Goal: Task Accomplishment & Management: Use online tool/utility

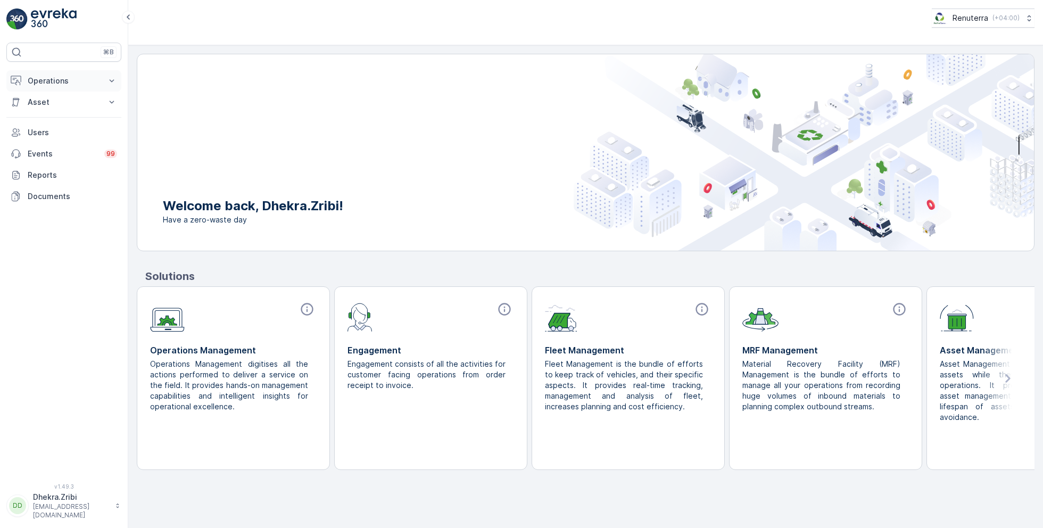
click at [69, 78] on p "Operations" at bounding box center [64, 81] width 72 height 11
click at [59, 113] on link "Planning" at bounding box center [72, 113] width 98 height 15
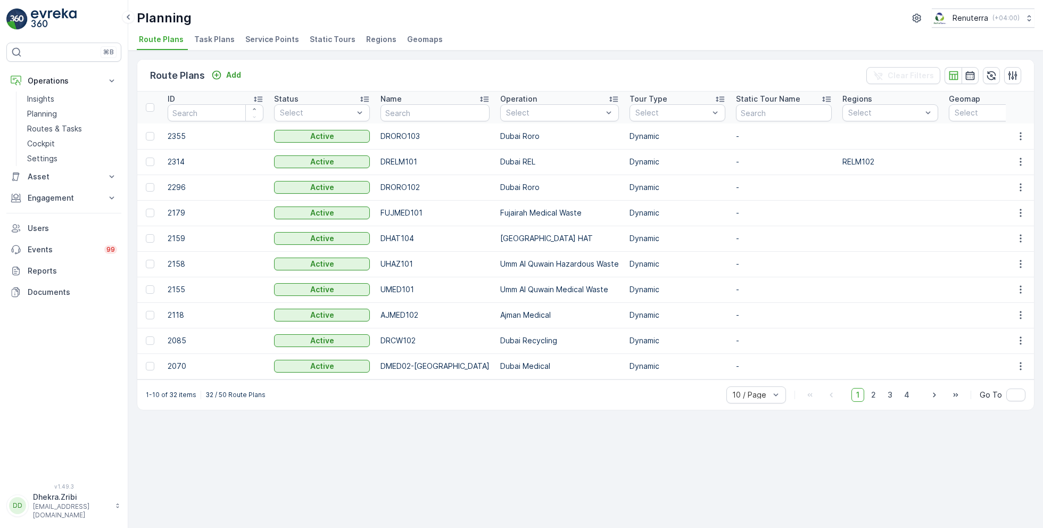
click at [279, 40] on span "Service Points" at bounding box center [272, 39] width 54 height 11
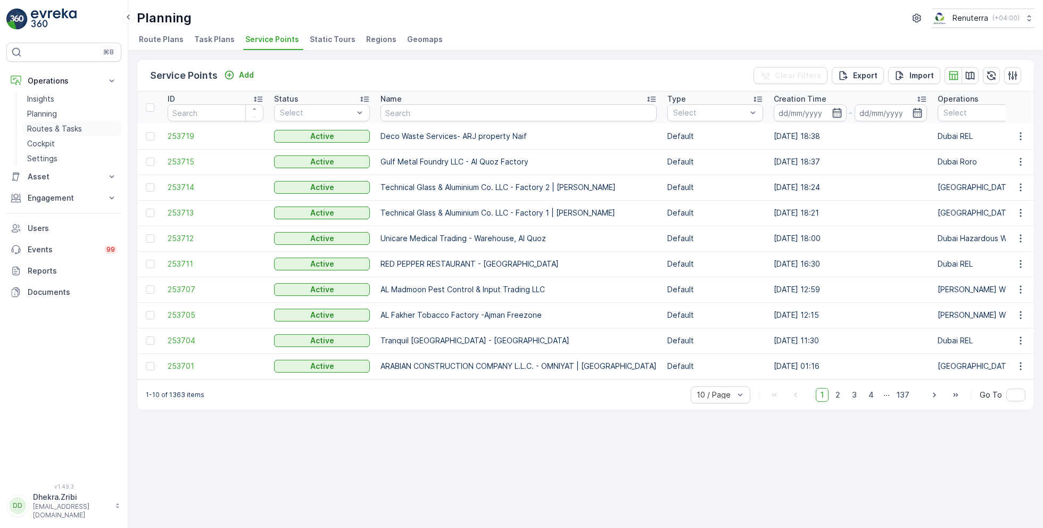
click at [61, 129] on p "Routes & Tasks" at bounding box center [54, 128] width 55 height 11
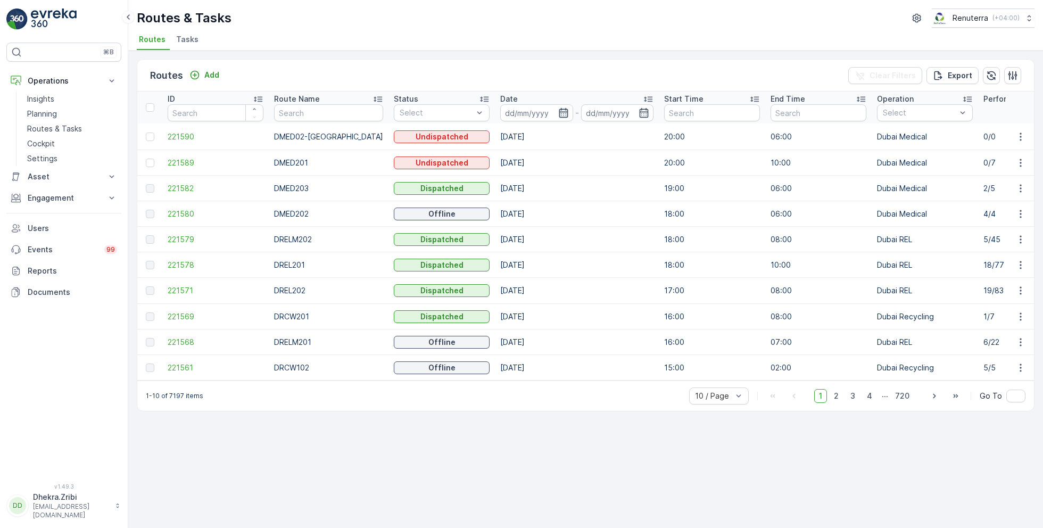
click at [559, 111] on icon "button" at bounding box center [563, 113] width 9 height 10
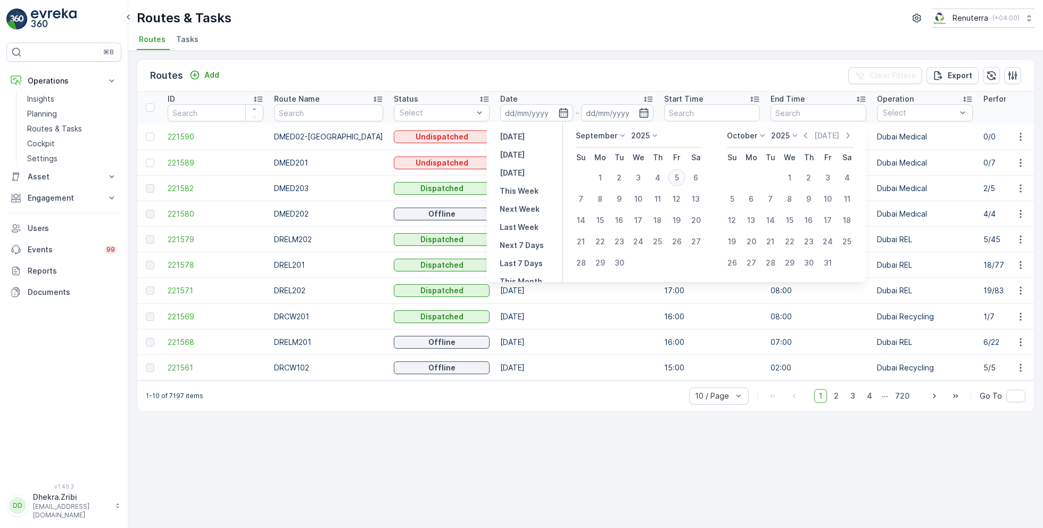
click at [676, 175] on div "5" at bounding box center [676, 177] width 17 height 17
type input "[DATE]"
click at [676, 175] on div "5" at bounding box center [676, 177] width 17 height 17
type input "[DATE]"
click at [584, 42] on ul "Routes Tasks" at bounding box center [581, 41] width 889 height 18
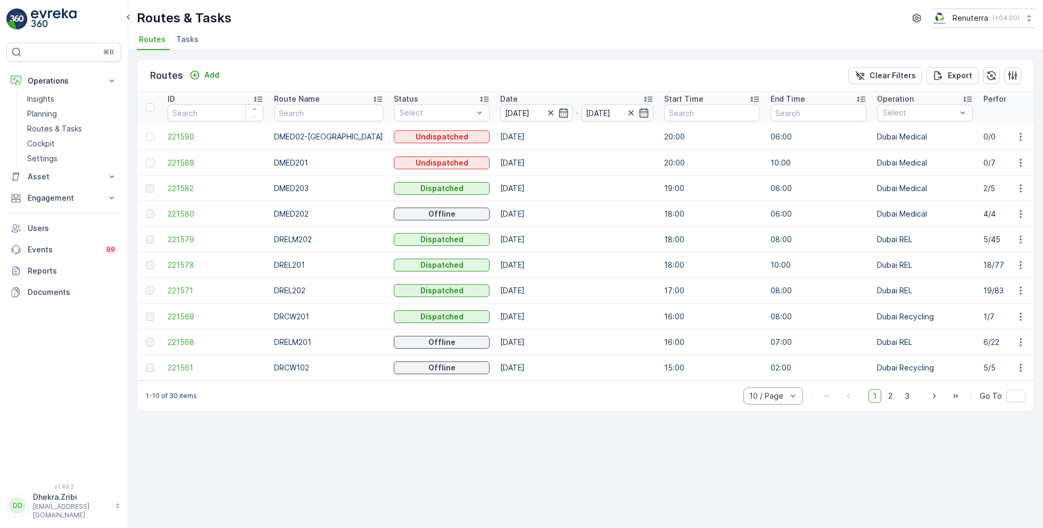
click at [769, 404] on div "10 / Page" at bounding box center [773, 395] width 60 height 17
click at [770, 376] on span "50 / Page" at bounding box center [767, 372] width 35 height 9
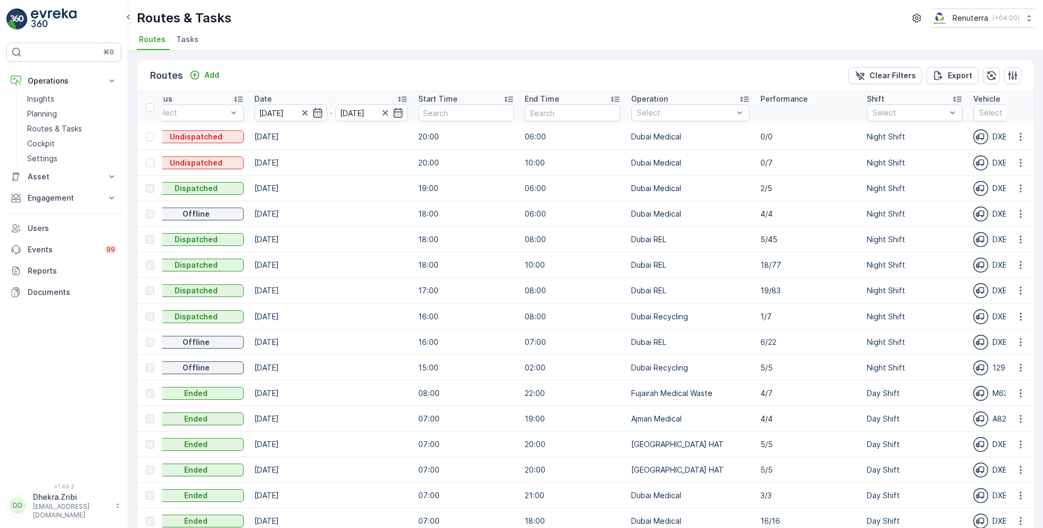
scroll to position [0, 247]
click at [883, 171] on p "Day Shift" at bounding box center [900, 171] width 34 height 11
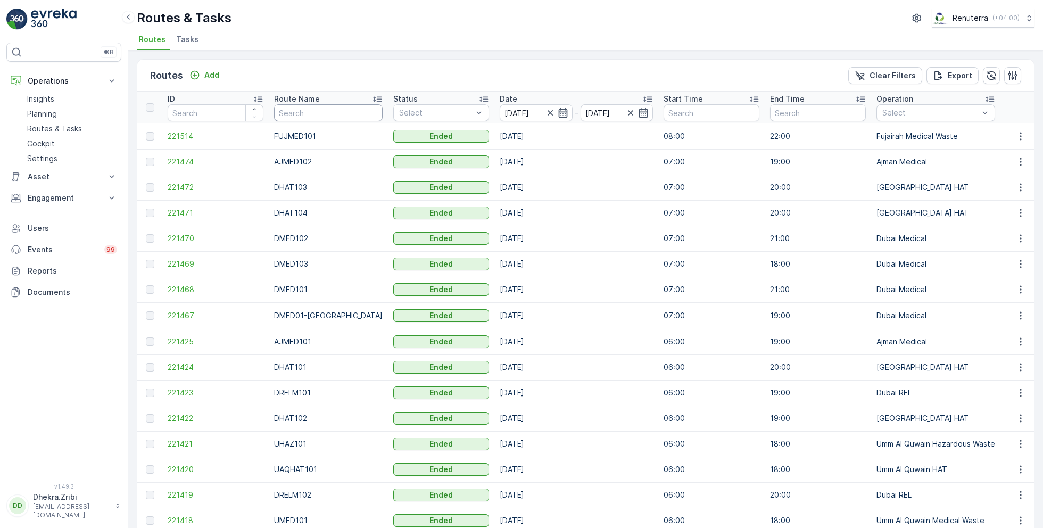
click at [327, 110] on input "text" at bounding box center [328, 112] width 109 height 17
type input "hat"
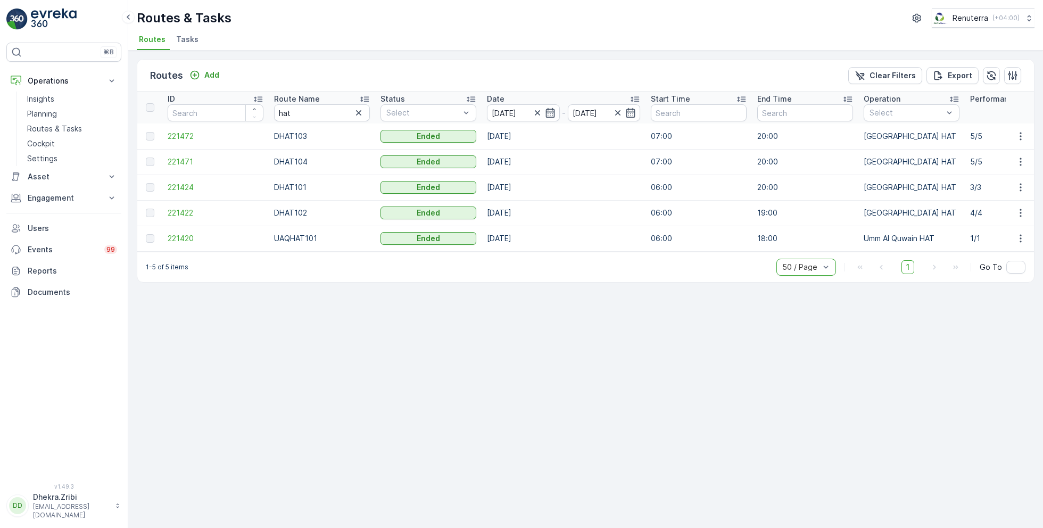
click at [364, 101] on icon at bounding box center [364, 99] width 11 height 11
click at [187, 132] on span "221424" at bounding box center [216, 136] width 96 height 11
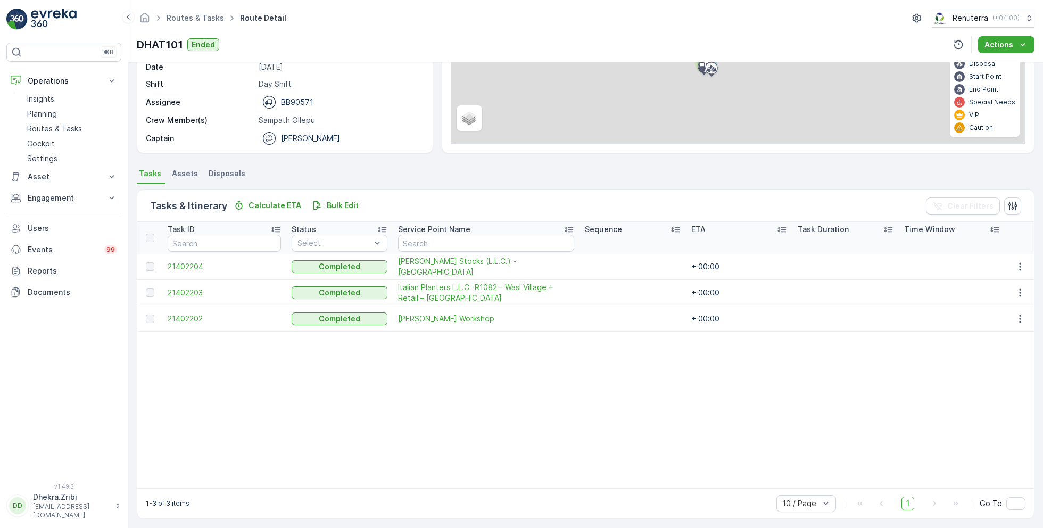
scroll to position [133, 0]
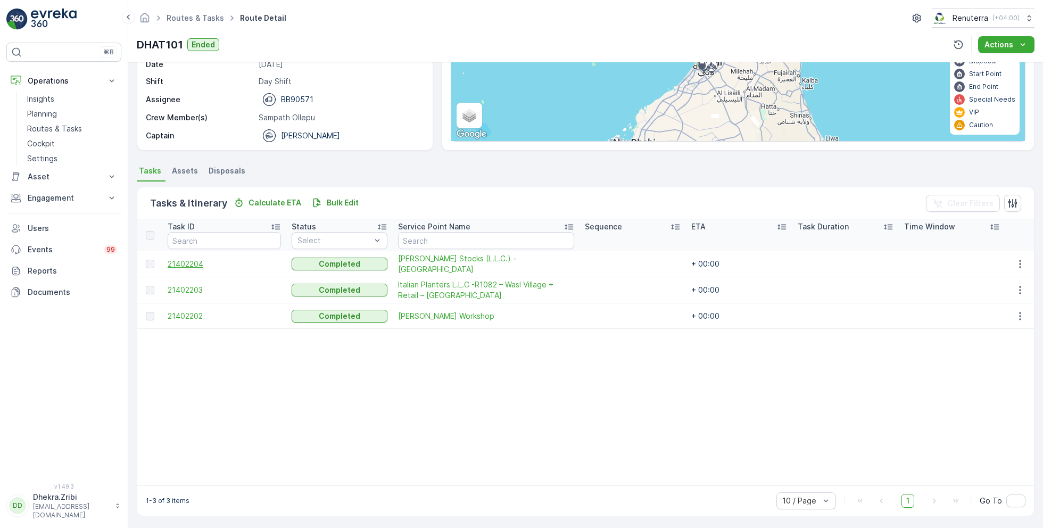
click at [188, 259] on span "21402204" at bounding box center [224, 264] width 113 height 11
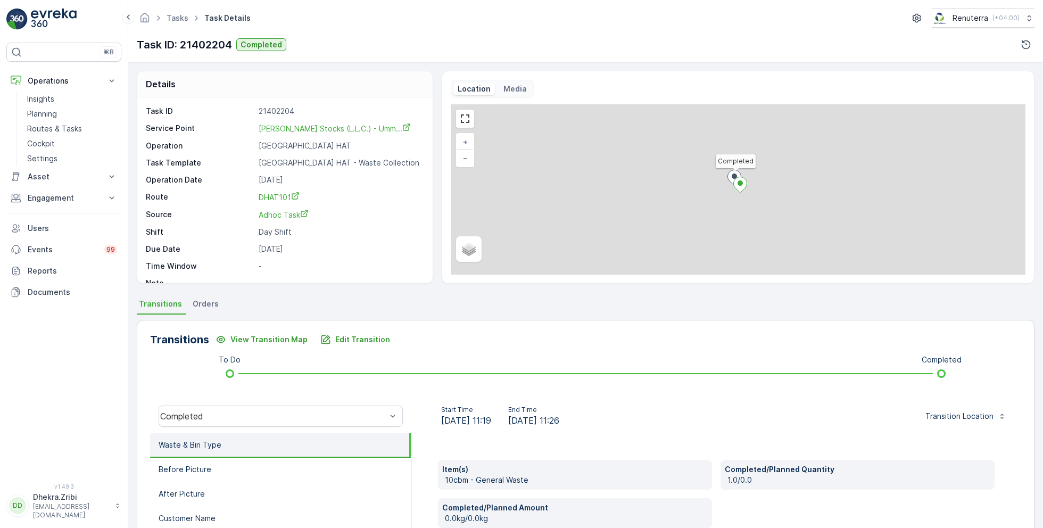
scroll to position [14, 0]
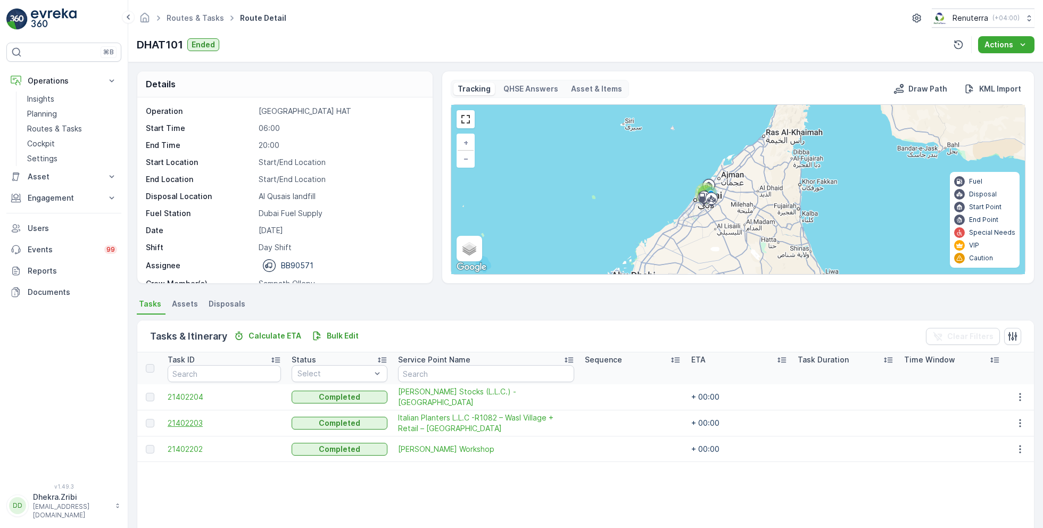
click at [196, 419] on span "21402203" at bounding box center [224, 423] width 113 height 11
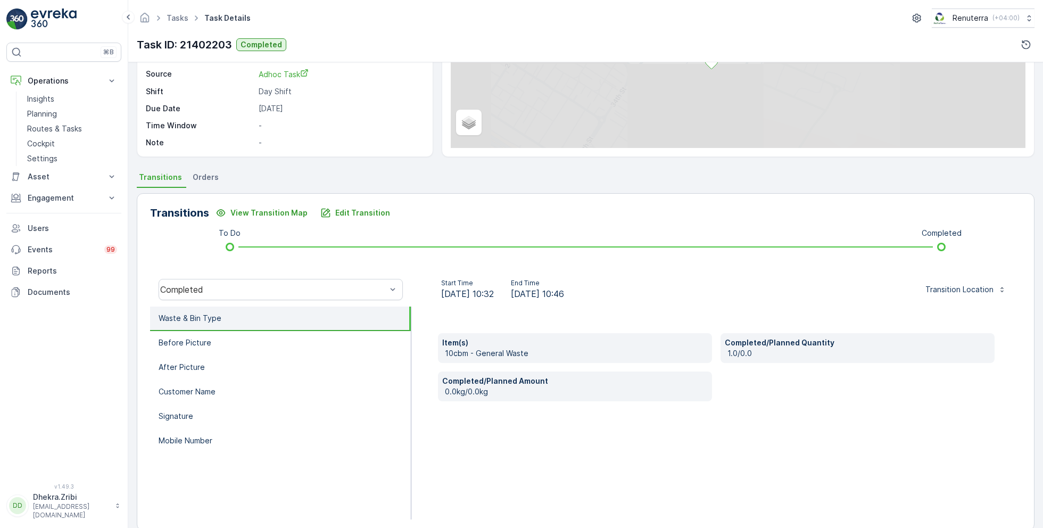
scroll to position [142, 0]
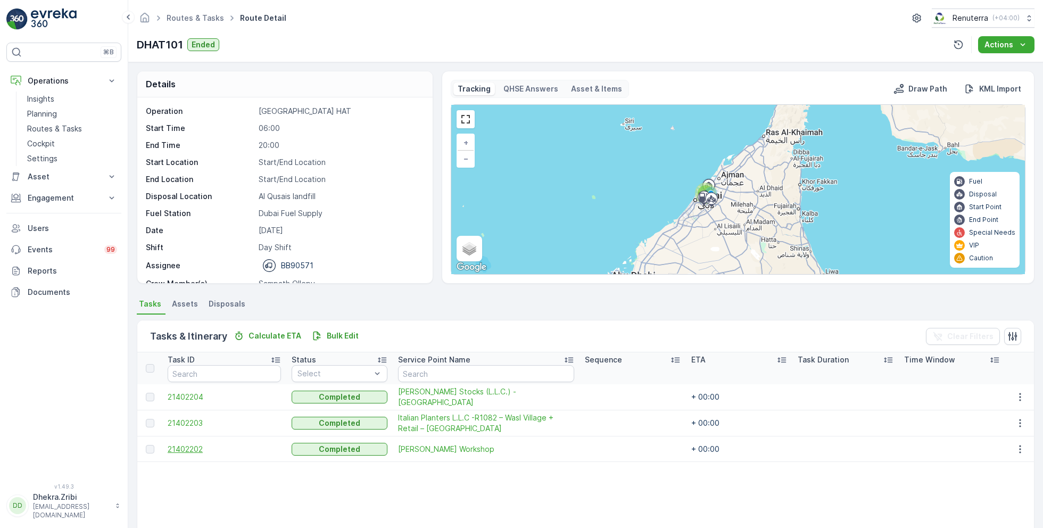
click at [187, 451] on span "21402202" at bounding box center [224, 449] width 113 height 11
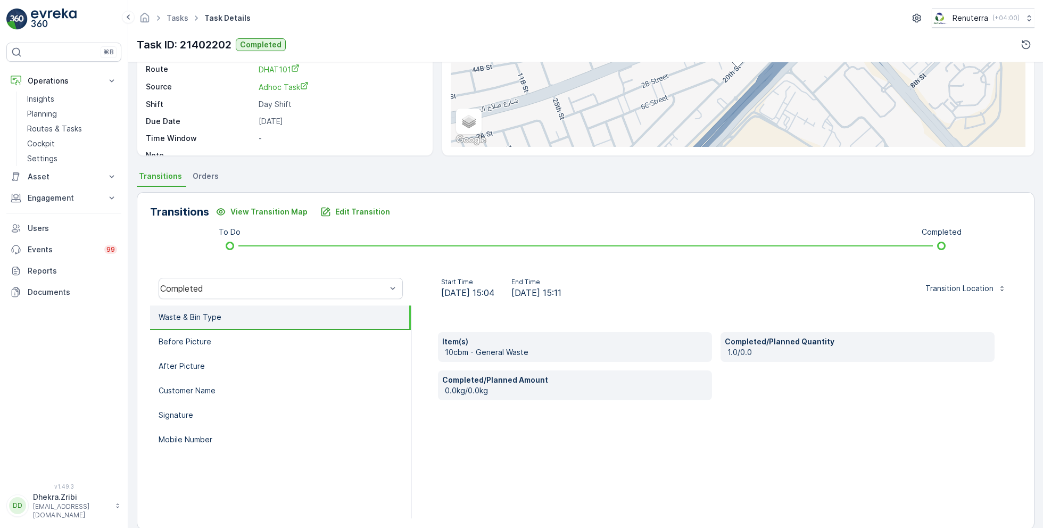
scroll to position [130, 0]
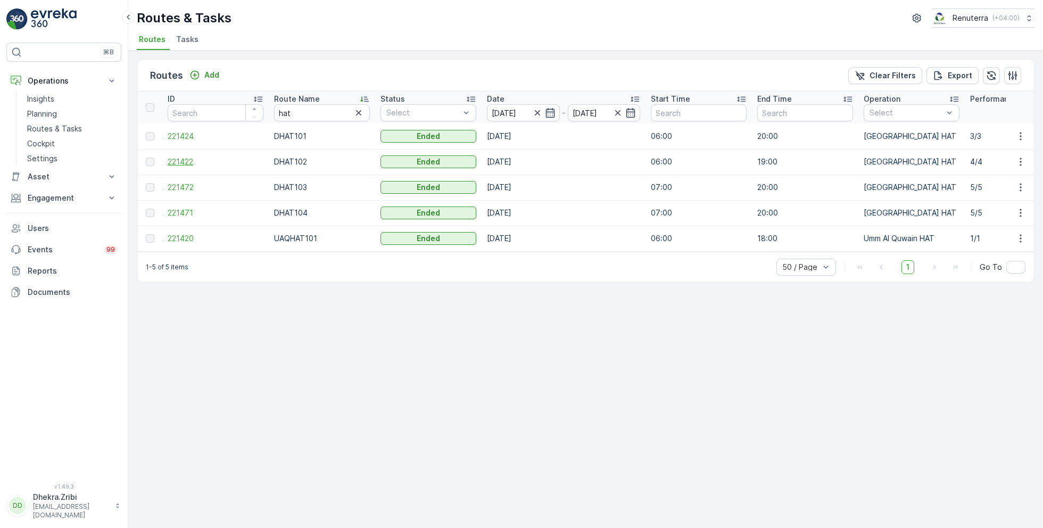
click at [185, 161] on span "221422" at bounding box center [216, 161] width 96 height 11
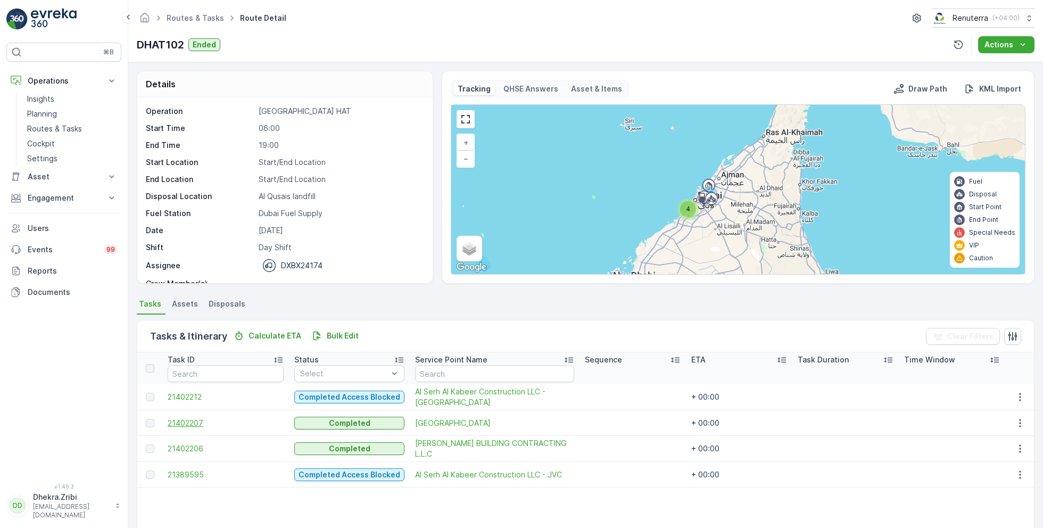
click at [187, 418] on span "21402207" at bounding box center [226, 423] width 116 height 11
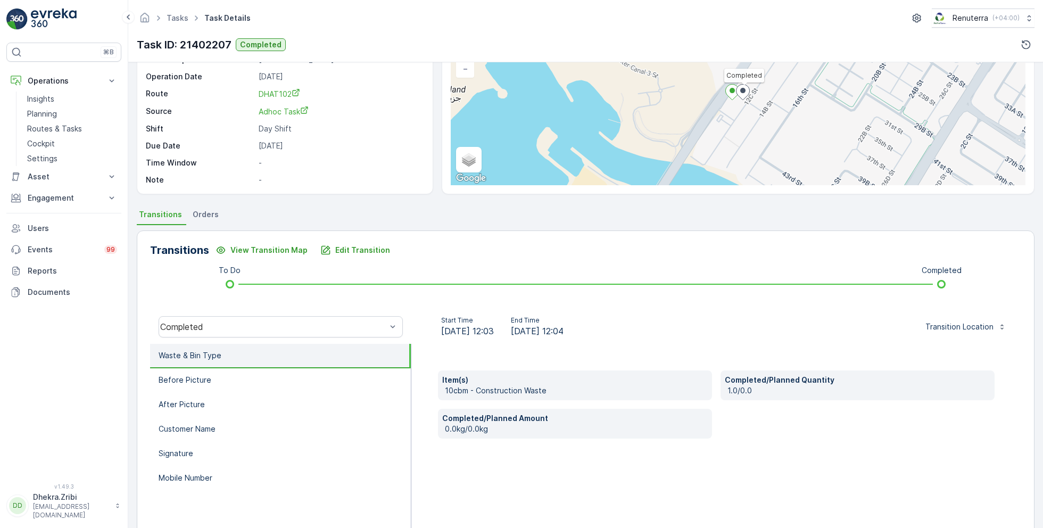
scroll to position [142, 0]
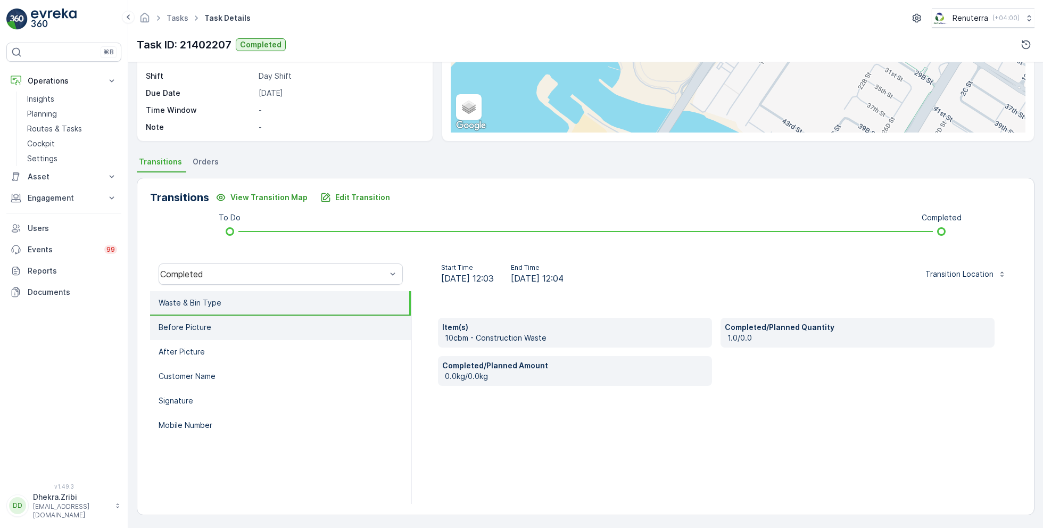
click at [223, 327] on li "Before Picture" at bounding box center [280, 328] width 261 height 24
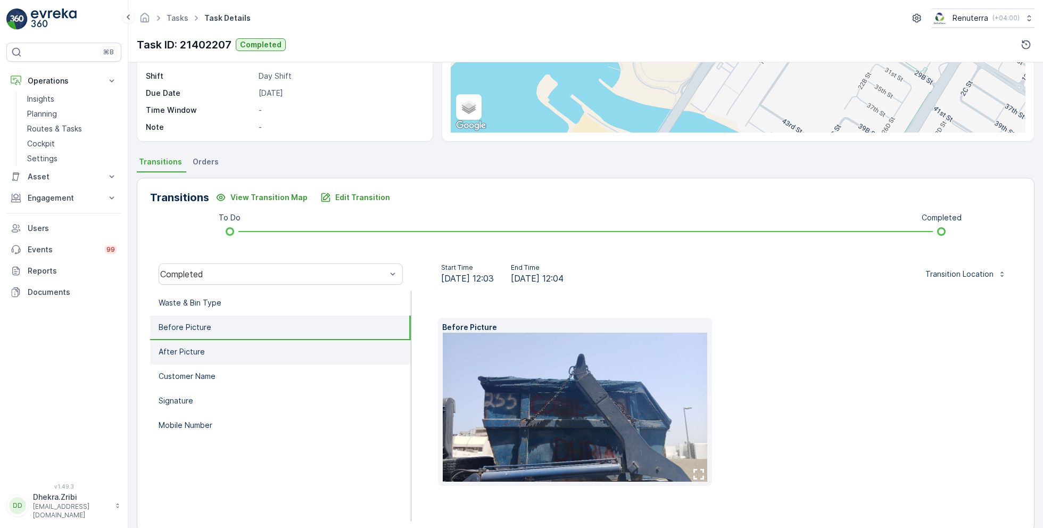
click at [218, 344] on li "After Picture" at bounding box center [280, 352] width 261 height 24
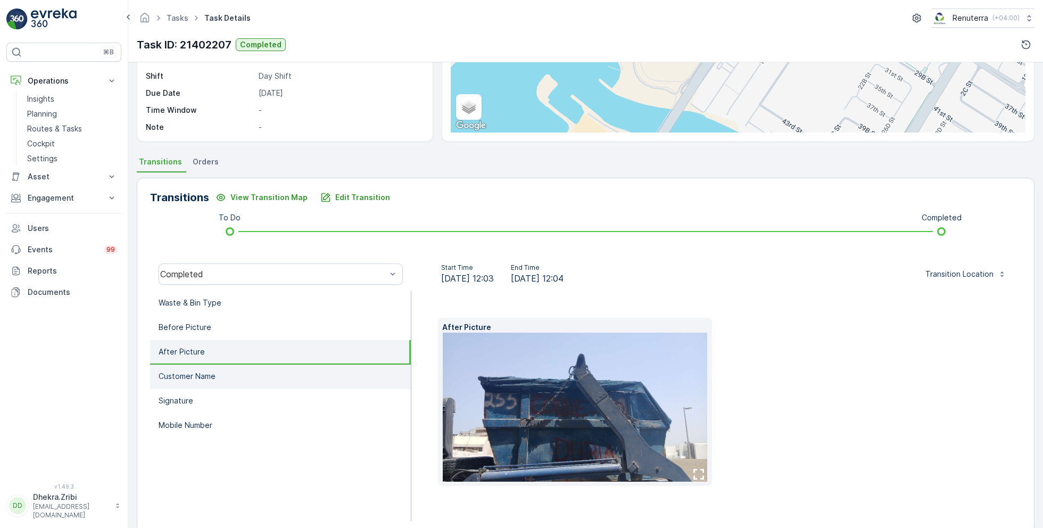
click at [220, 370] on li "Customer Name" at bounding box center [280, 376] width 261 height 24
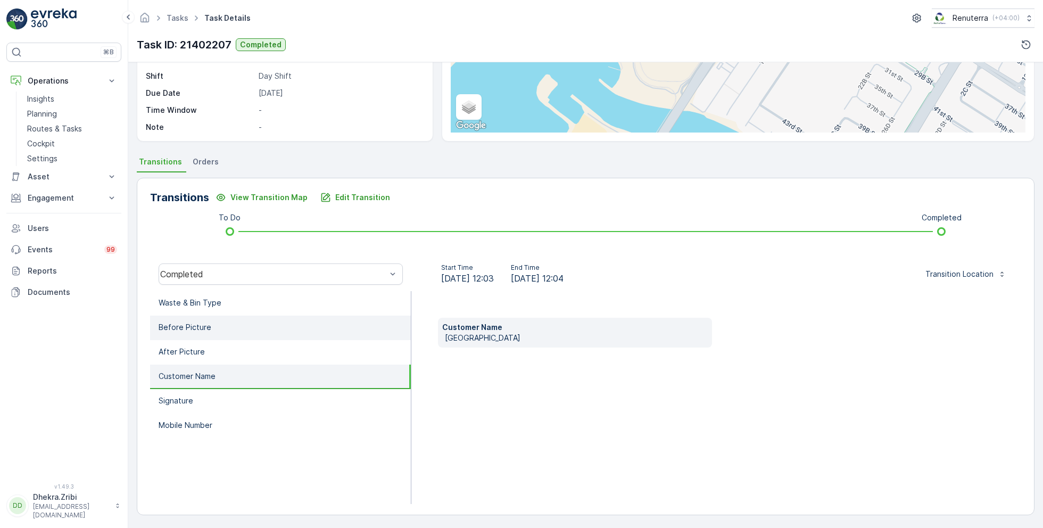
click at [223, 316] on li "Before Picture" at bounding box center [280, 328] width 261 height 24
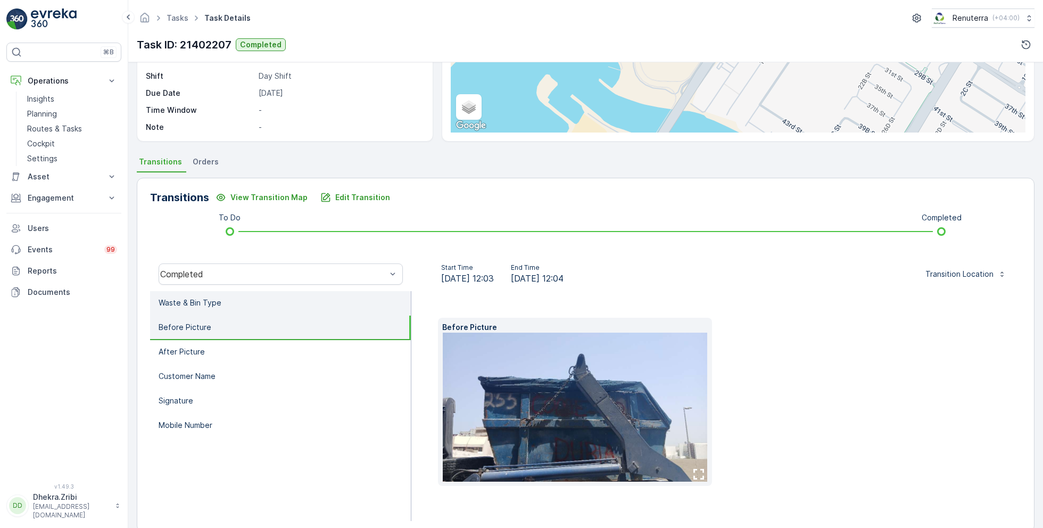
click at [223, 295] on li "Waste & Bin Type" at bounding box center [280, 303] width 261 height 24
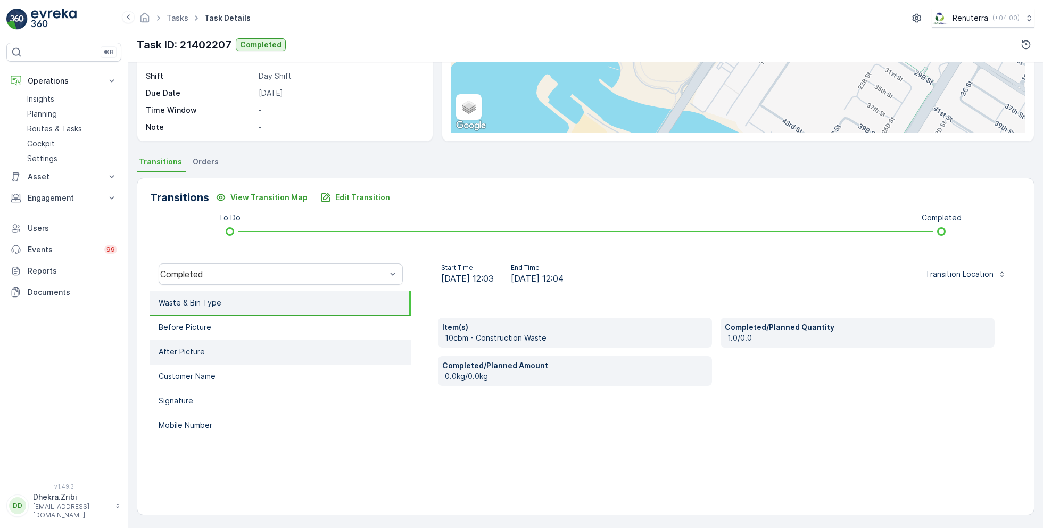
click at [222, 352] on li "After Picture" at bounding box center [280, 352] width 261 height 24
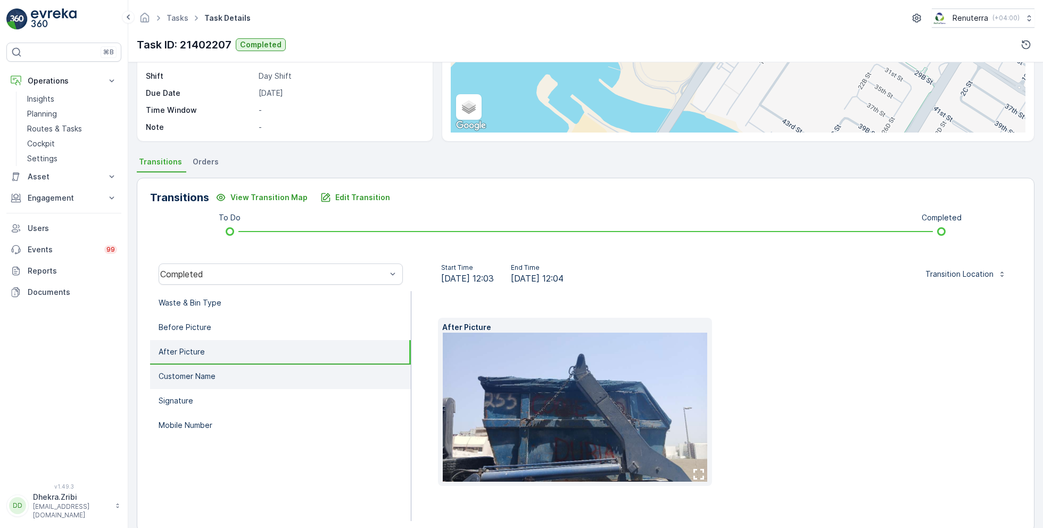
click at [222, 382] on li "Customer Name" at bounding box center [280, 376] width 261 height 24
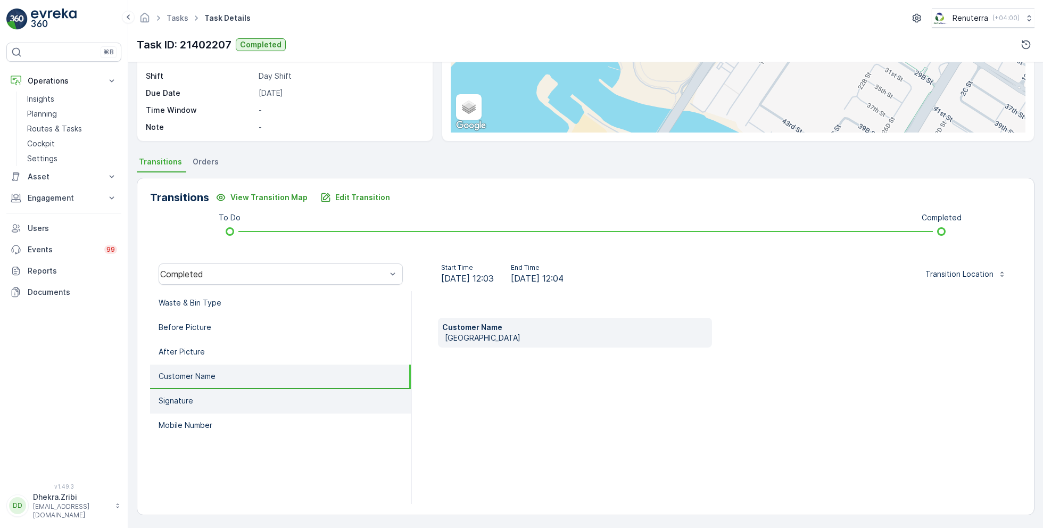
click at [222, 410] on li "Signature" at bounding box center [280, 401] width 261 height 24
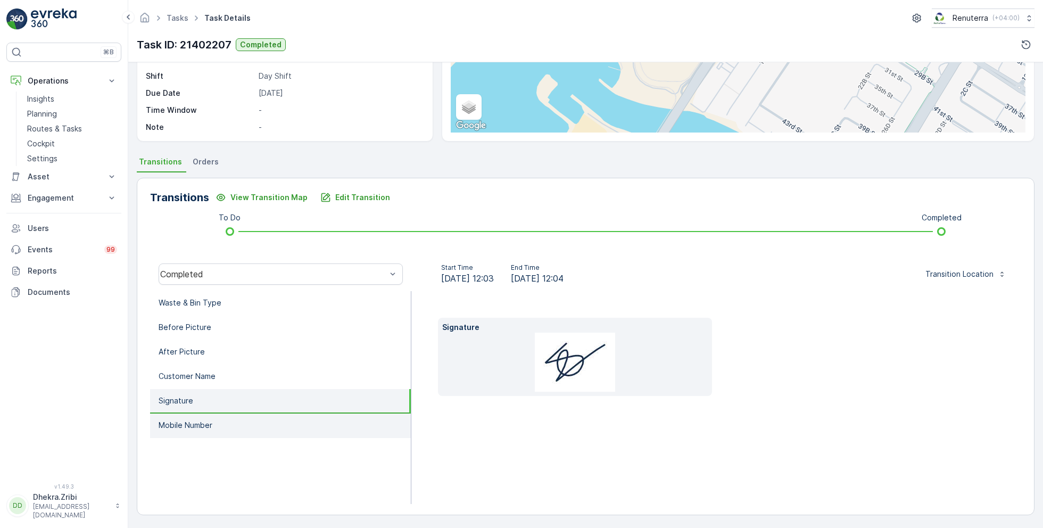
click at [222, 433] on li "Mobile Number" at bounding box center [280, 425] width 261 height 24
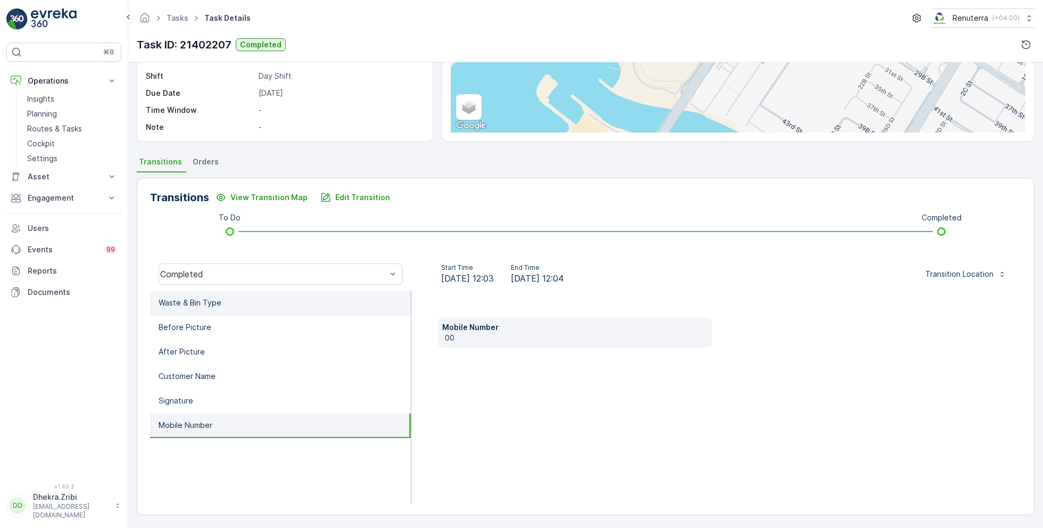
click at [219, 302] on li "Waste & Bin Type" at bounding box center [280, 303] width 261 height 24
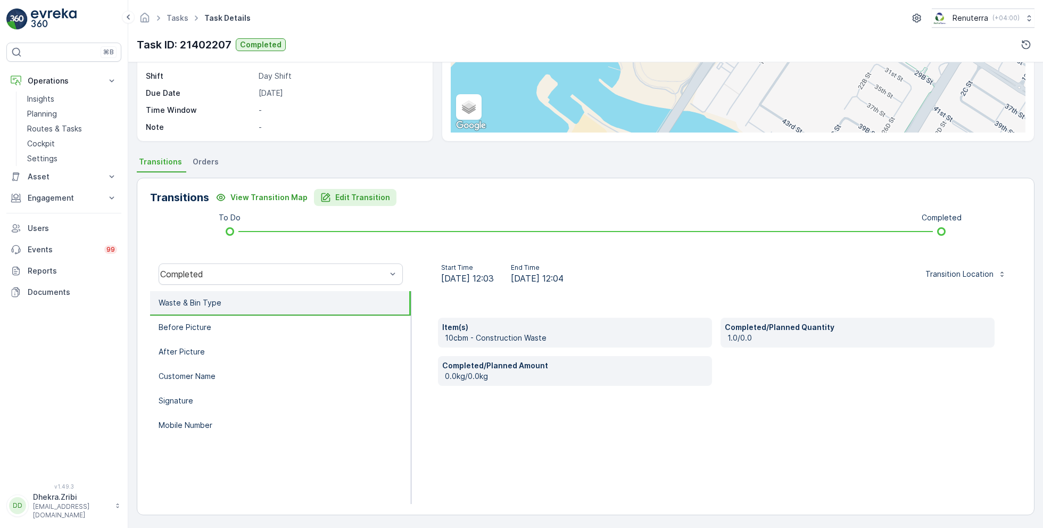
click at [345, 196] on p "Edit Transition" at bounding box center [362, 197] width 55 height 11
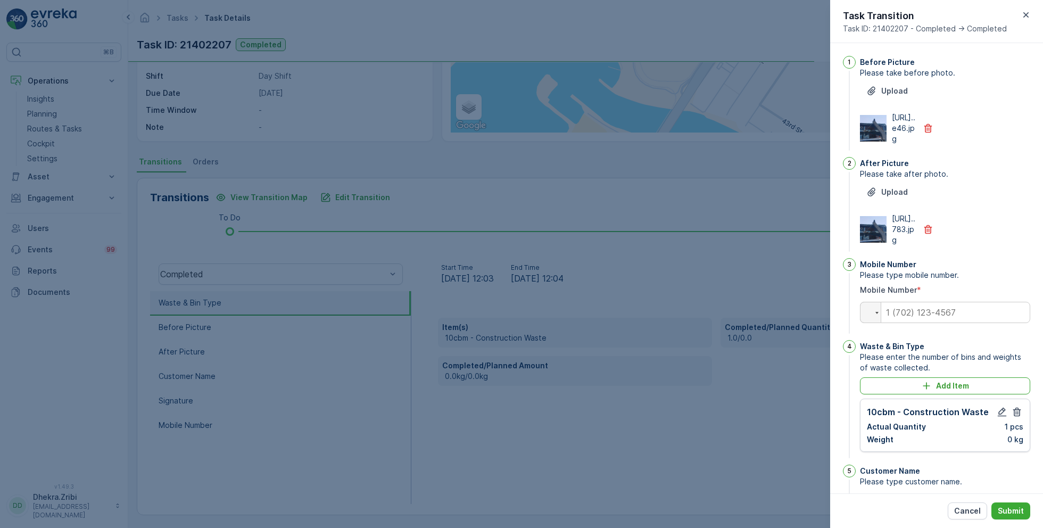
scroll to position [217, 0]
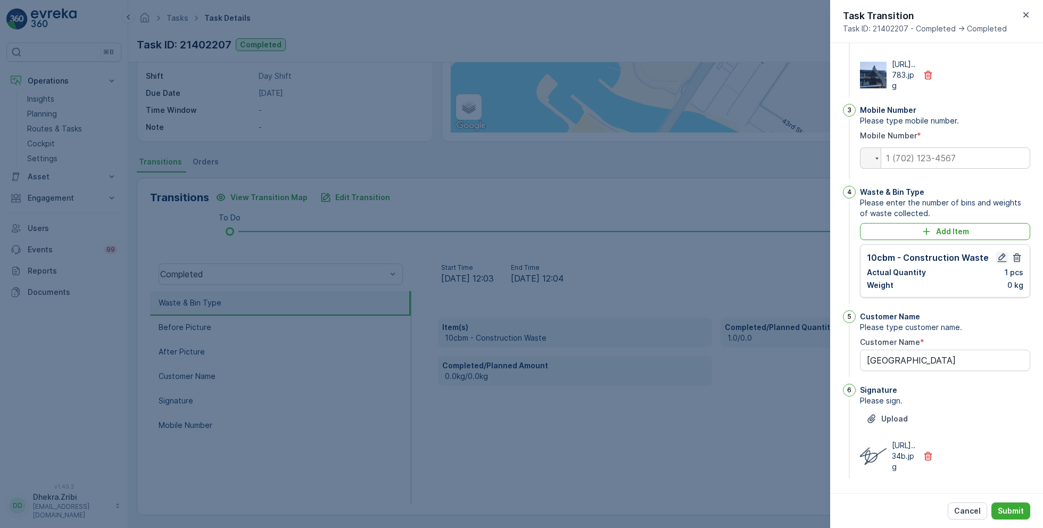
click at [997, 252] on icon "button" at bounding box center [1002, 257] width 11 height 11
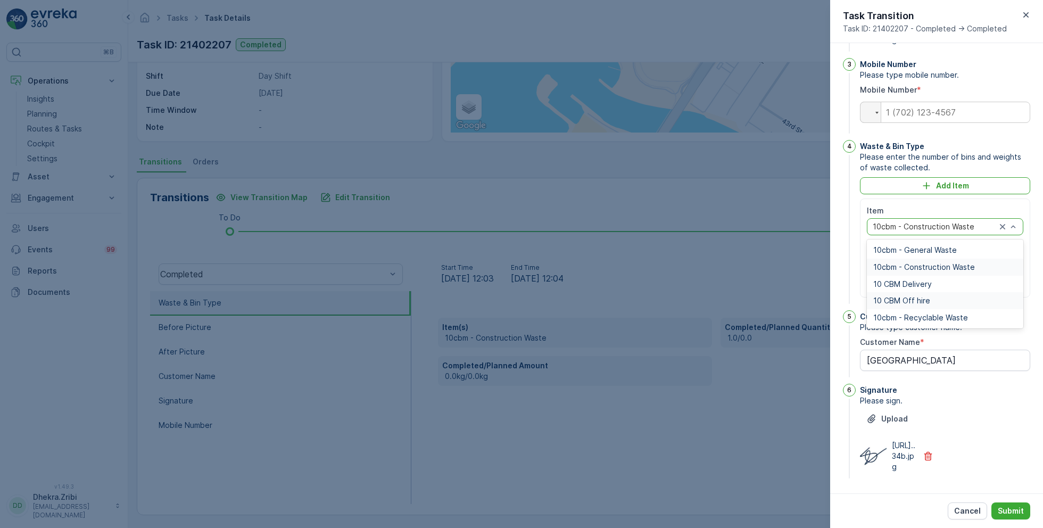
click at [911, 305] on span "10 CBM Off hire" at bounding box center [901, 300] width 57 height 9
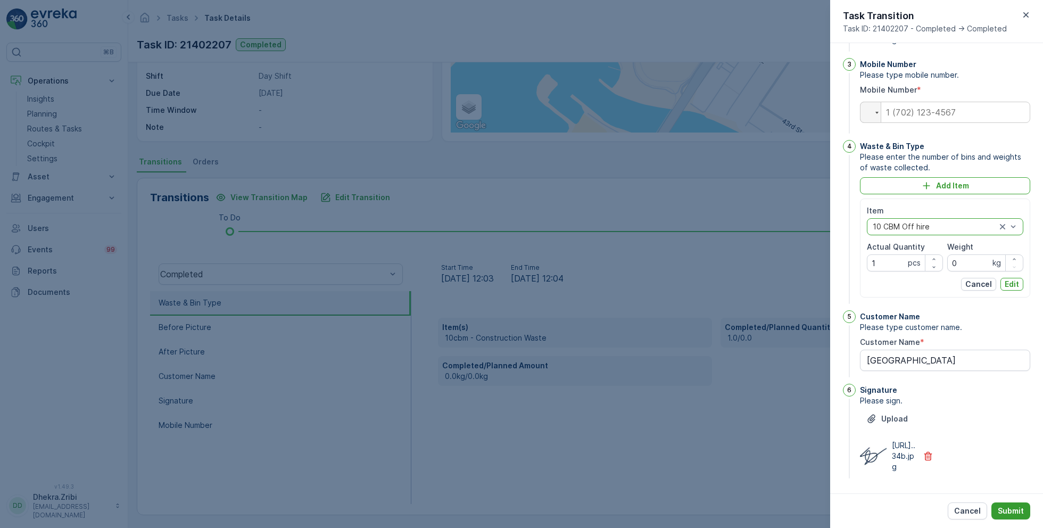
click at [1005, 506] on p "Submit" at bounding box center [1011, 510] width 26 height 11
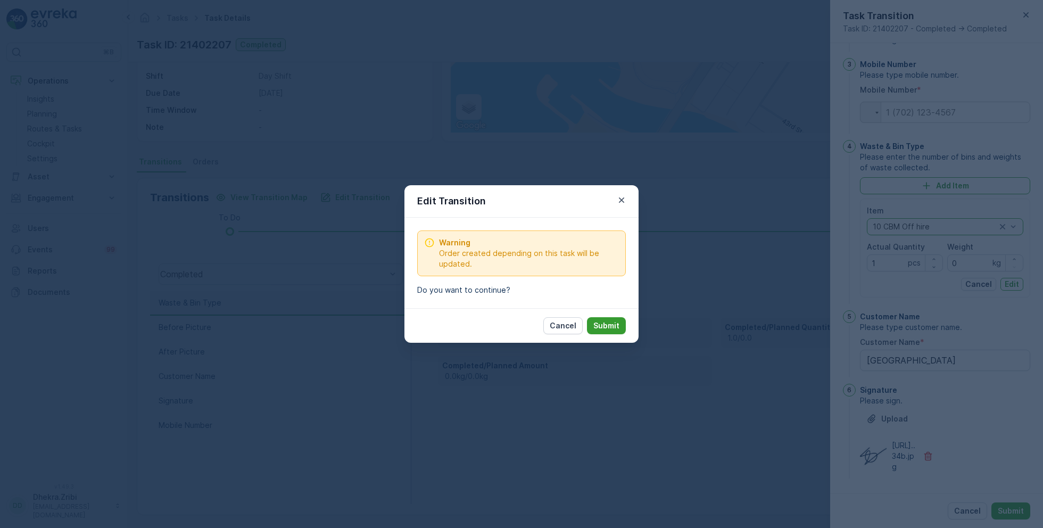
click at [605, 331] on button "Submit" at bounding box center [606, 325] width 39 height 17
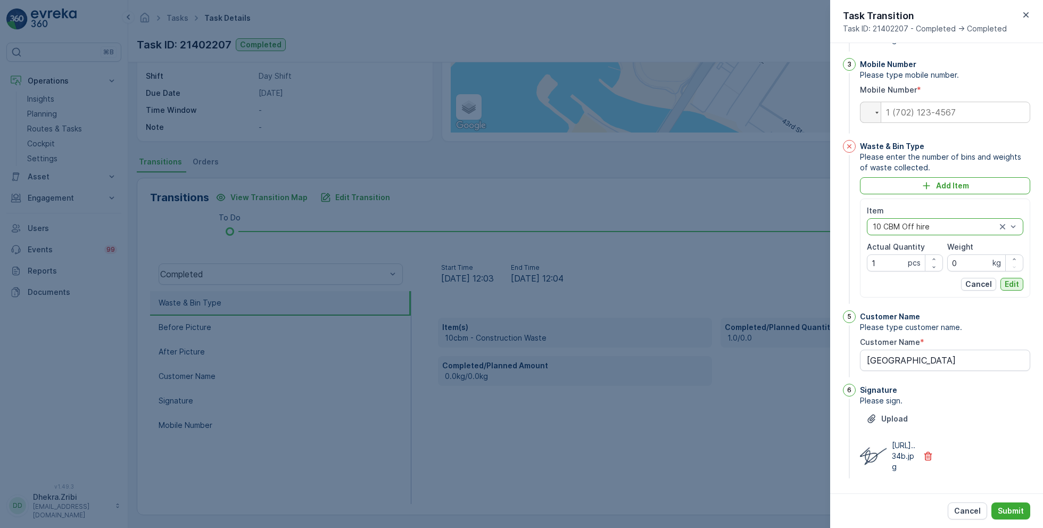
click at [1009, 289] on p "Edit" at bounding box center [1012, 284] width 14 height 11
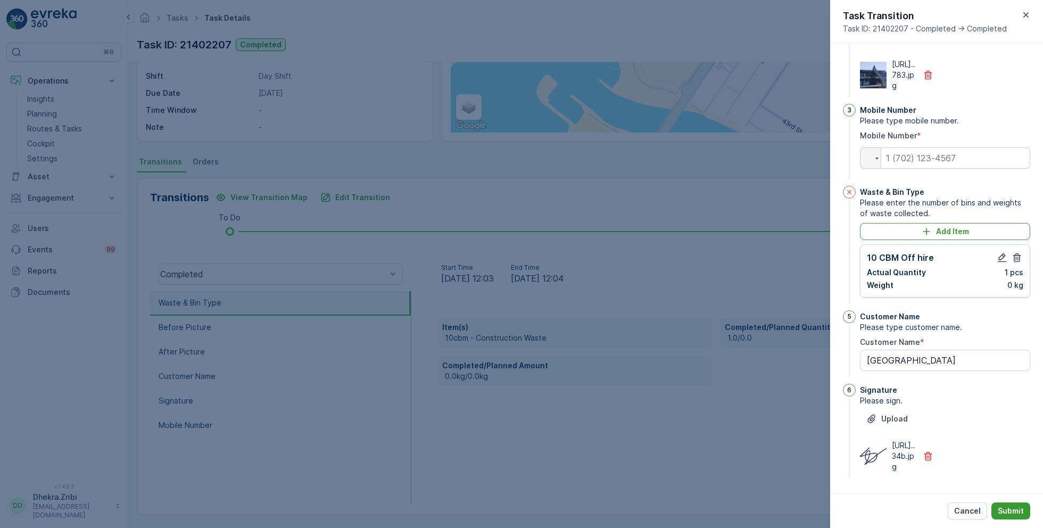
click at [1010, 507] on p "Submit" at bounding box center [1011, 510] width 26 height 11
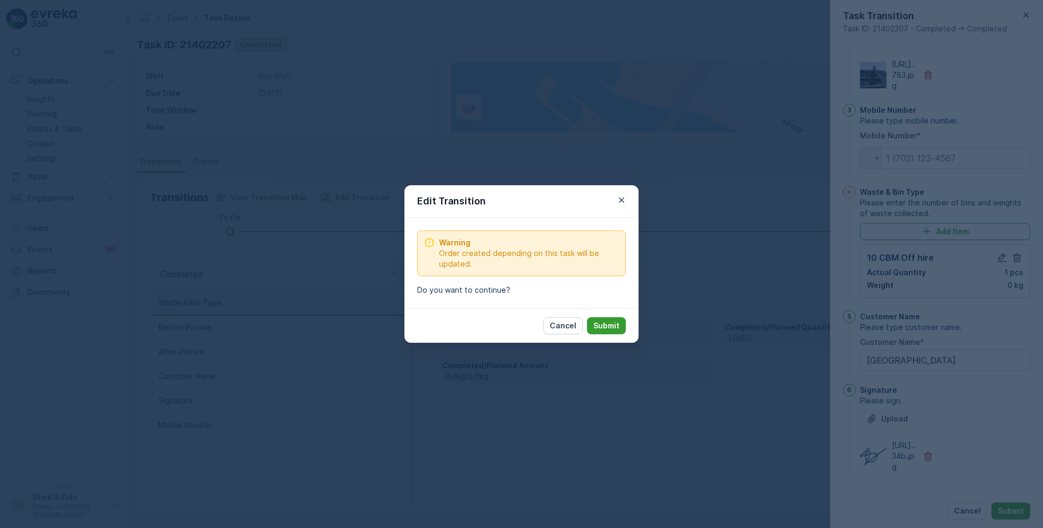
click at [622, 329] on button "Submit" at bounding box center [606, 325] width 39 height 17
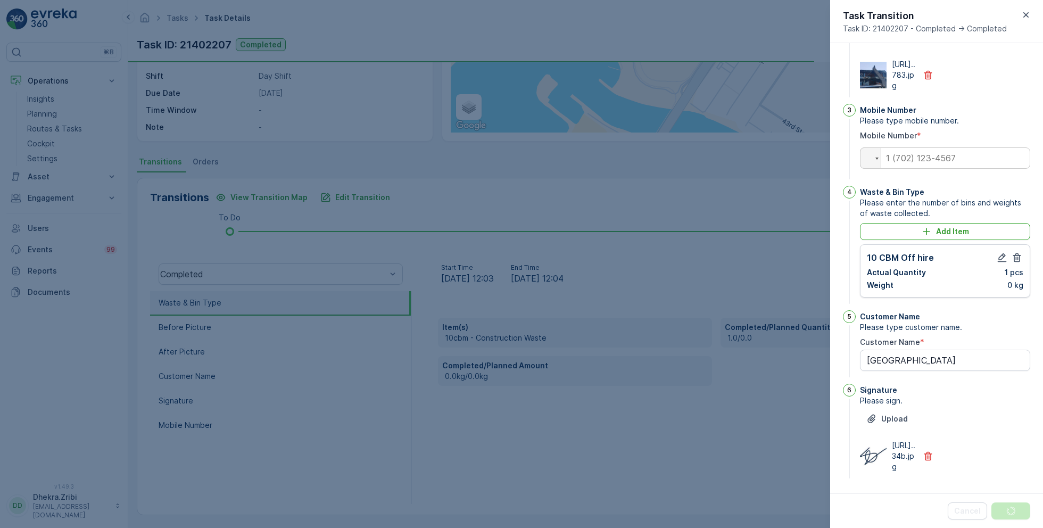
scroll to position [0, 0]
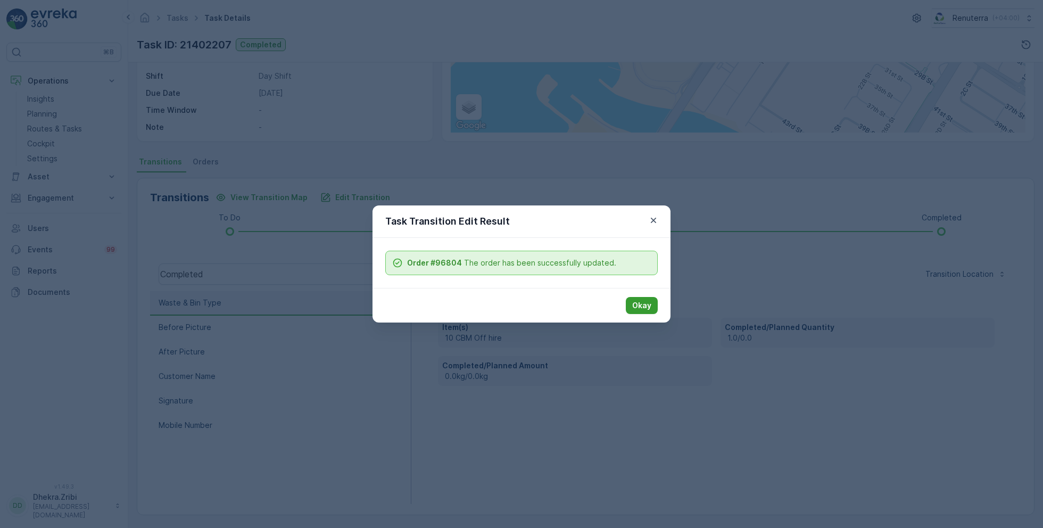
click at [639, 306] on p "Okay" at bounding box center [641, 305] width 19 height 11
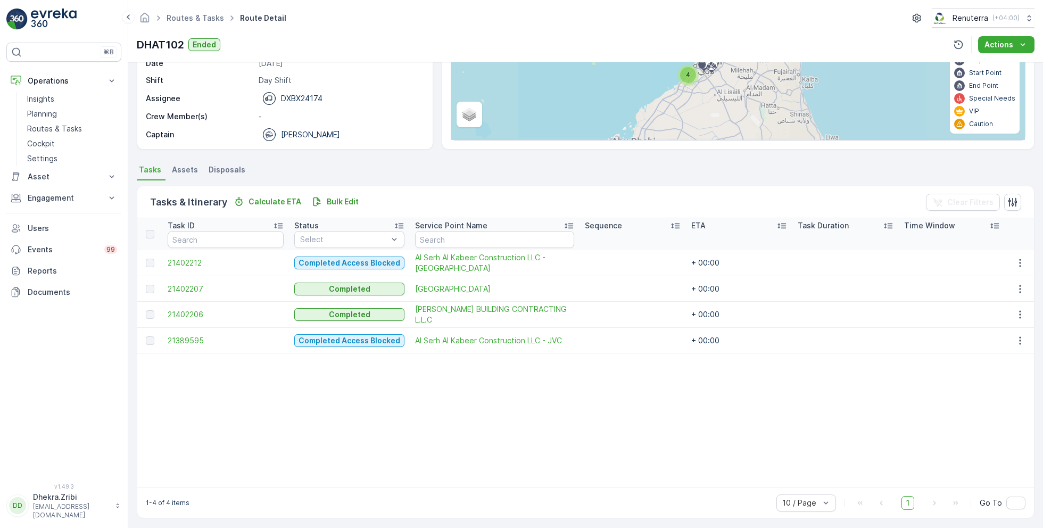
scroll to position [136, 0]
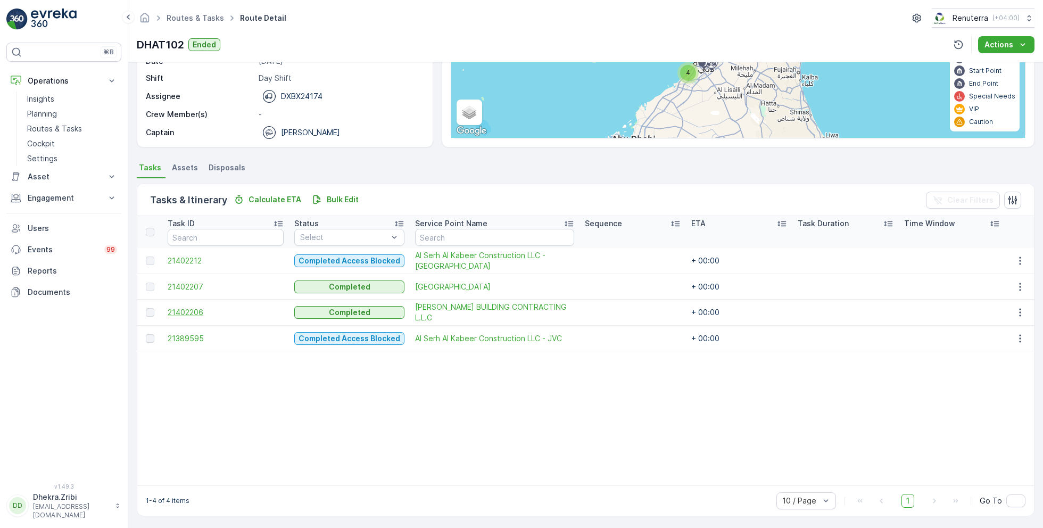
click at [192, 311] on span "21402206" at bounding box center [226, 312] width 116 height 11
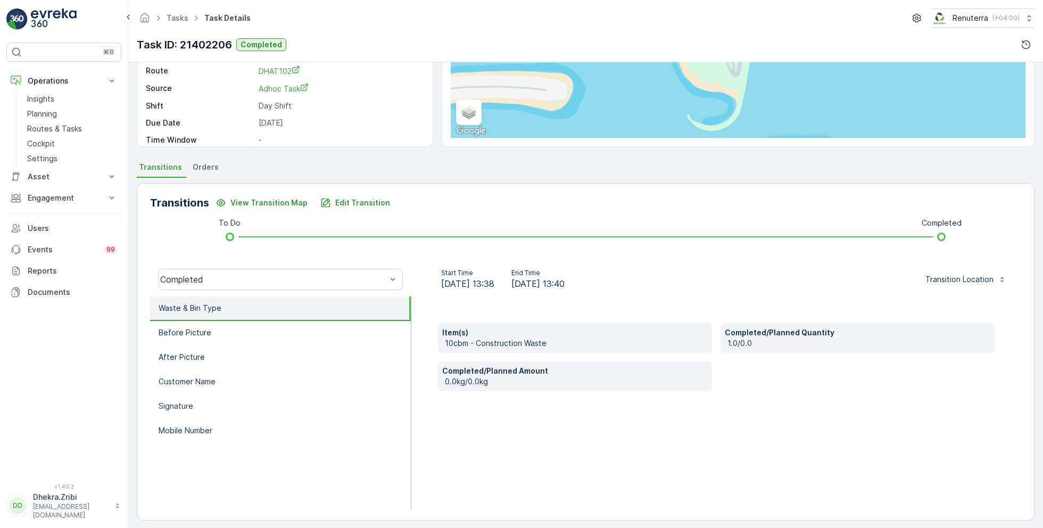
scroll to position [142, 0]
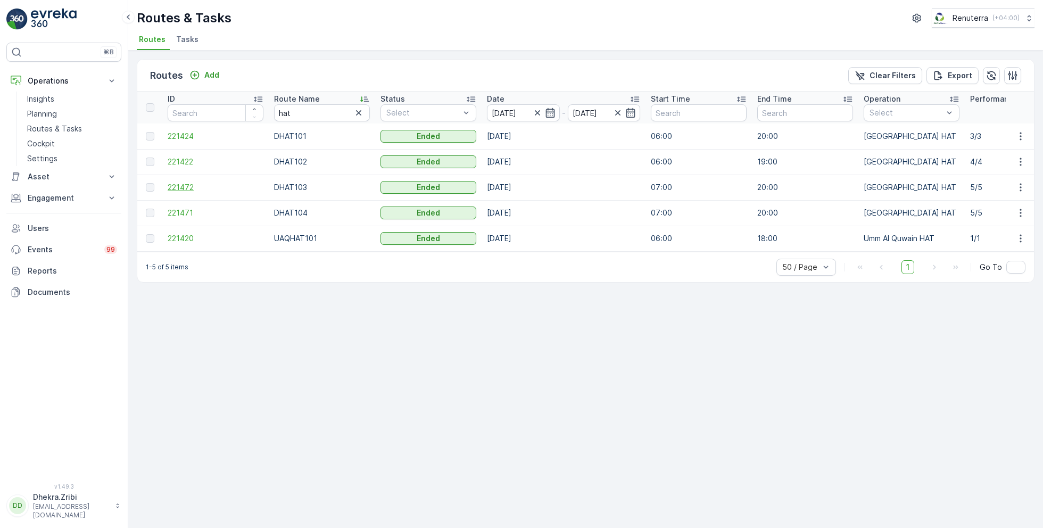
click at [178, 183] on span "221472" at bounding box center [216, 187] width 96 height 11
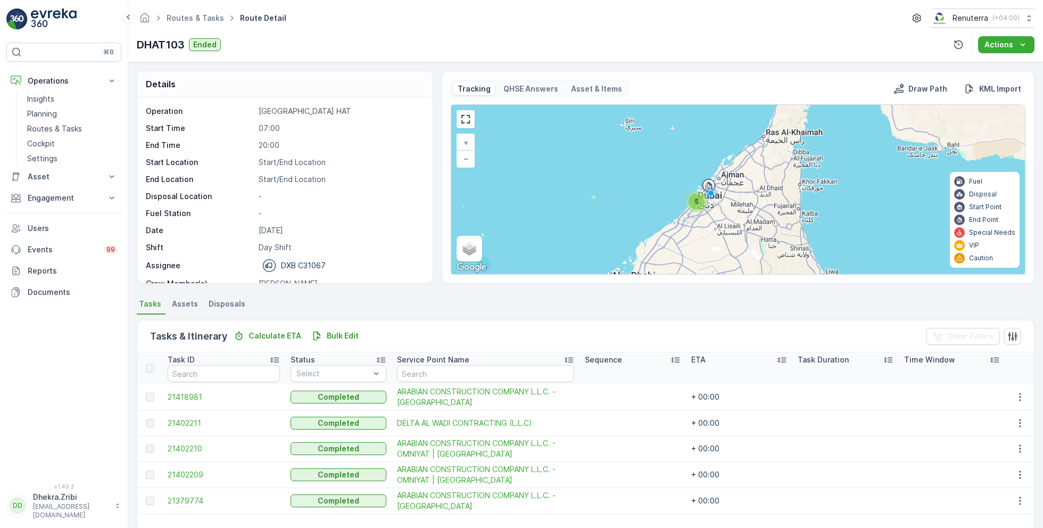
scroll to position [140, 0]
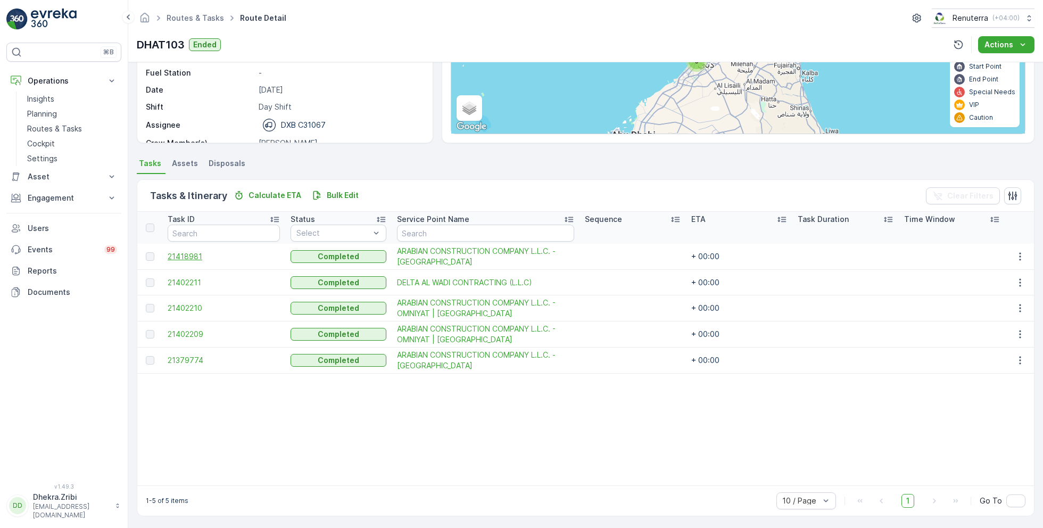
click at [194, 253] on span "21418981" at bounding box center [224, 256] width 112 height 11
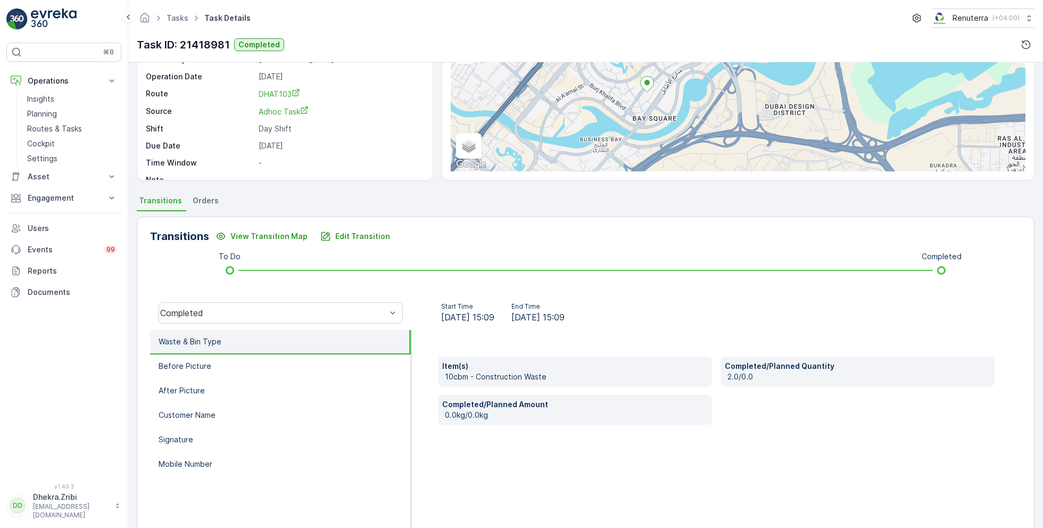
scroll to position [142, 0]
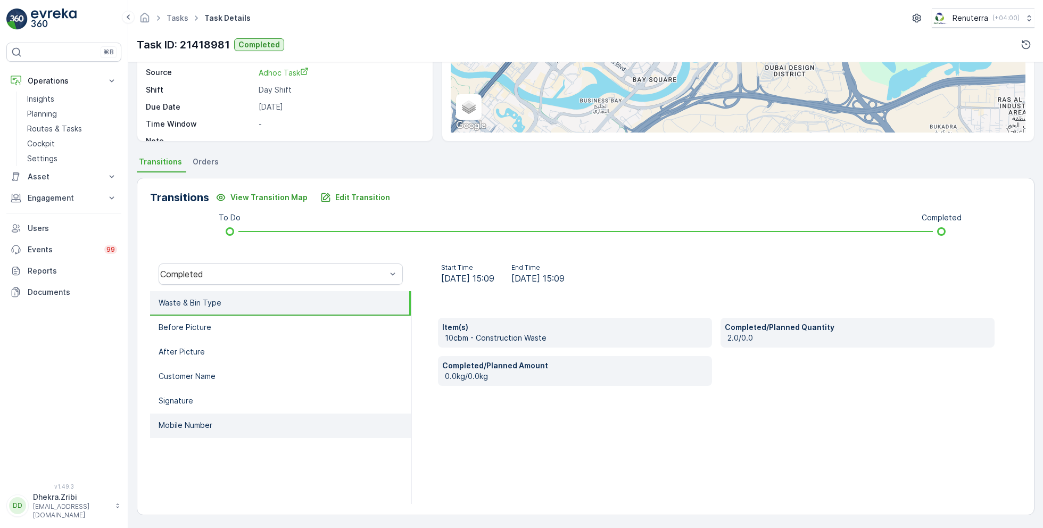
click at [223, 413] on li "Mobile Number" at bounding box center [280, 425] width 261 height 24
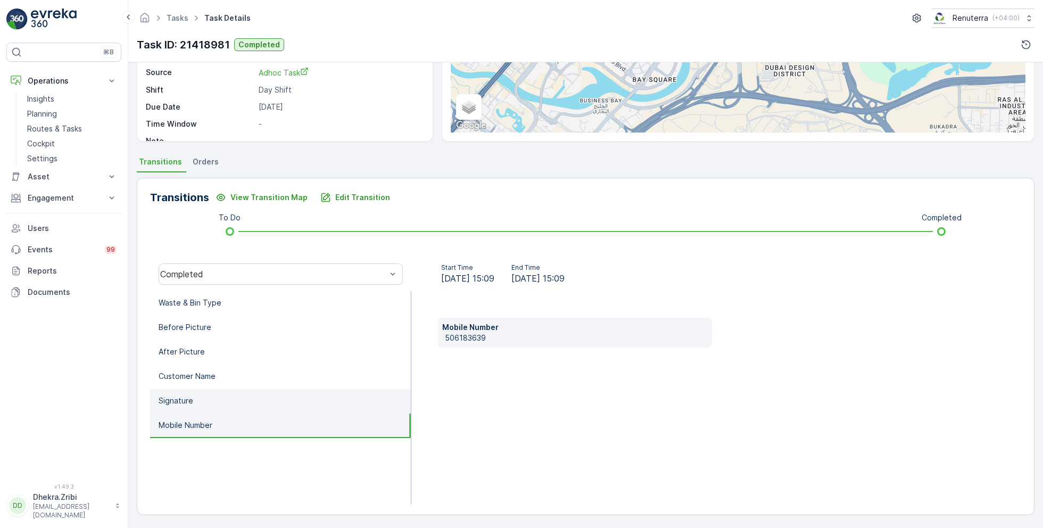
click at [221, 401] on li "Signature" at bounding box center [280, 401] width 261 height 24
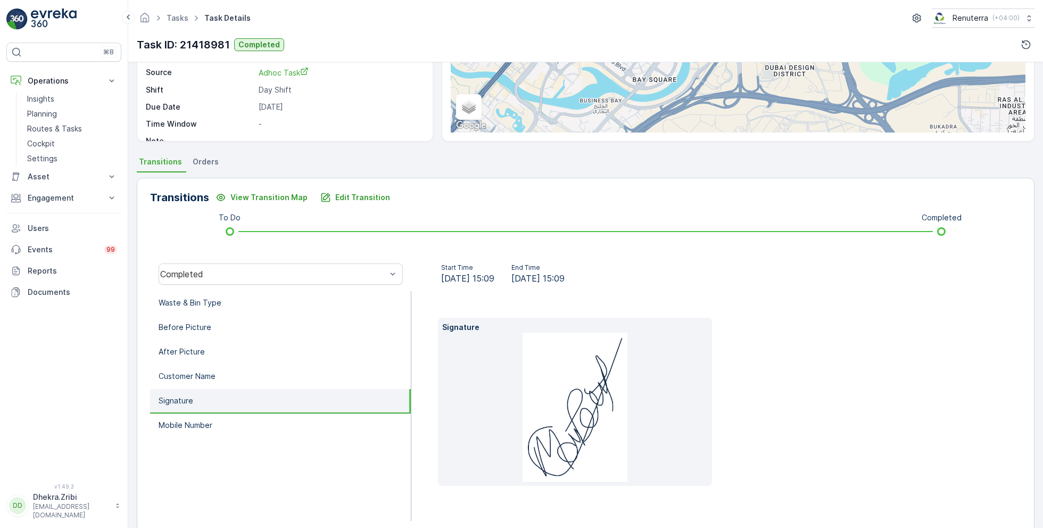
click at [221, 401] on li "Signature" at bounding box center [280, 401] width 261 height 24
click at [224, 376] on li "Customer Name" at bounding box center [280, 376] width 261 height 24
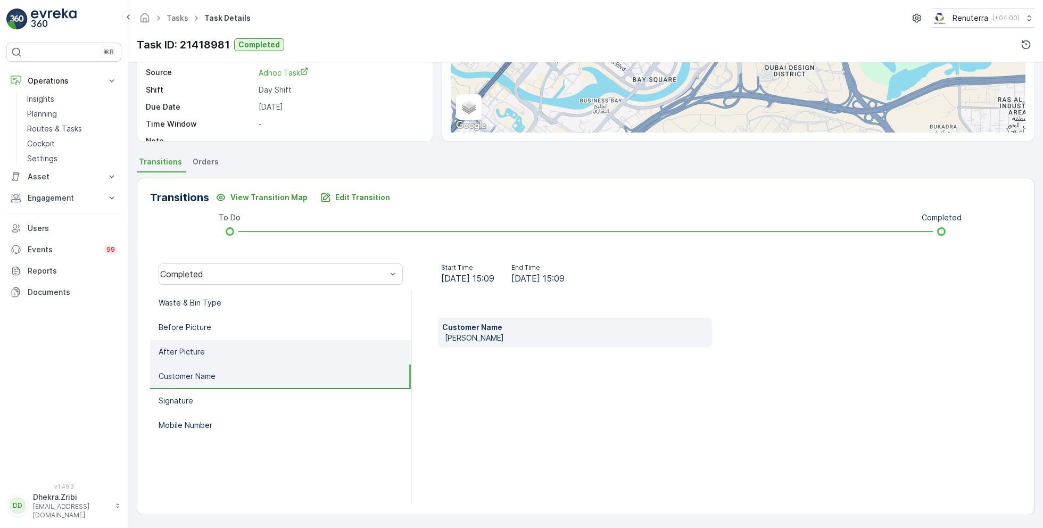
click at [224, 354] on li "After Picture" at bounding box center [280, 352] width 261 height 24
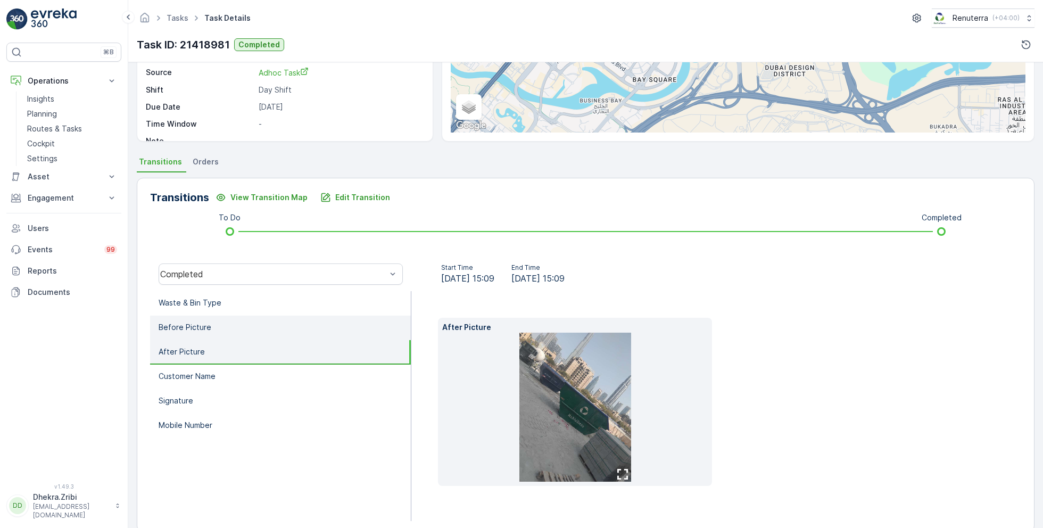
click at [229, 334] on li "Before Picture" at bounding box center [280, 328] width 261 height 24
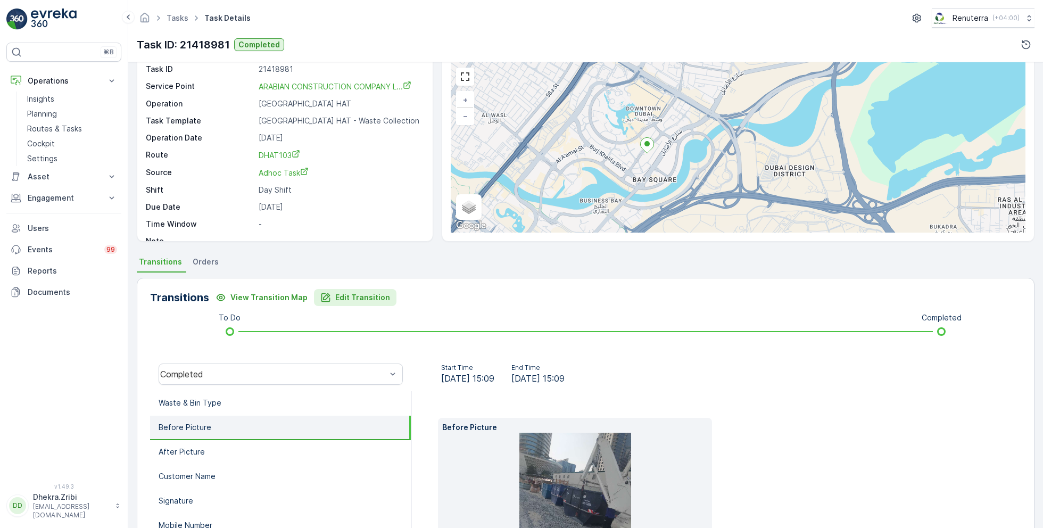
scroll to position [0, 0]
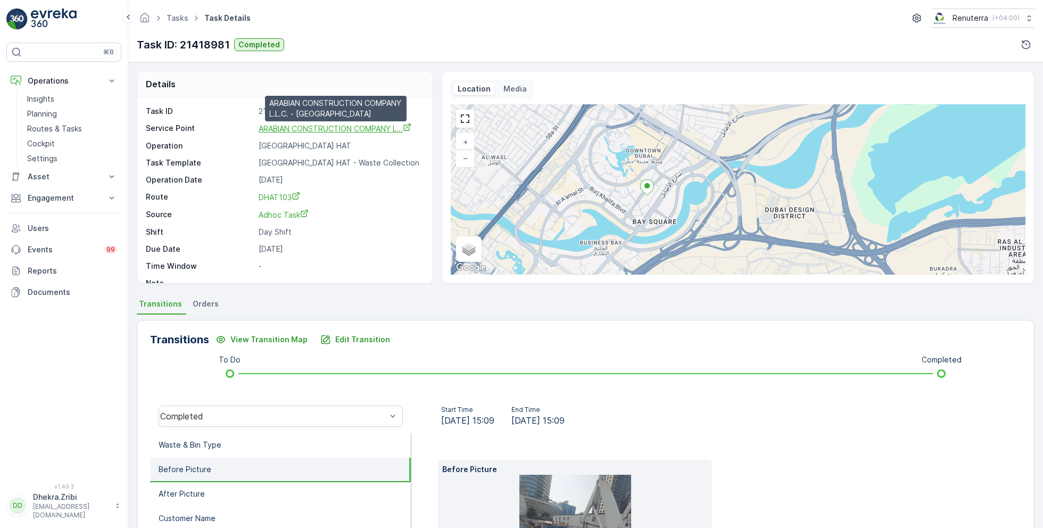
click at [352, 130] on span "ARABIAN CONSTRUCTION COMPANY L..." at bounding box center [335, 128] width 153 height 9
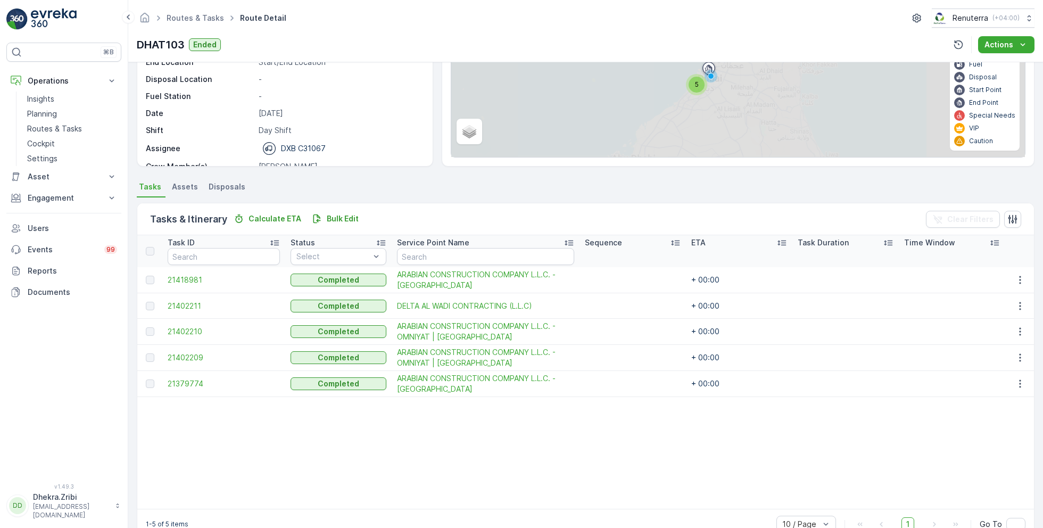
scroll to position [140, 0]
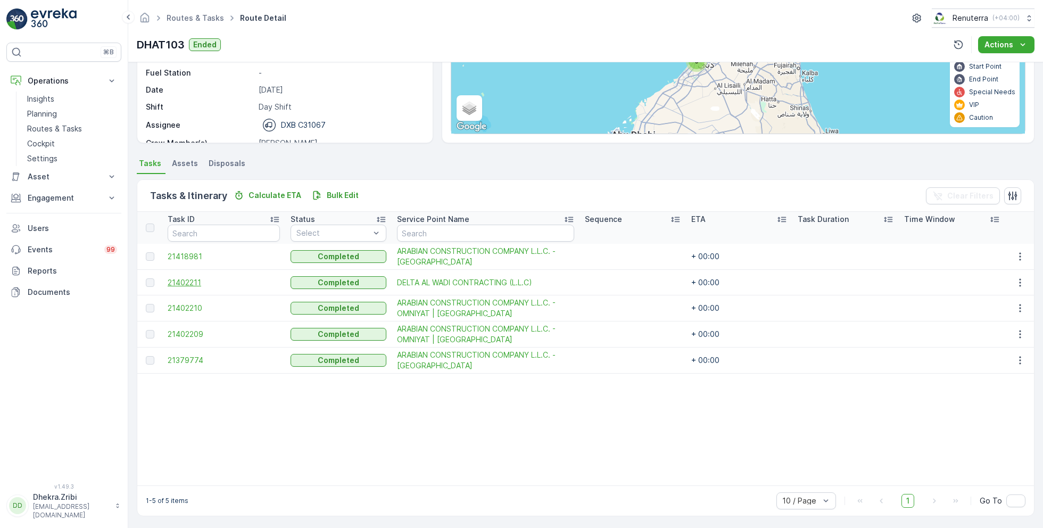
click at [193, 281] on span "21402211" at bounding box center [224, 282] width 112 height 11
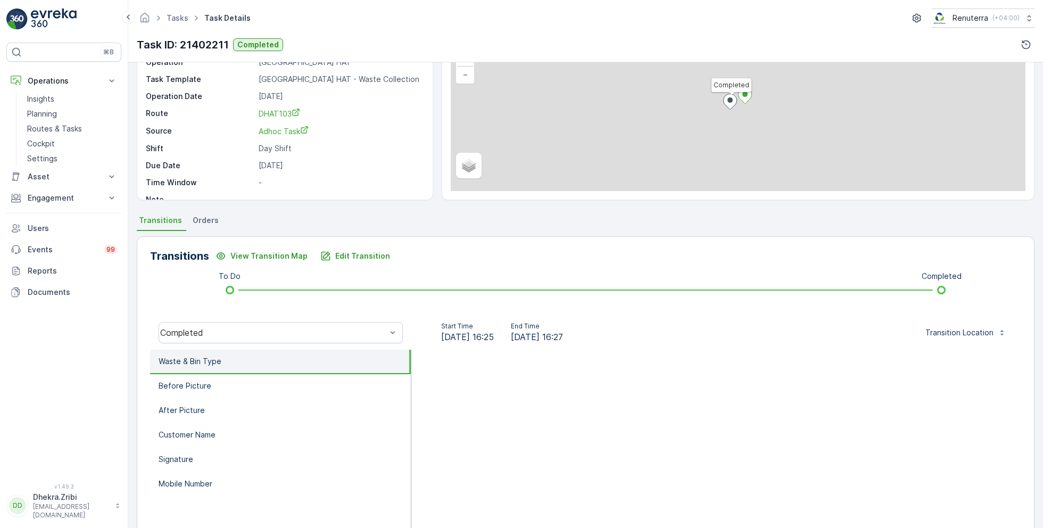
scroll to position [142, 0]
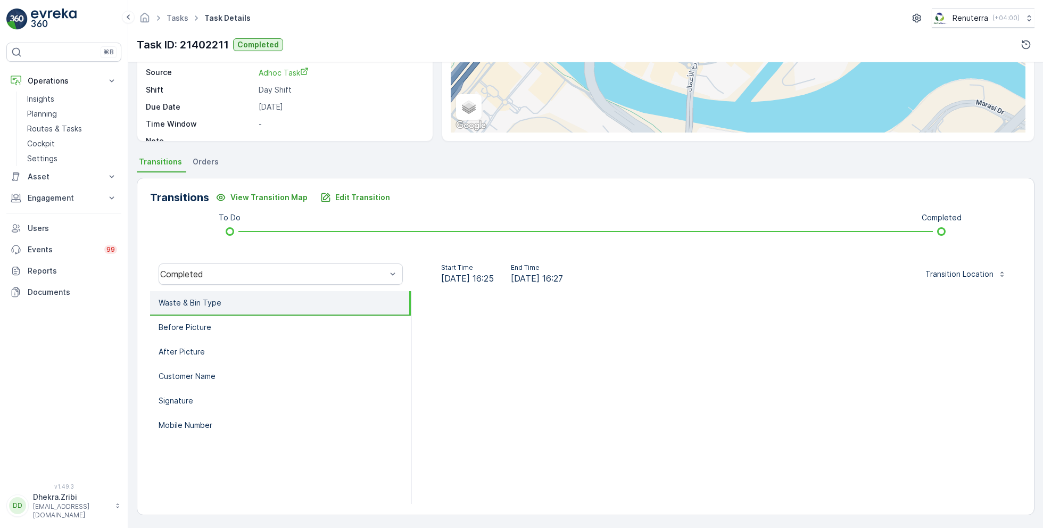
click at [236, 307] on li "Waste & Bin Type" at bounding box center [280, 303] width 261 height 24
click at [230, 327] on li "Before Picture" at bounding box center [280, 328] width 261 height 24
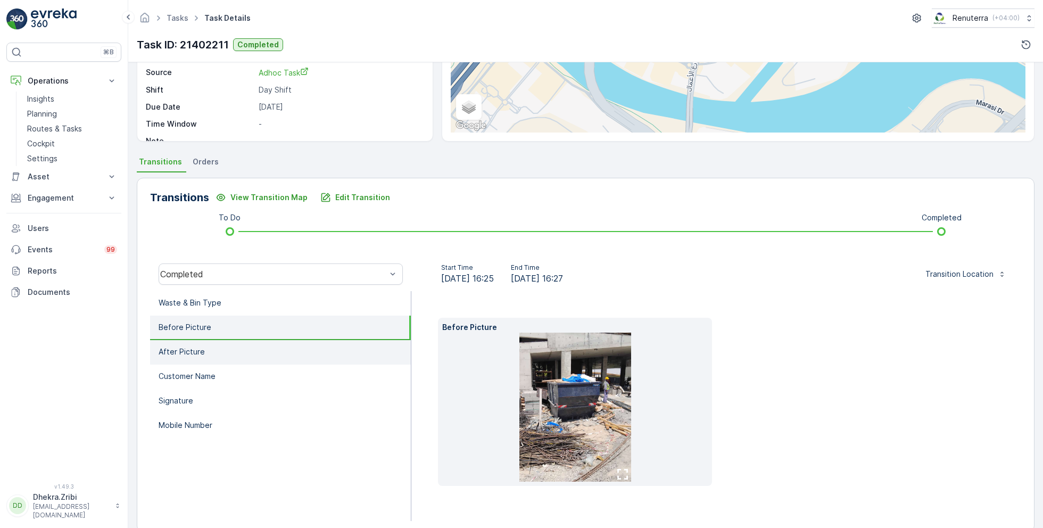
click at [233, 352] on li "After Picture" at bounding box center [280, 352] width 261 height 24
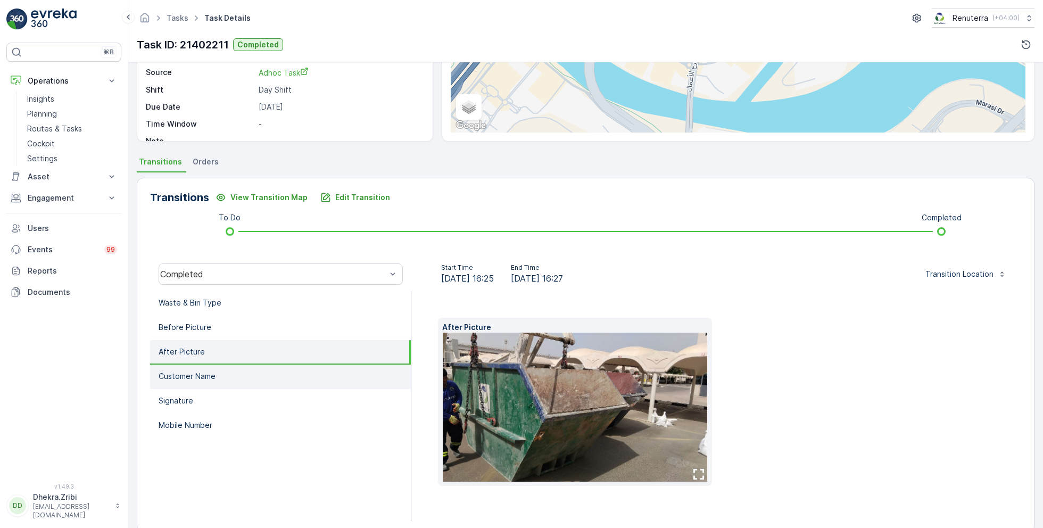
click at [234, 371] on li "Customer Name" at bounding box center [280, 376] width 261 height 24
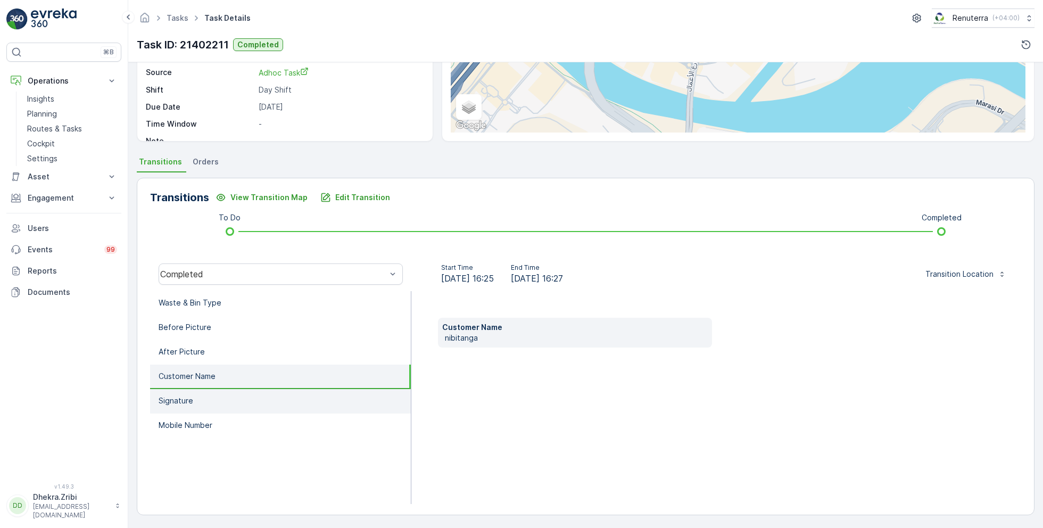
click at [232, 400] on li "Signature" at bounding box center [280, 401] width 261 height 24
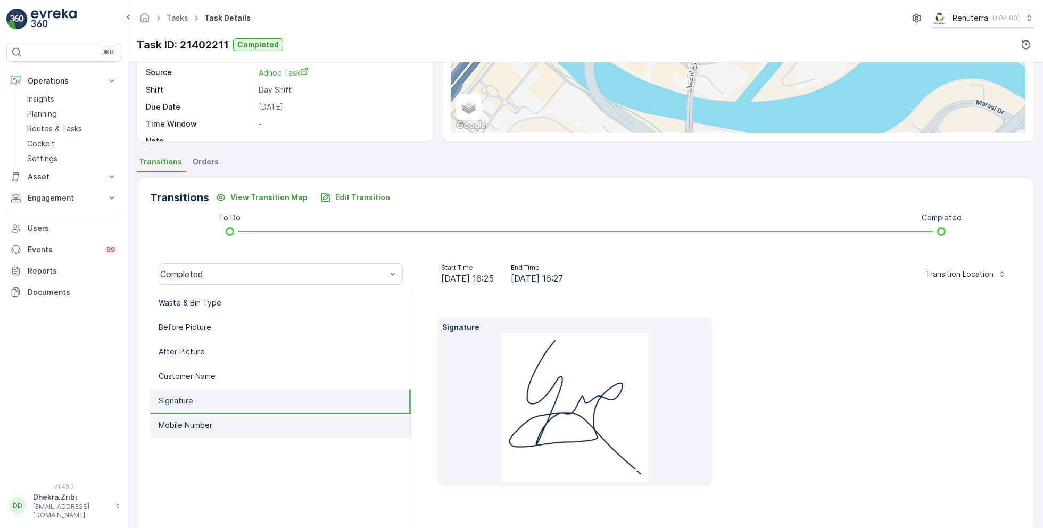
click at [235, 425] on li "Mobile Number" at bounding box center [280, 425] width 261 height 24
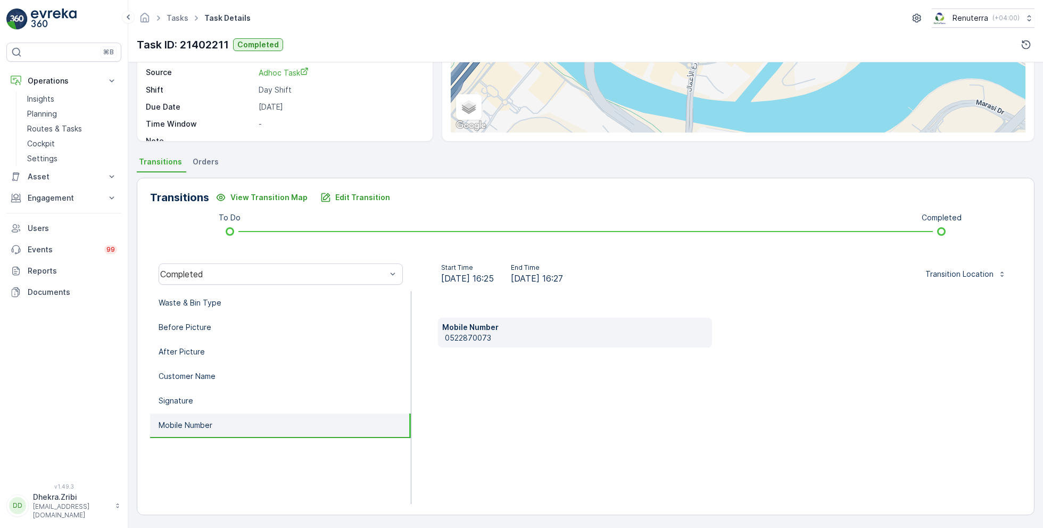
click at [476, 336] on p "0522870073" at bounding box center [576, 338] width 263 height 11
copy p "0522870073"
click at [353, 203] on button "Edit Transition" at bounding box center [355, 197] width 82 height 17
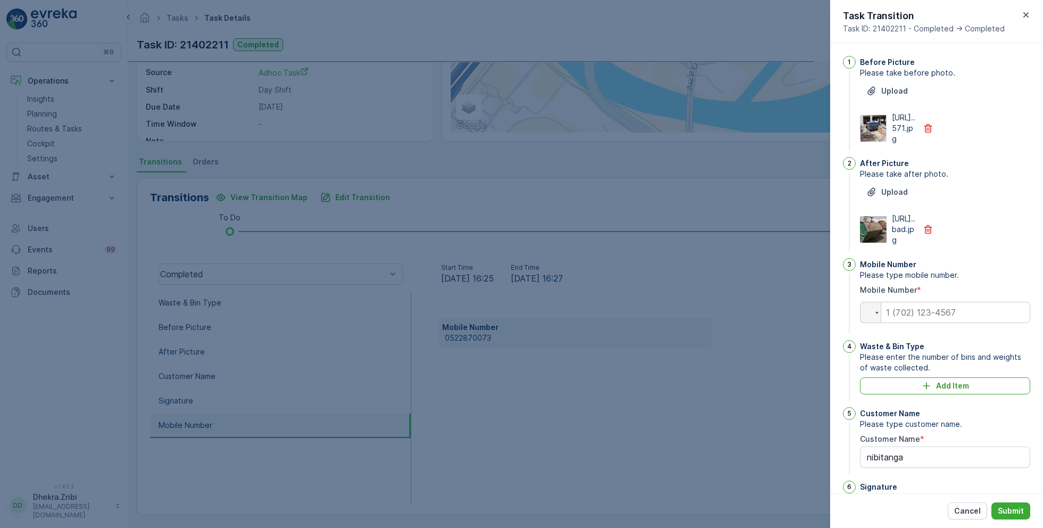
scroll to position [160, 0]
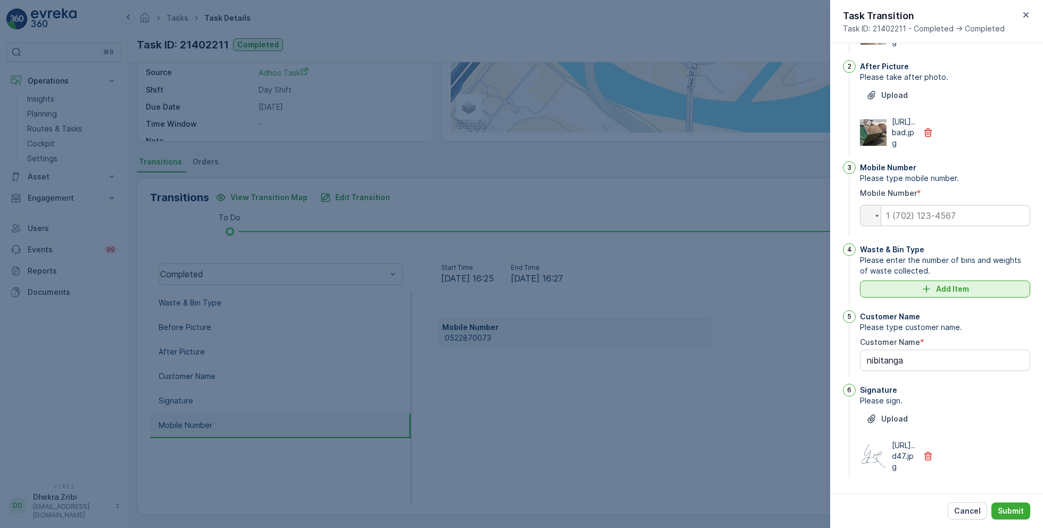
click at [943, 284] on p "Add Item" at bounding box center [952, 289] width 33 height 11
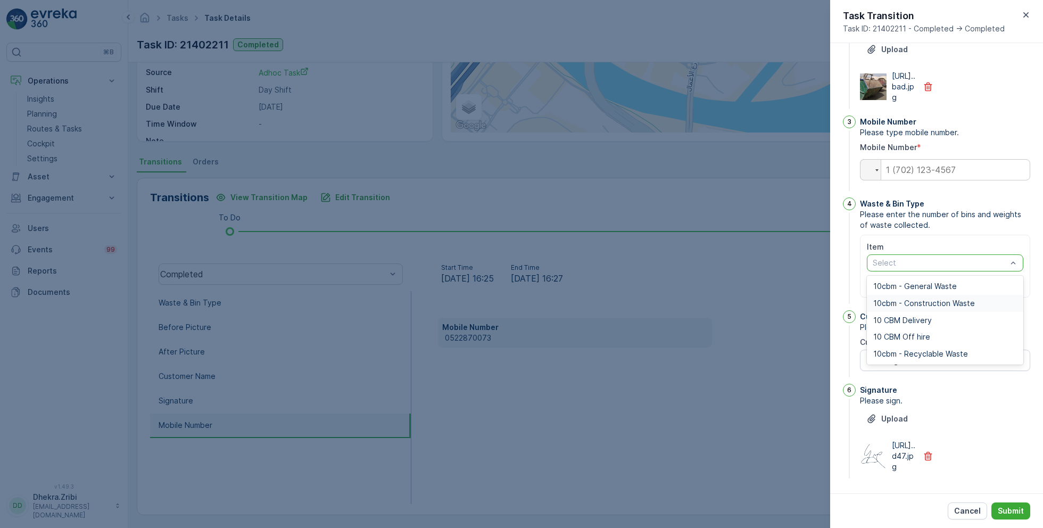
click at [924, 308] on span "10cbm - Construction Waste" at bounding box center [924, 303] width 102 height 9
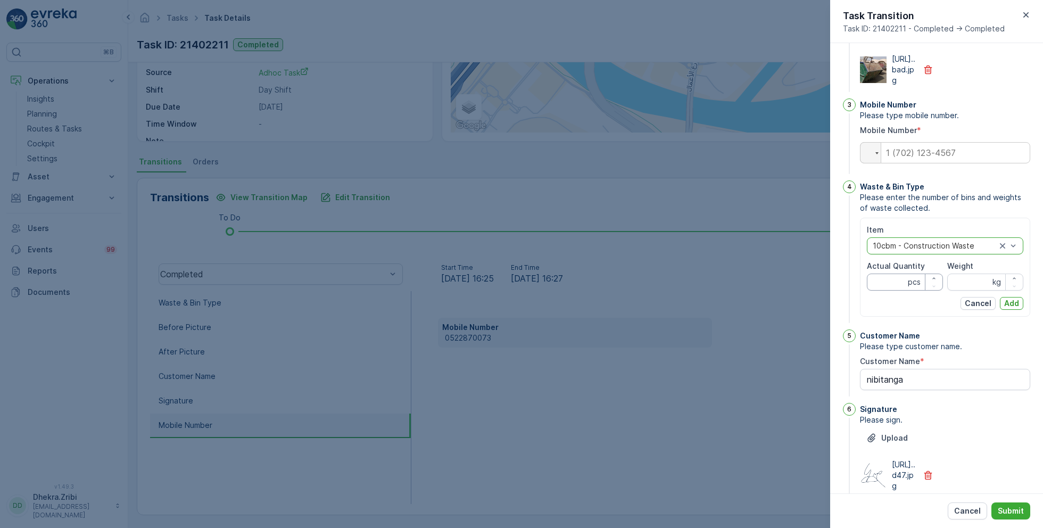
click at [888, 291] on Quantity "Actual Quantity" at bounding box center [905, 281] width 76 height 17
type Quantity "1"
click at [975, 291] on input "Weight" at bounding box center [985, 281] width 76 height 17
type input "0"
click at [1014, 309] on p "Add" at bounding box center [1011, 303] width 15 height 11
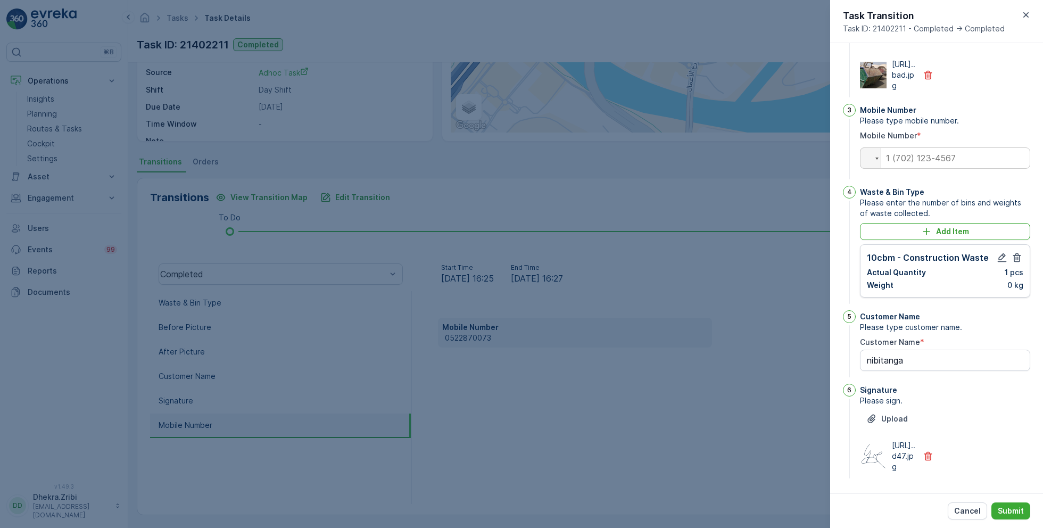
scroll to position [217, 0]
click at [940, 147] on input "tel" at bounding box center [945, 157] width 170 height 21
paste input "0522870073"
type input "0522870073"
click at [1007, 509] on p "Submit" at bounding box center [1011, 510] width 26 height 11
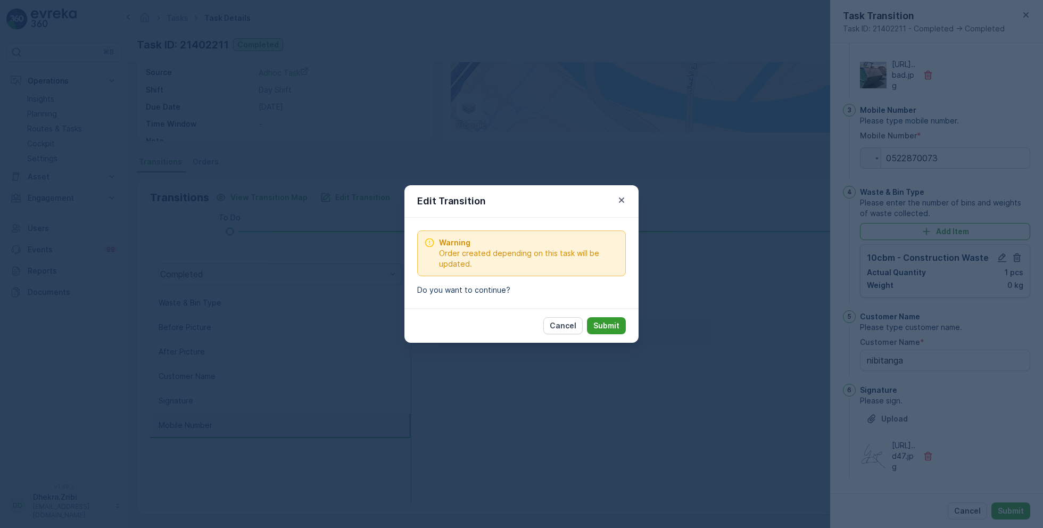
click at [620, 328] on button "Submit" at bounding box center [606, 325] width 39 height 17
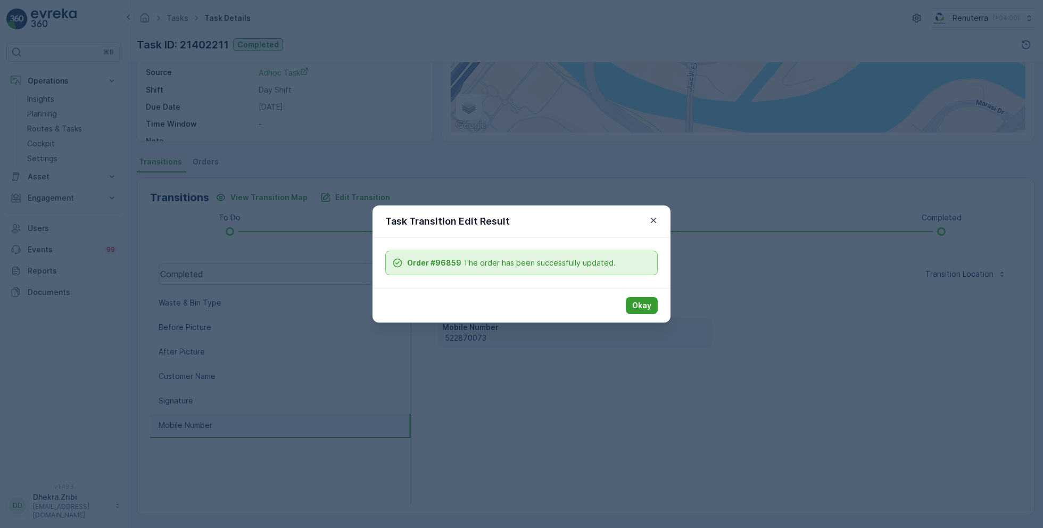
click at [643, 309] on p "Okay" at bounding box center [641, 305] width 19 height 11
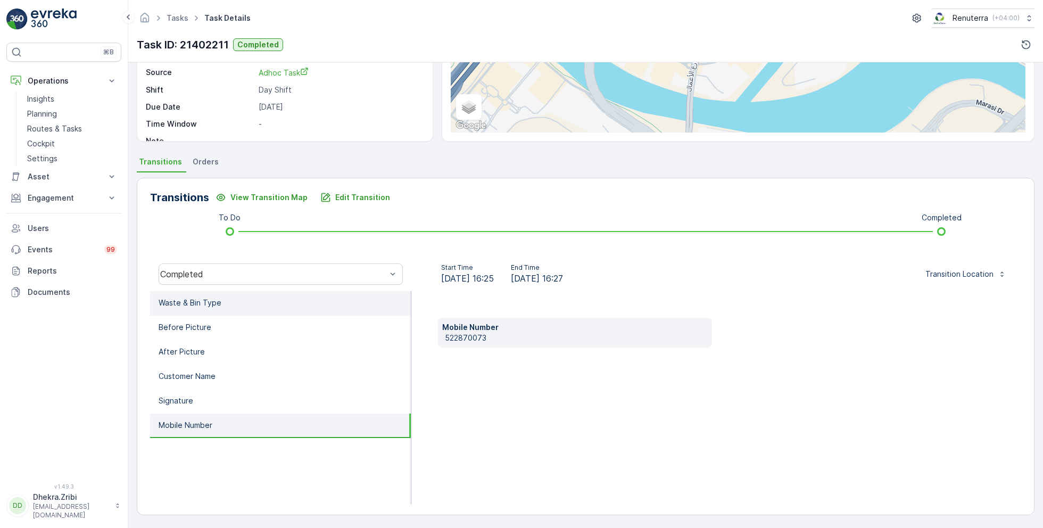
click at [233, 303] on li "Waste & Bin Type" at bounding box center [280, 303] width 261 height 24
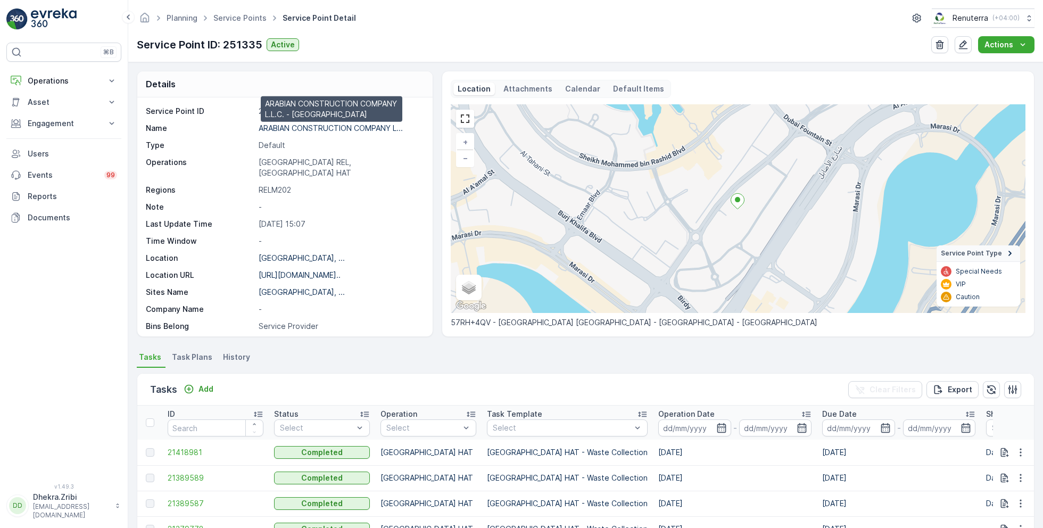
click at [361, 128] on p "ARABIAN CONSTRUCTION COMPANY L..." at bounding box center [331, 127] width 144 height 9
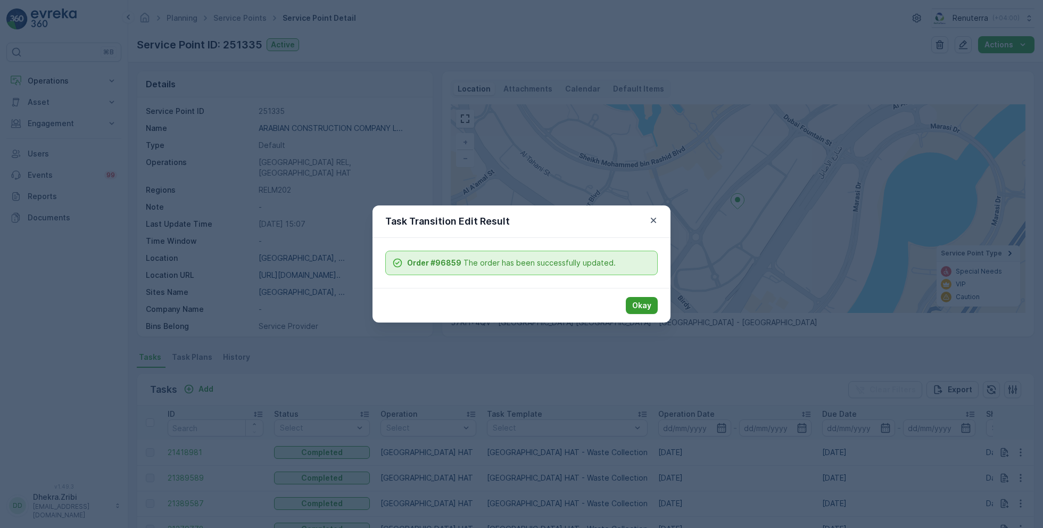
click at [648, 308] on p "Okay" at bounding box center [641, 305] width 19 height 11
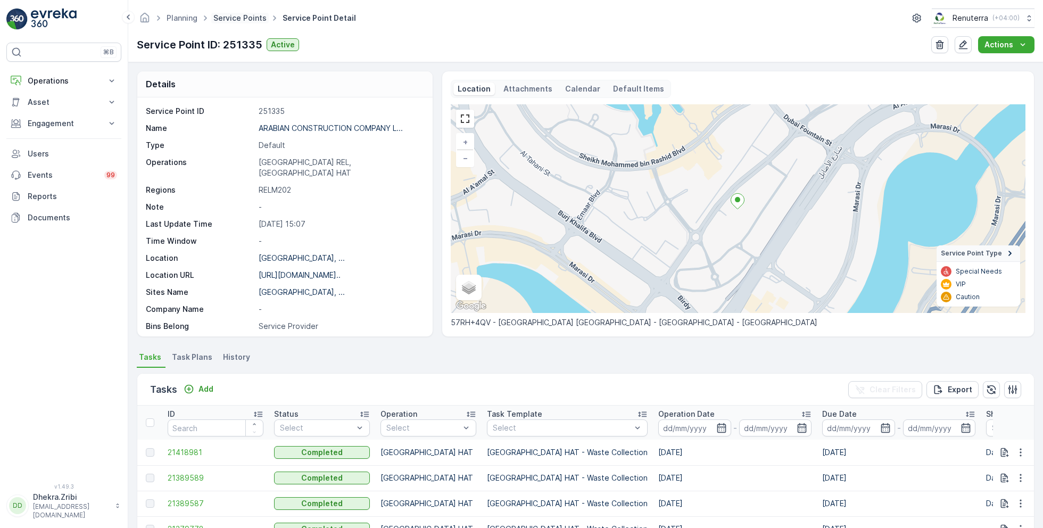
click at [251, 20] on link "Service Points" at bounding box center [239, 17] width 53 height 9
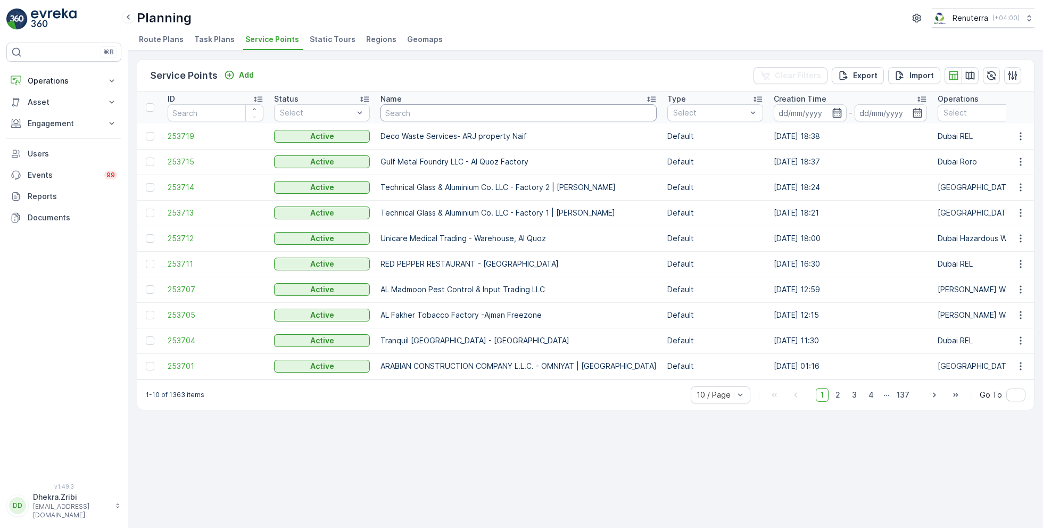
click at [437, 116] on input "text" at bounding box center [518, 112] width 276 height 17
type input "delta"
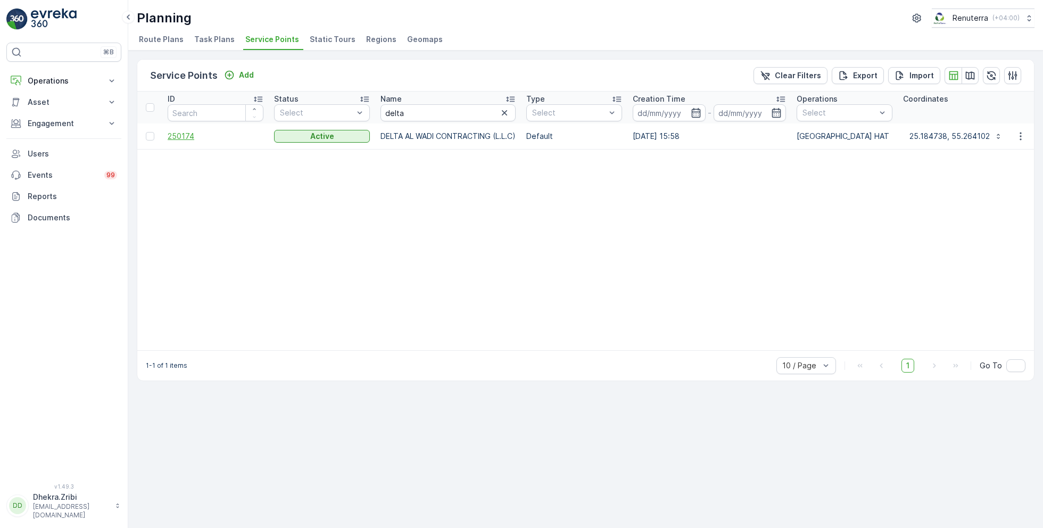
click at [189, 134] on span "250174" at bounding box center [216, 136] width 96 height 11
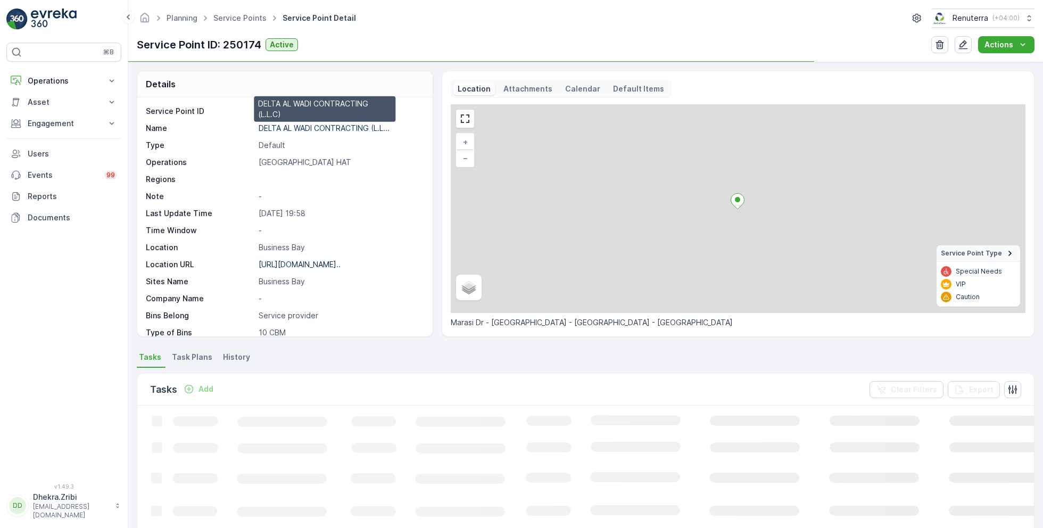
click at [302, 126] on p "DELTA AL WADI CONTRACTING (L.L..." at bounding box center [324, 127] width 131 height 9
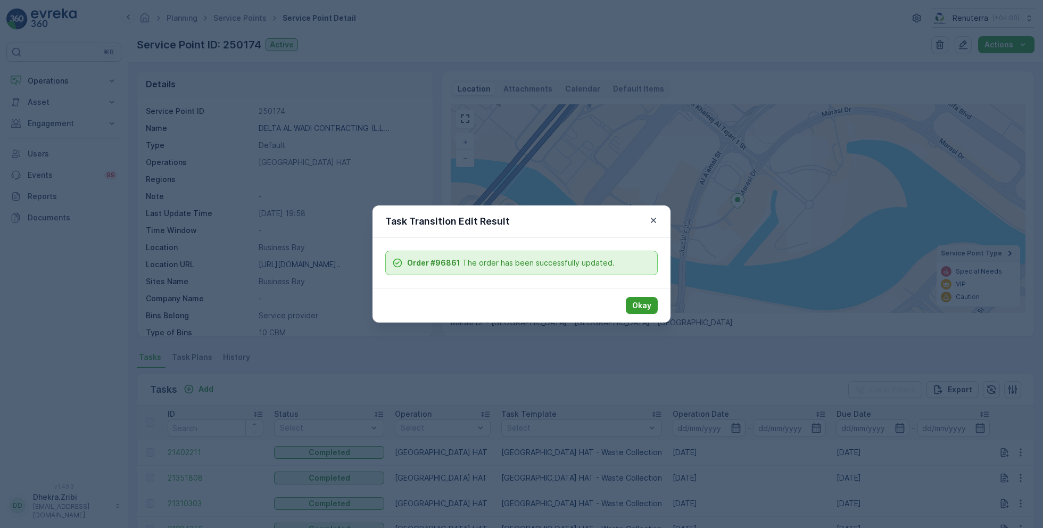
click at [637, 310] on button "Okay" at bounding box center [642, 305] width 32 height 17
click at [641, 310] on p "Okay" at bounding box center [641, 305] width 19 height 11
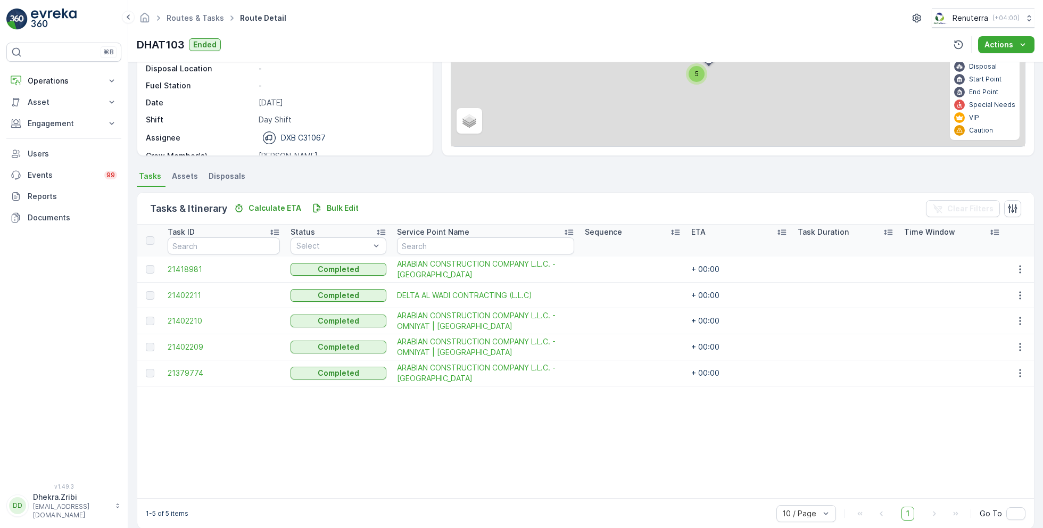
scroll to position [128, 0]
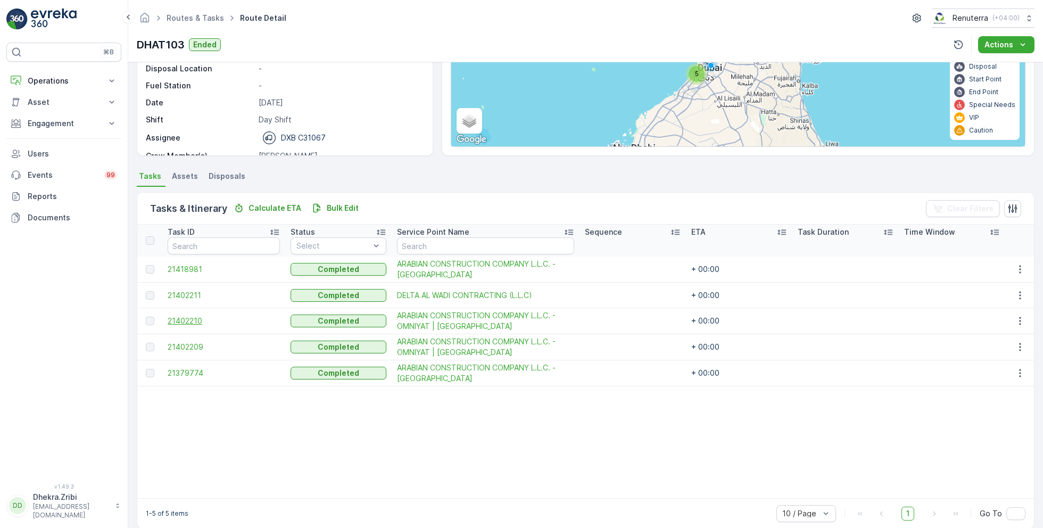
click at [193, 321] on span "21402210" at bounding box center [224, 321] width 112 height 11
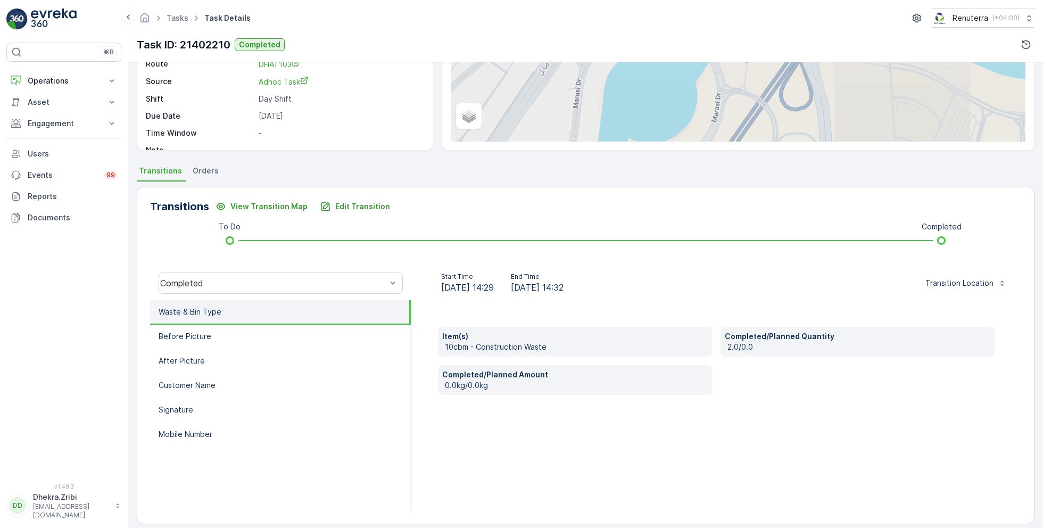
scroll to position [142, 0]
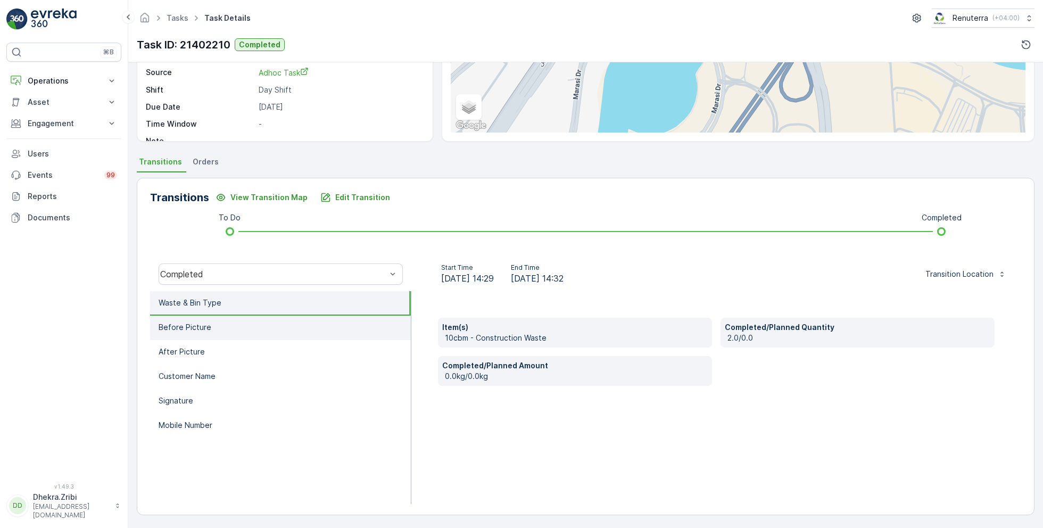
click at [215, 328] on li "Before Picture" at bounding box center [280, 328] width 261 height 24
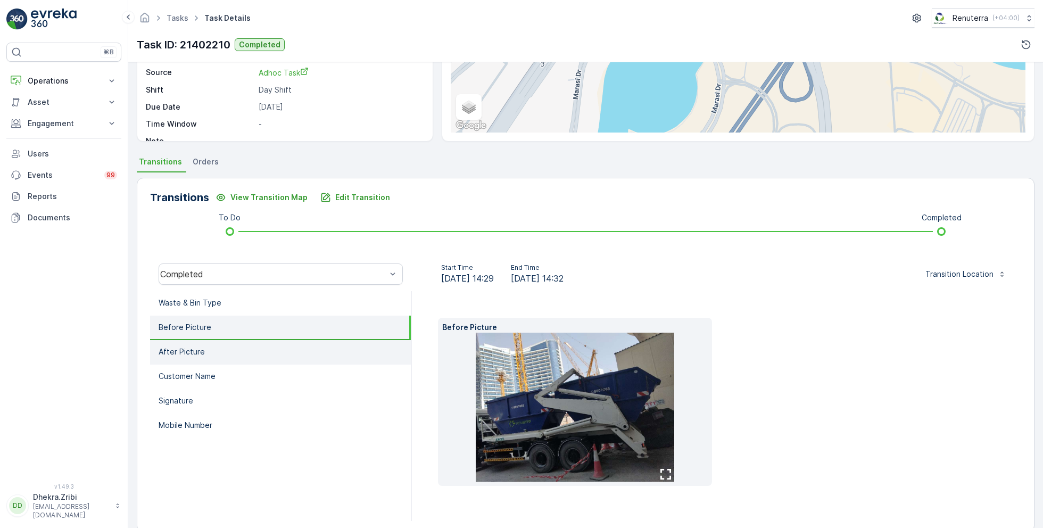
click at [222, 349] on li "After Picture" at bounding box center [280, 352] width 261 height 24
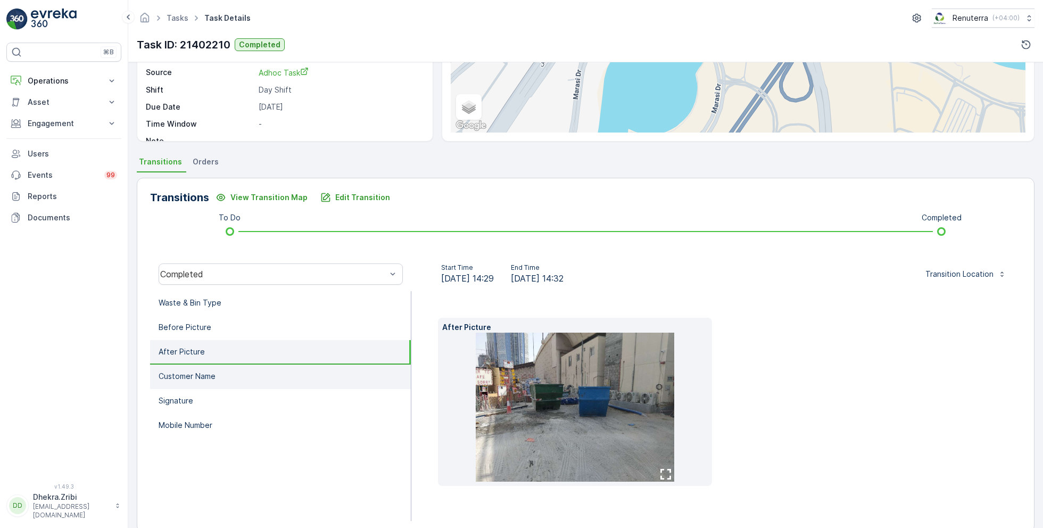
click at [227, 367] on li "Customer Name" at bounding box center [280, 376] width 261 height 24
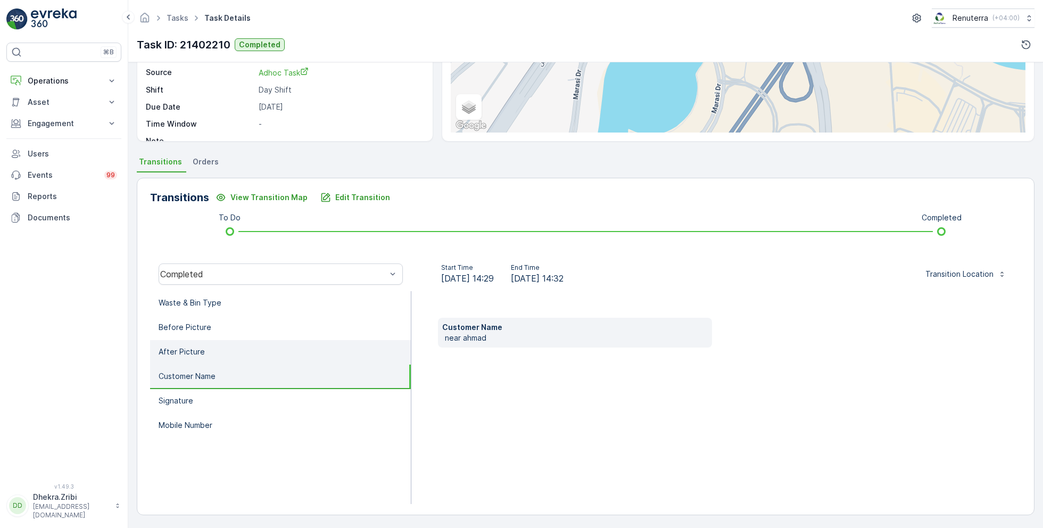
click at [232, 344] on li "After Picture" at bounding box center [280, 352] width 261 height 24
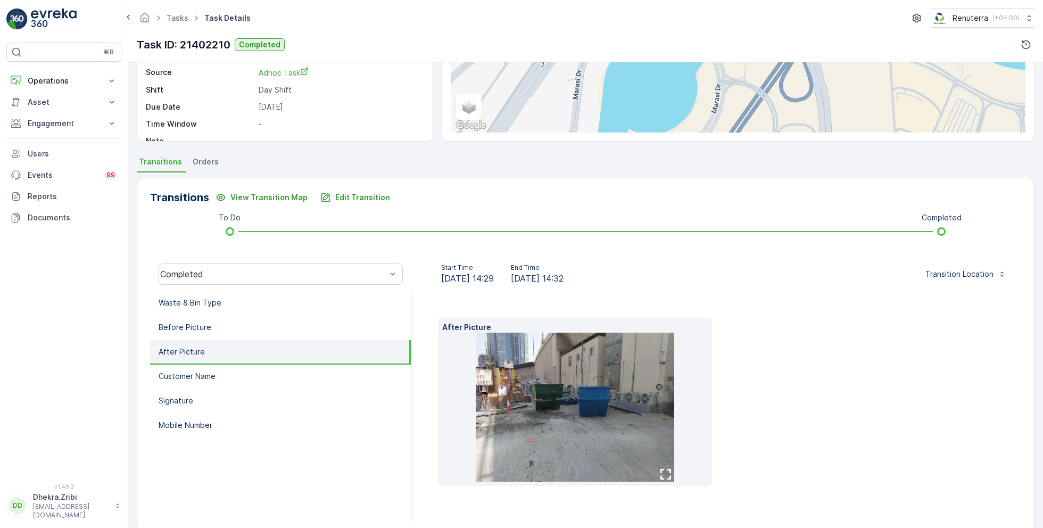
click at [609, 389] on img at bounding box center [575, 407] width 198 height 149
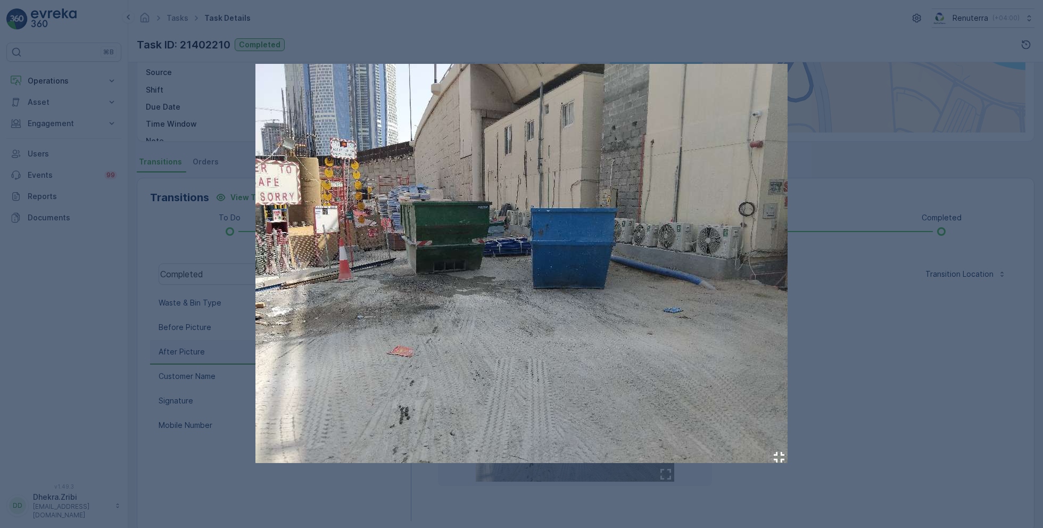
click at [973, 387] on div at bounding box center [521, 264] width 1043 height 528
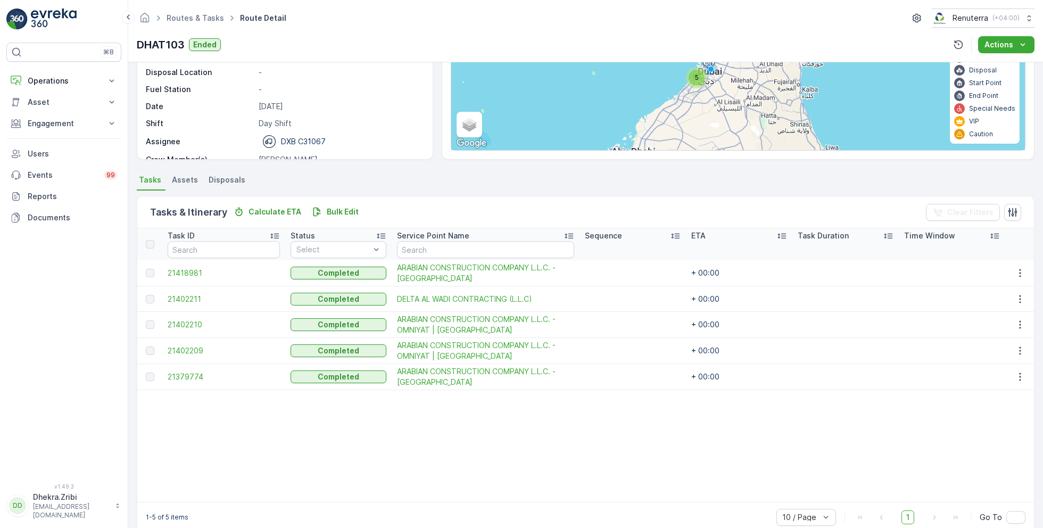
scroll to position [140, 0]
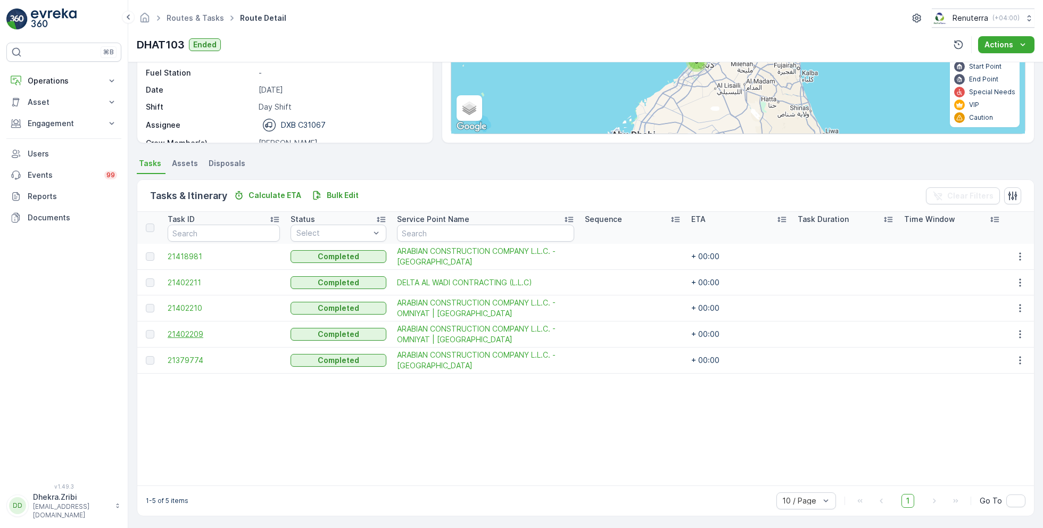
click at [191, 334] on span "21402209" at bounding box center [224, 334] width 112 height 11
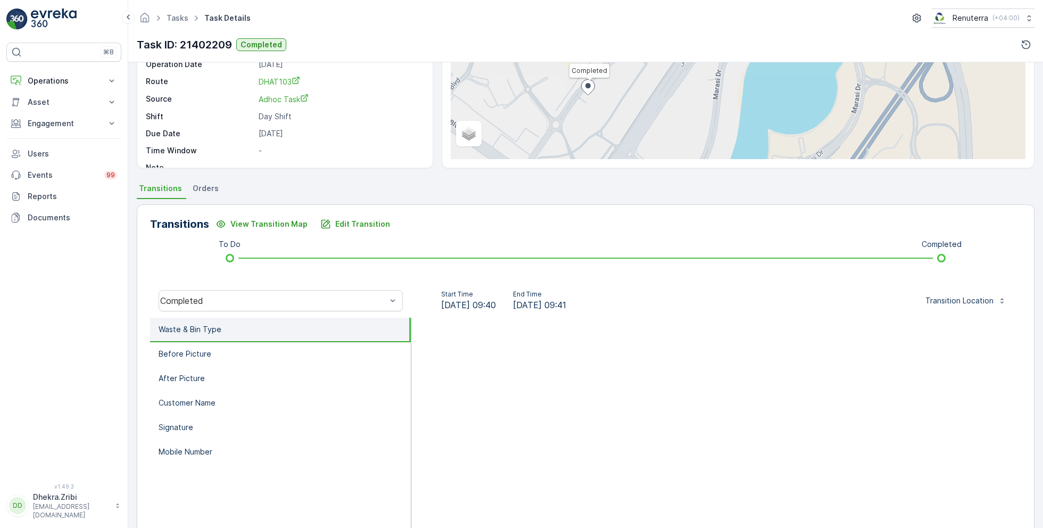
scroll to position [142, 0]
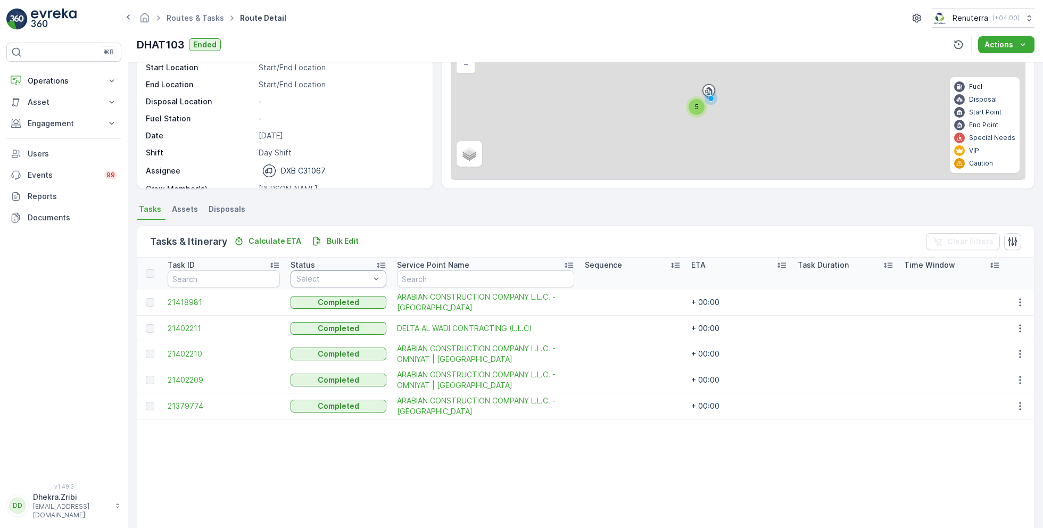
scroll to position [140, 0]
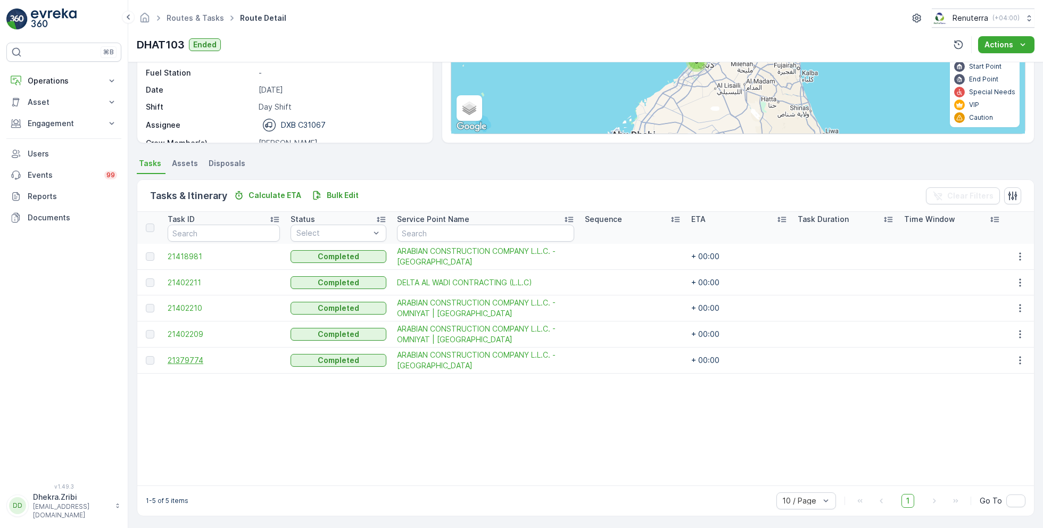
click at [196, 360] on span "21379774" at bounding box center [224, 360] width 112 height 11
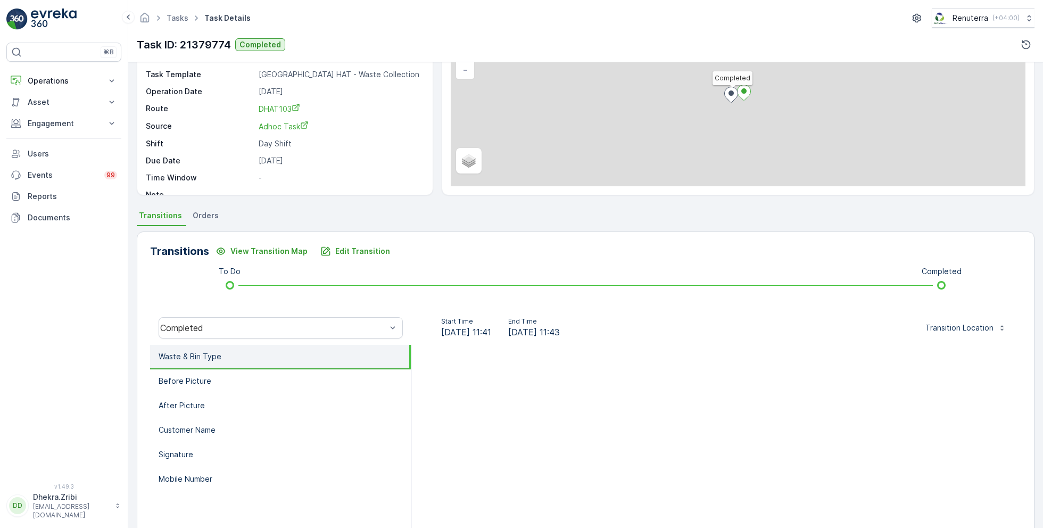
scroll to position [142, 0]
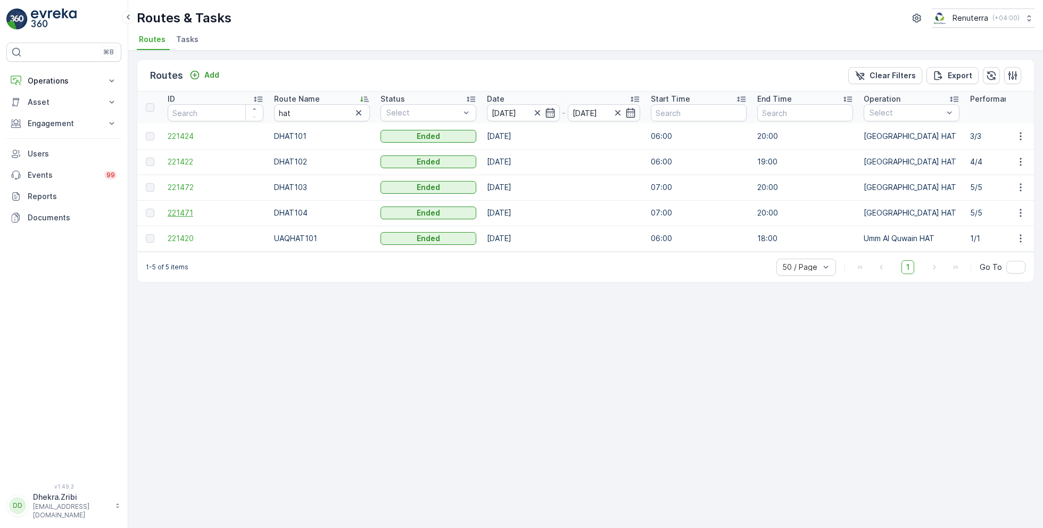
click at [186, 213] on span "221471" at bounding box center [216, 213] width 96 height 11
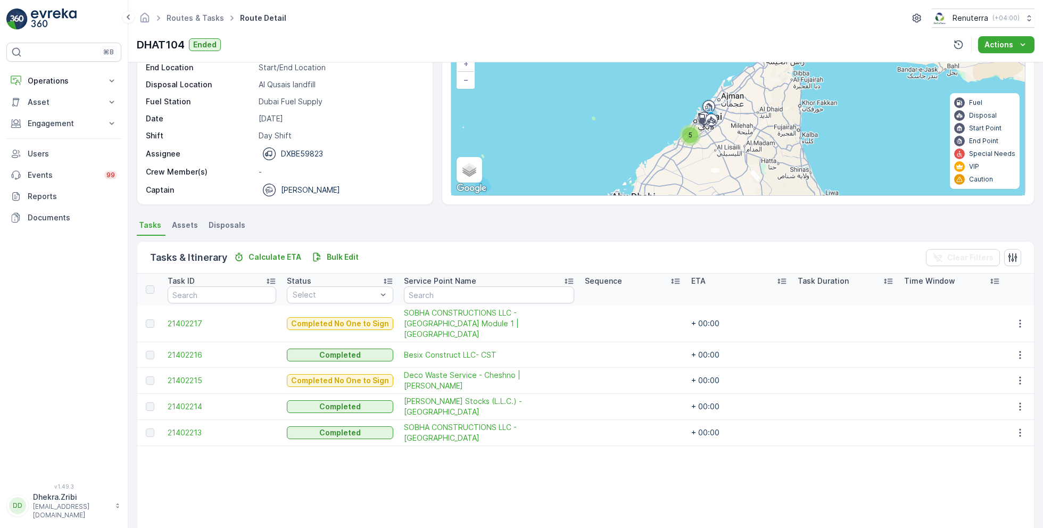
scroll to position [83, 0]
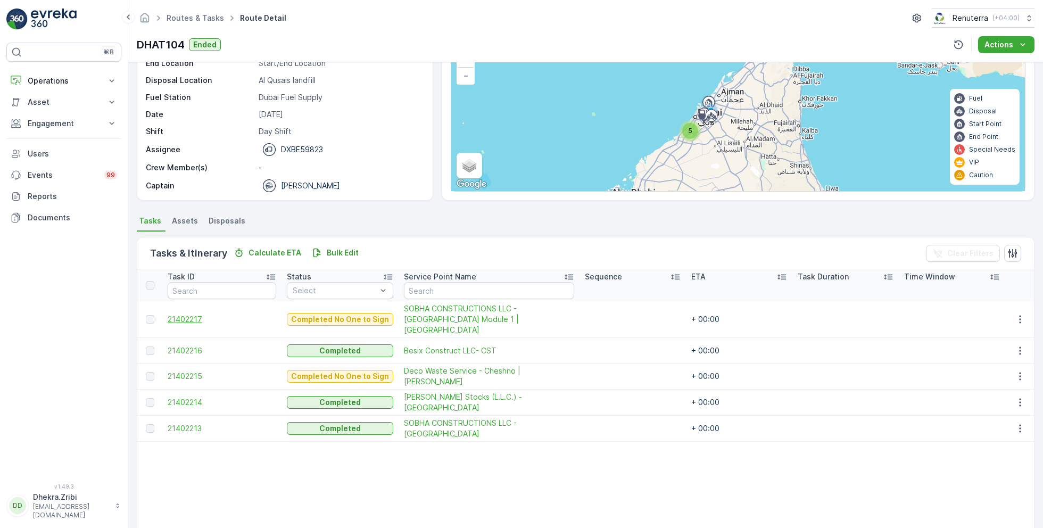
click at [193, 314] on span "21402217" at bounding box center [222, 319] width 109 height 11
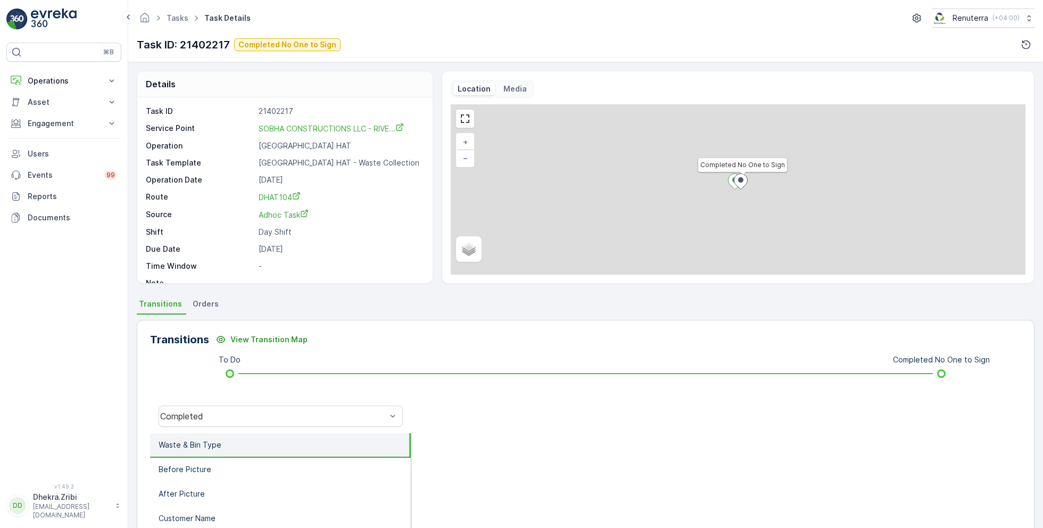
scroll to position [14, 0]
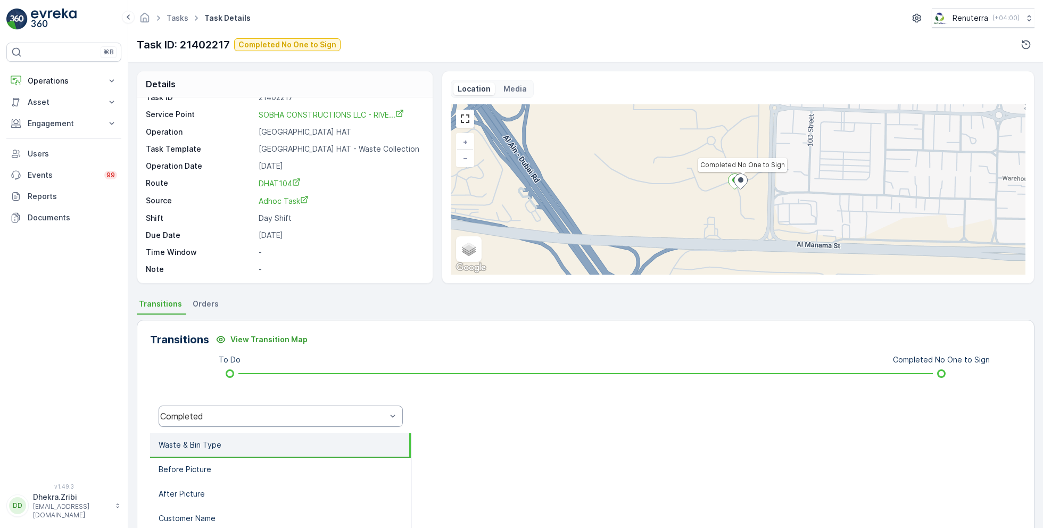
click at [268, 421] on div "Completed" at bounding box center [281, 415] width 244 height 21
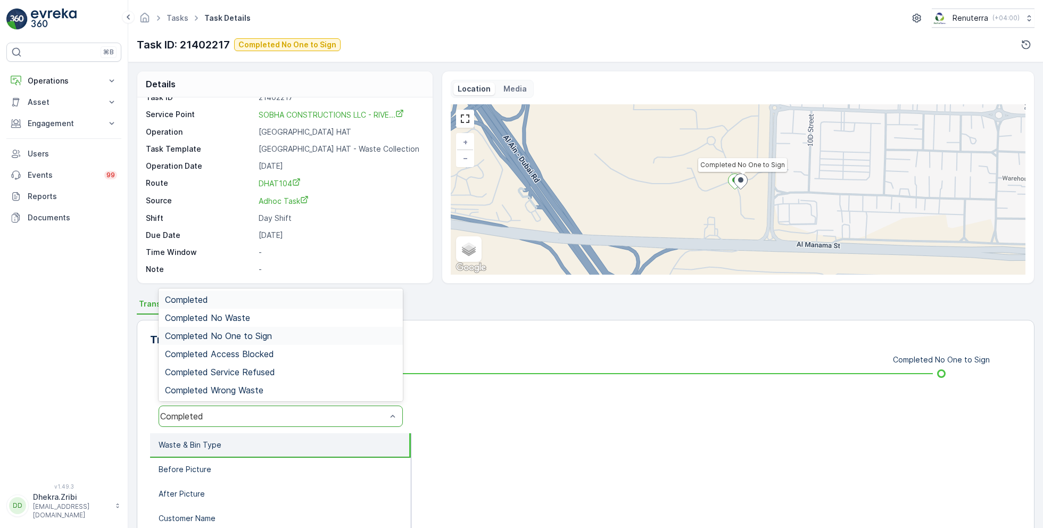
click at [267, 340] on span "Completed No One to Sign" at bounding box center [218, 336] width 107 height 10
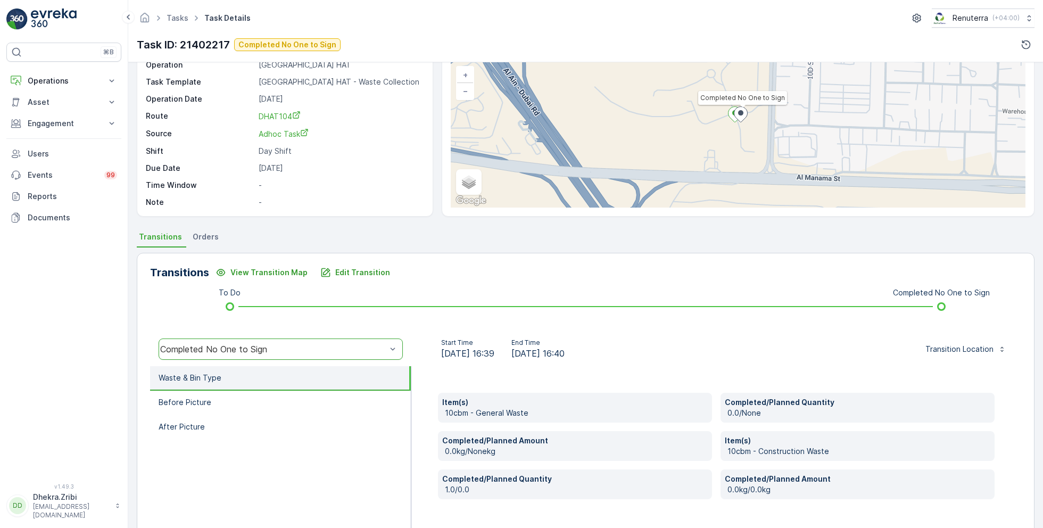
scroll to position [81, 0]
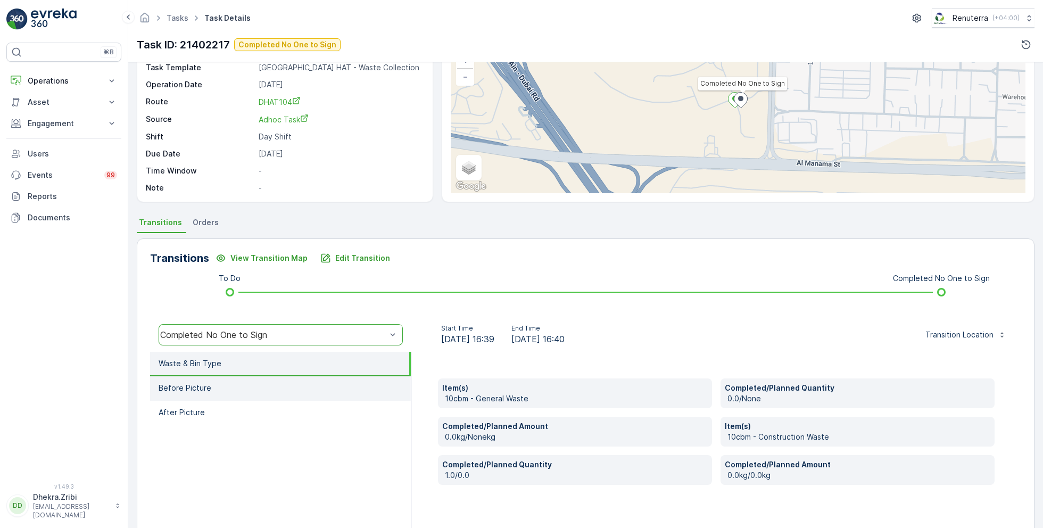
click at [211, 385] on li "Before Picture" at bounding box center [280, 388] width 261 height 24
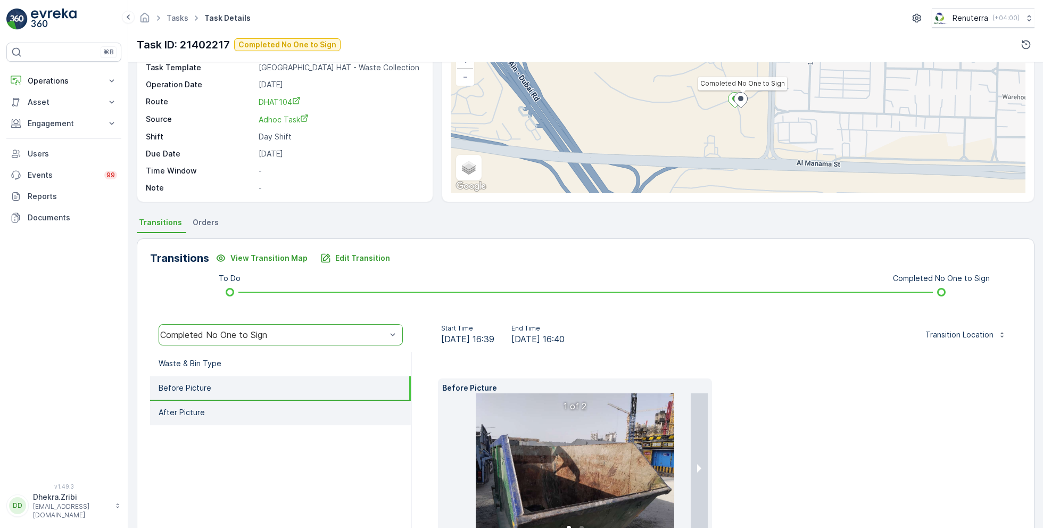
click at [212, 412] on li "After Picture" at bounding box center [280, 413] width 261 height 24
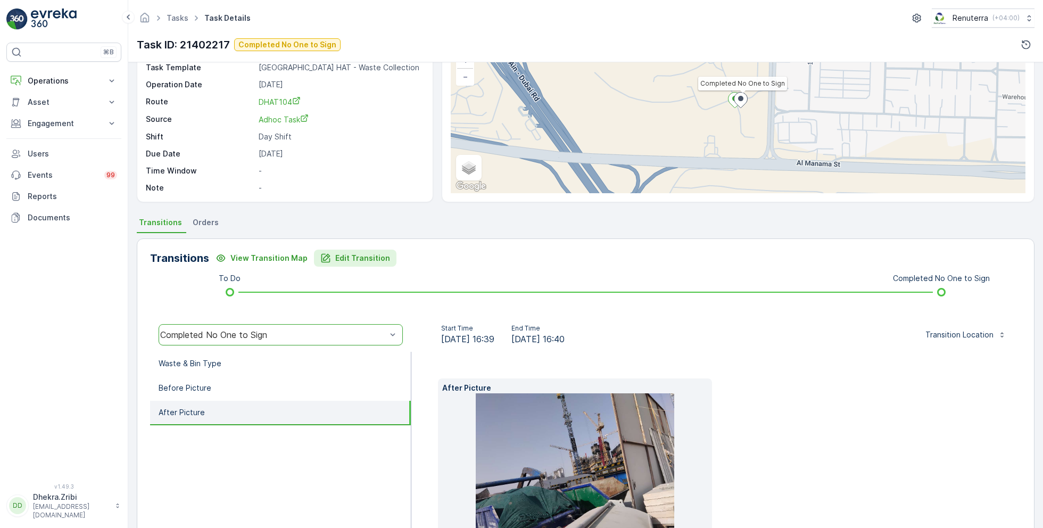
click at [347, 256] on p "Edit Transition" at bounding box center [362, 258] width 55 height 11
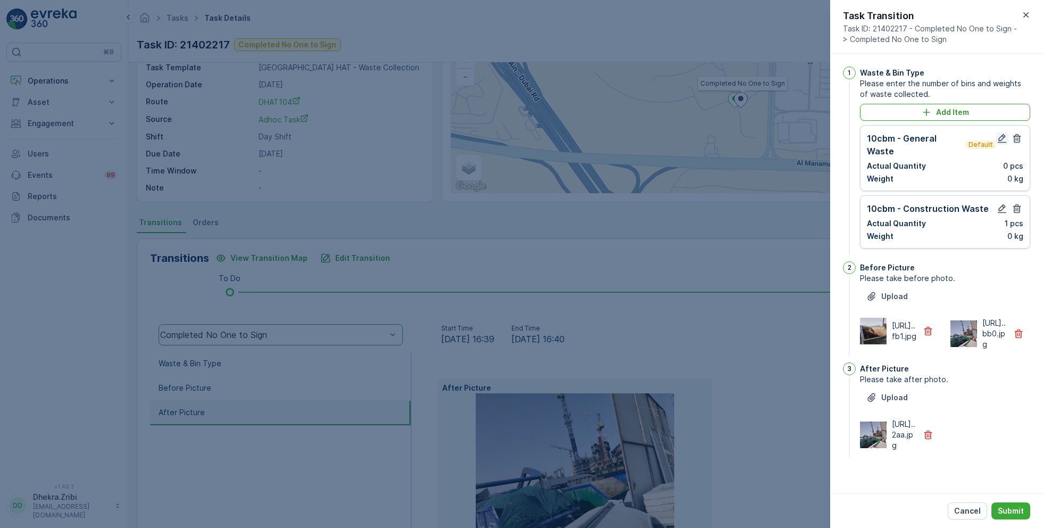
click at [1000, 139] on icon "button" at bounding box center [1002, 138] width 11 height 11
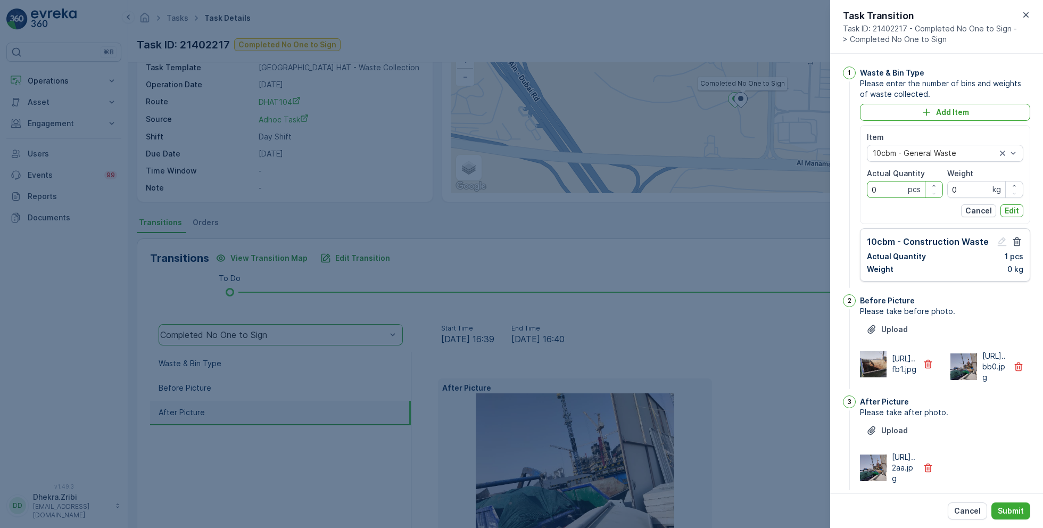
drag, startPoint x: 879, startPoint y: 189, endPoint x: 848, endPoint y: 189, distance: 30.9
click at [848, 189] on div "1 Waste & Bin Type Please enter the number of bins and weights of waste collect…" at bounding box center [936, 178] width 187 height 223
type Quantity "1"
click at [1010, 211] on p "Edit" at bounding box center [1012, 210] width 14 height 11
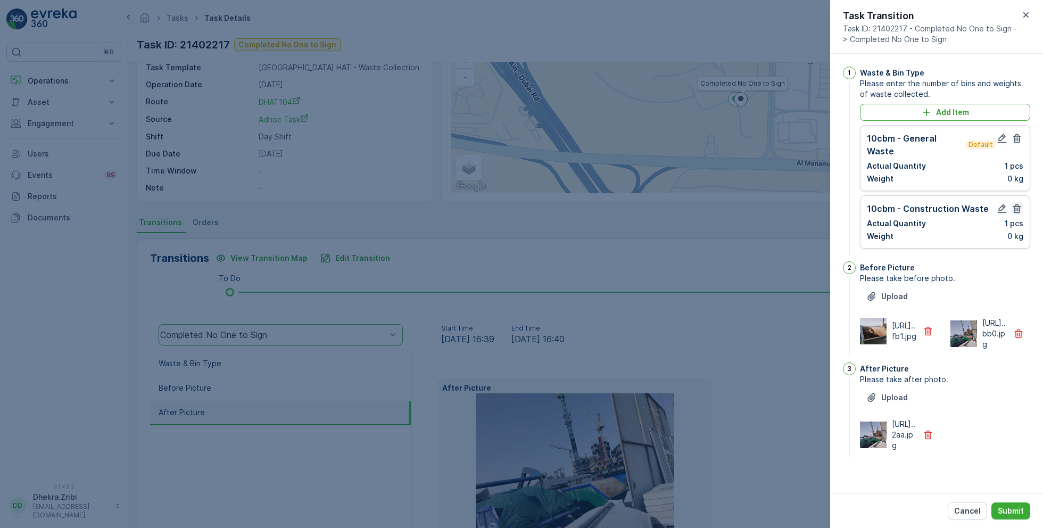
click at [1015, 202] on button "button" at bounding box center [1016, 208] width 13 height 13
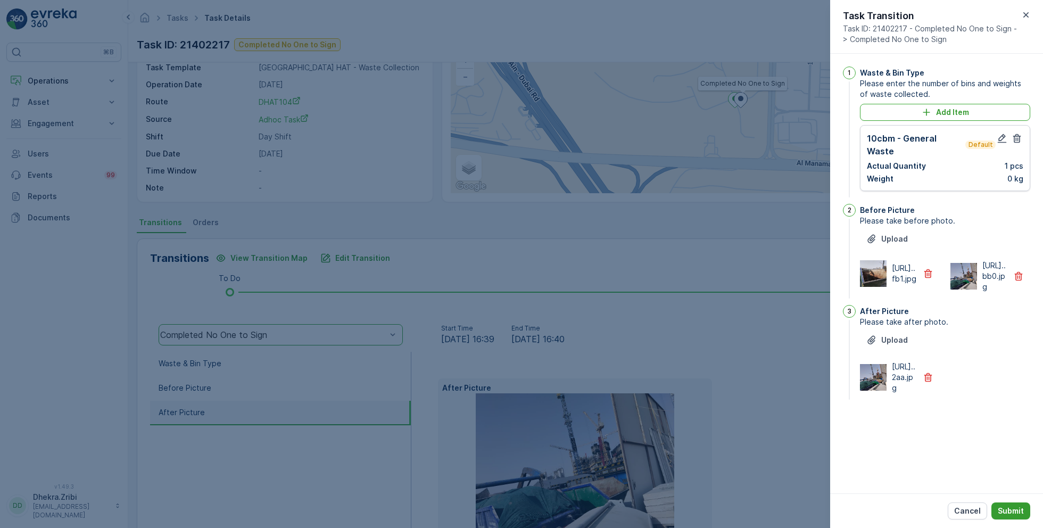
click at [1015, 516] on button "Submit" at bounding box center [1010, 510] width 39 height 17
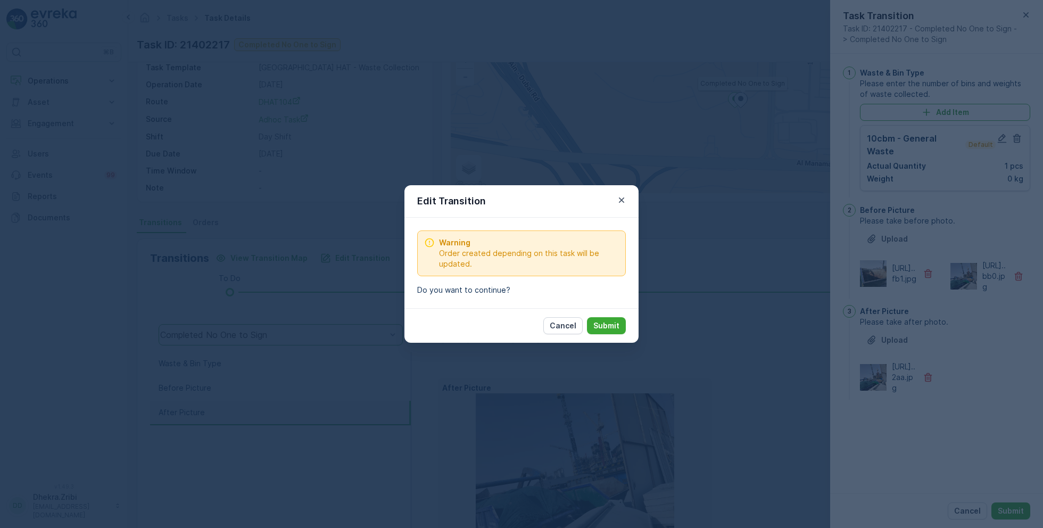
click at [603, 336] on div "Cancel Submit" at bounding box center [521, 325] width 234 height 35
click at [600, 311] on div "Cancel Submit" at bounding box center [521, 325] width 234 height 35
click at [604, 320] on p "Submit" at bounding box center [606, 325] width 26 height 11
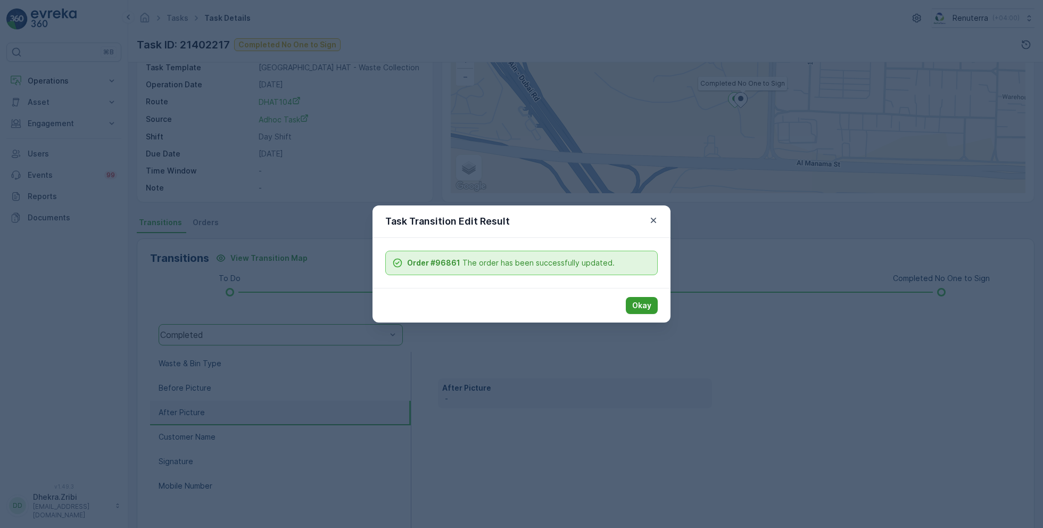
click at [642, 308] on p "Okay" at bounding box center [641, 305] width 19 height 11
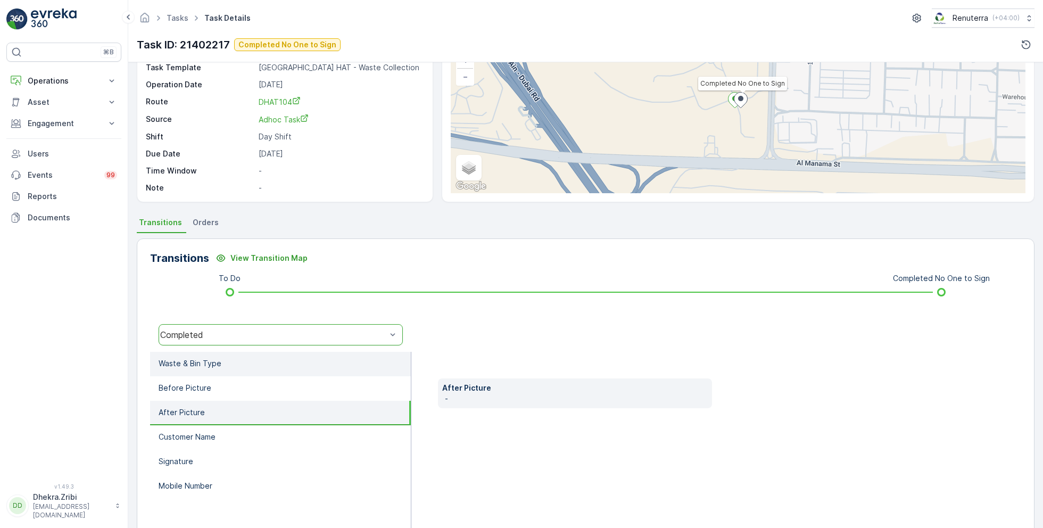
click at [253, 359] on li "Waste & Bin Type" at bounding box center [280, 364] width 261 height 24
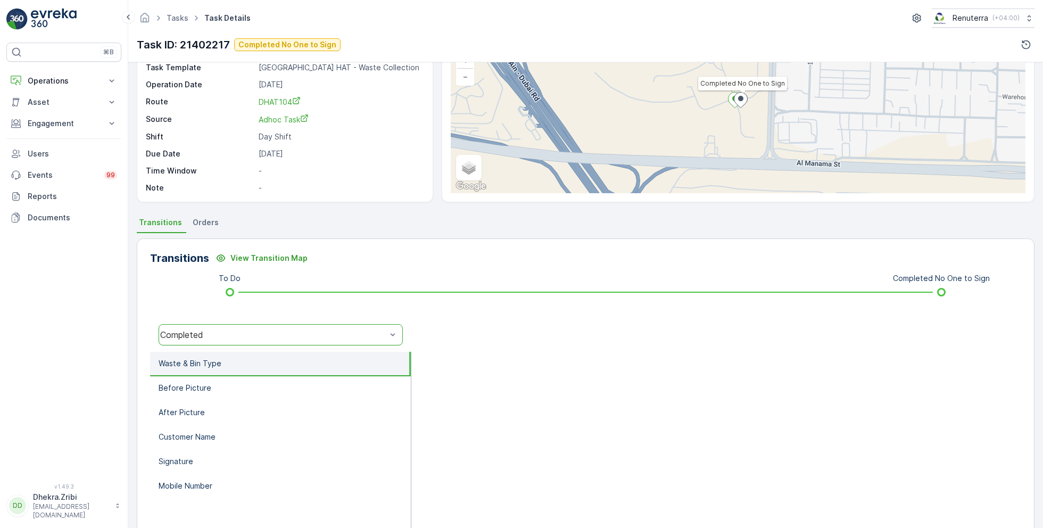
click at [215, 330] on div "Completed" at bounding box center [273, 335] width 226 height 10
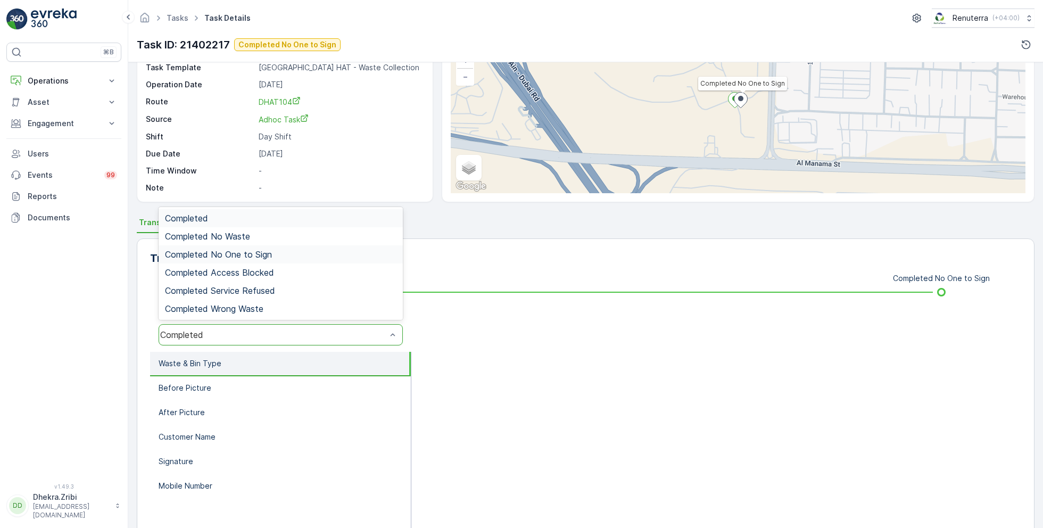
click at [247, 250] on span "Completed No One to Sign" at bounding box center [218, 255] width 107 height 10
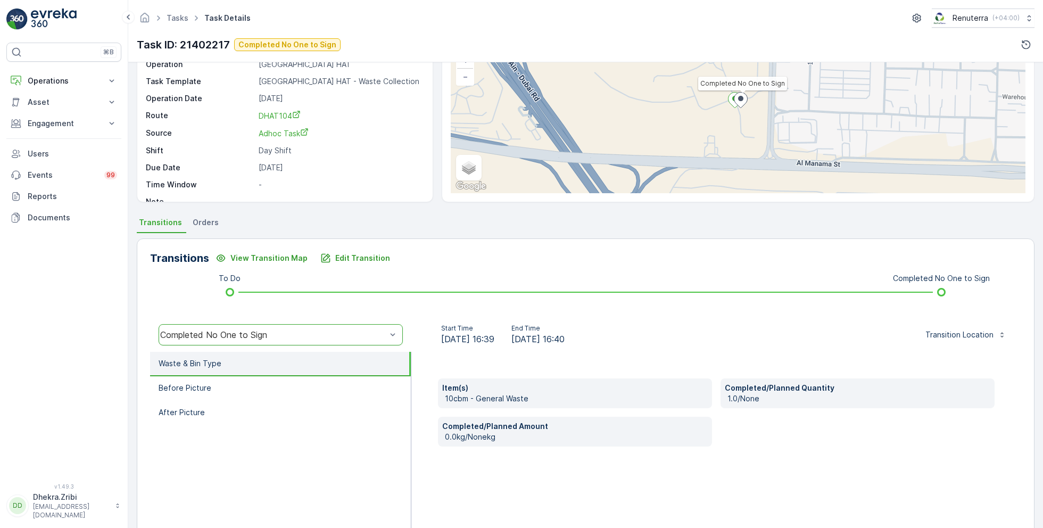
scroll to position [0, 0]
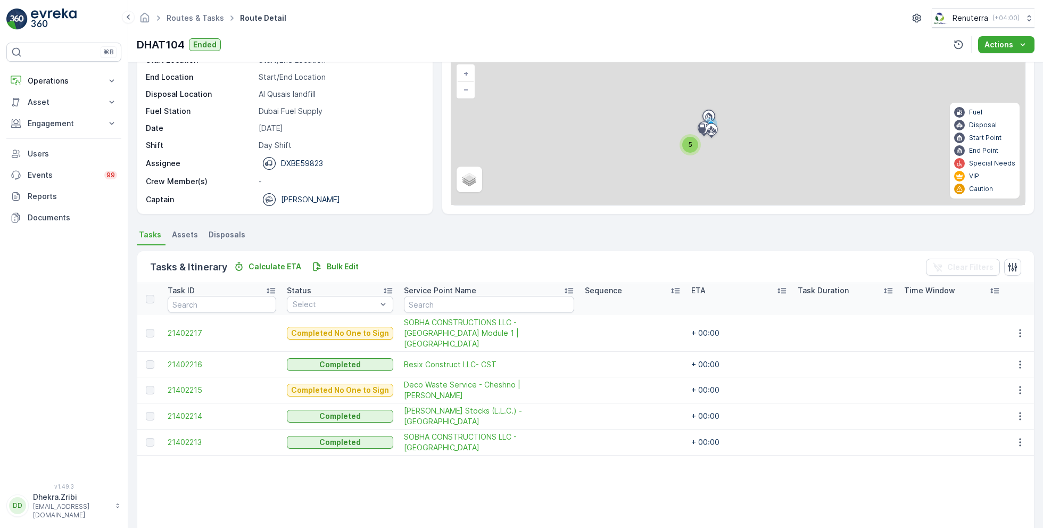
scroll to position [84, 0]
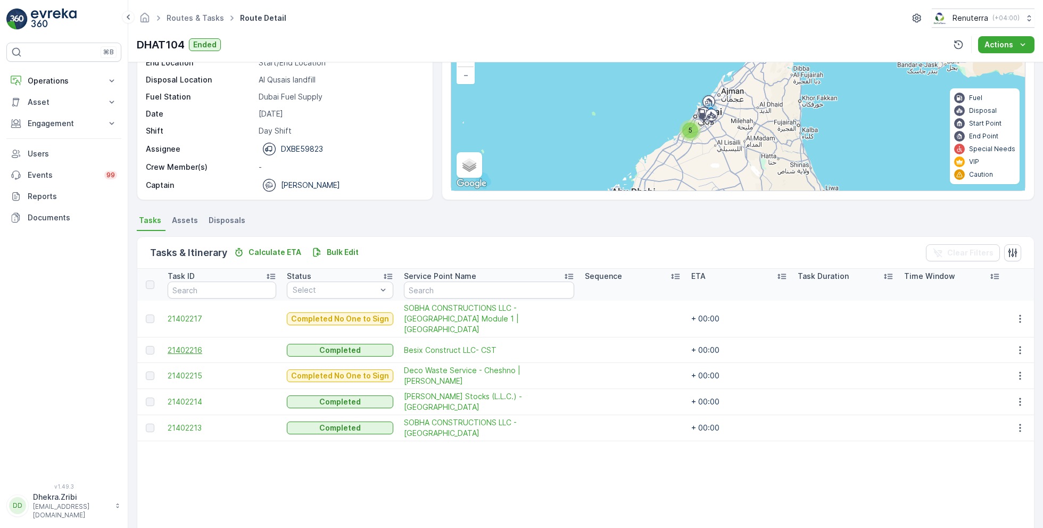
click at [194, 345] on span "21402216" at bounding box center [222, 350] width 109 height 11
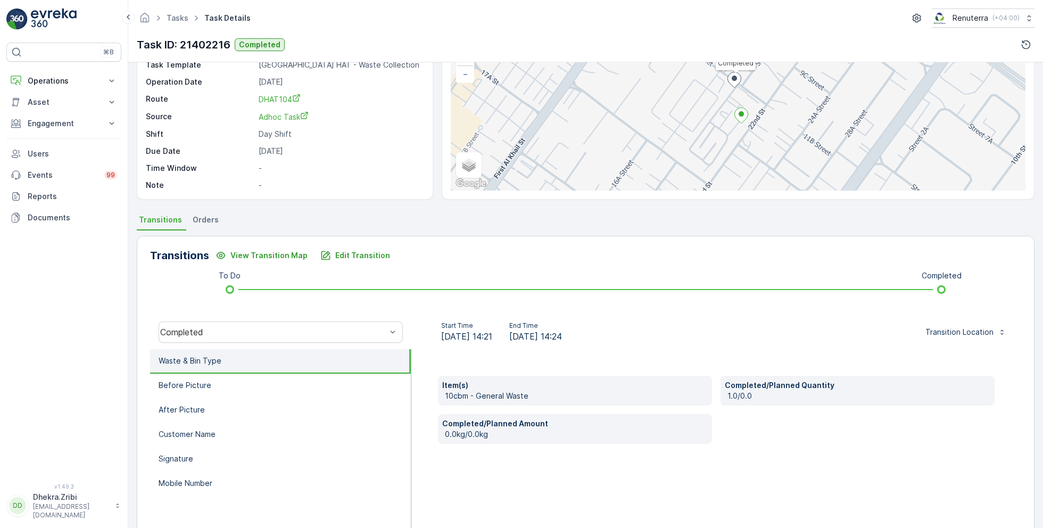
scroll to position [92, 0]
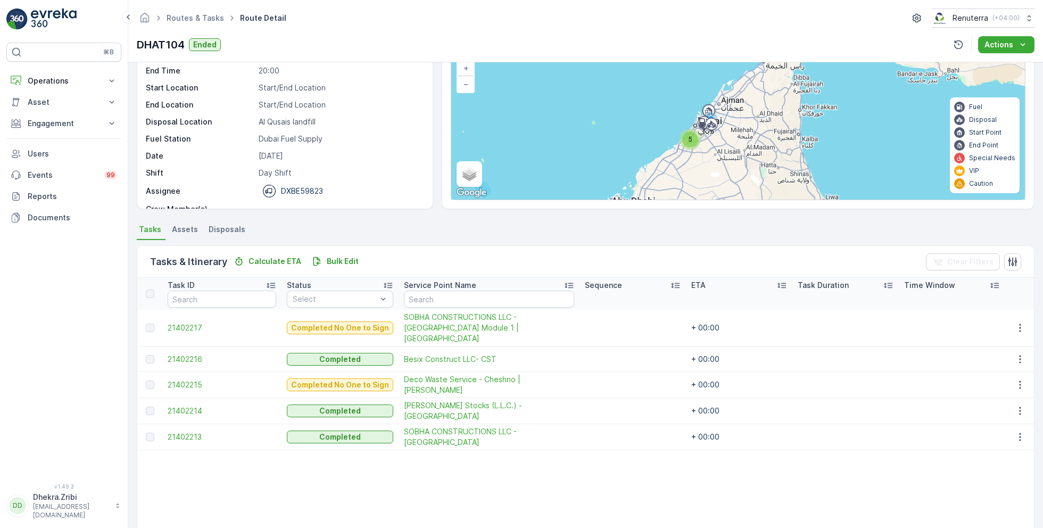
scroll to position [76, 0]
click at [189, 378] on span "21402215" at bounding box center [222, 383] width 109 height 11
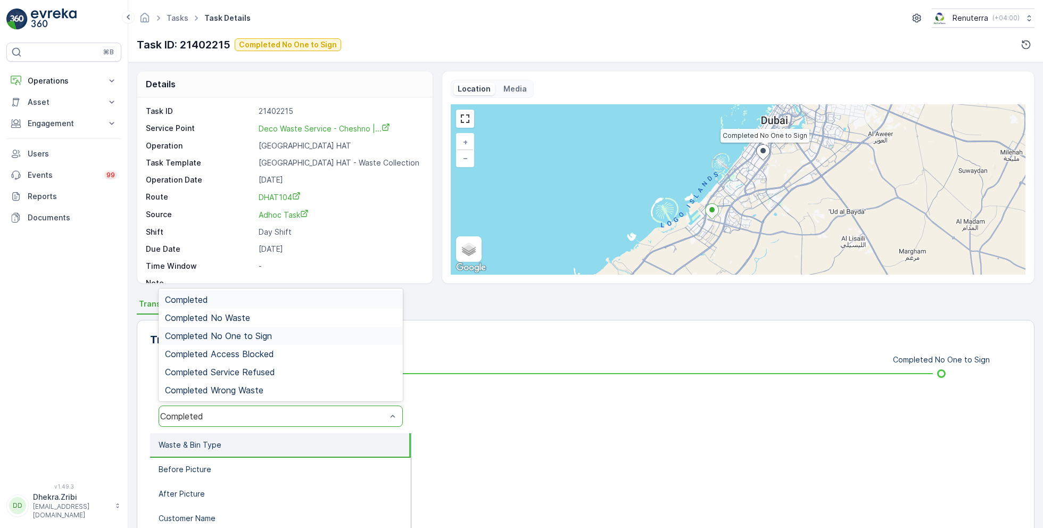
click at [255, 333] on span "Completed No One to Sign" at bounding box center [218, 336] width 107 height 10
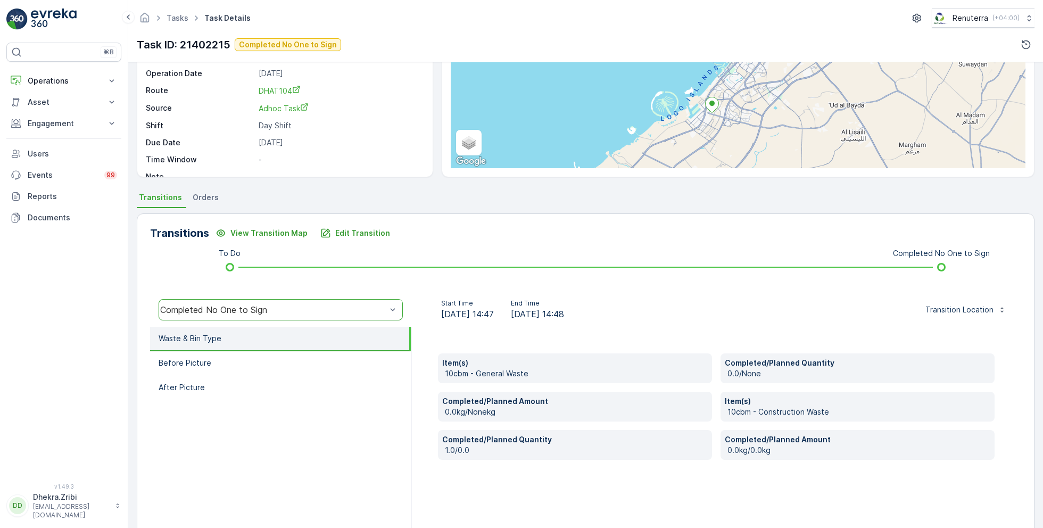
scroll to position [113, 0]
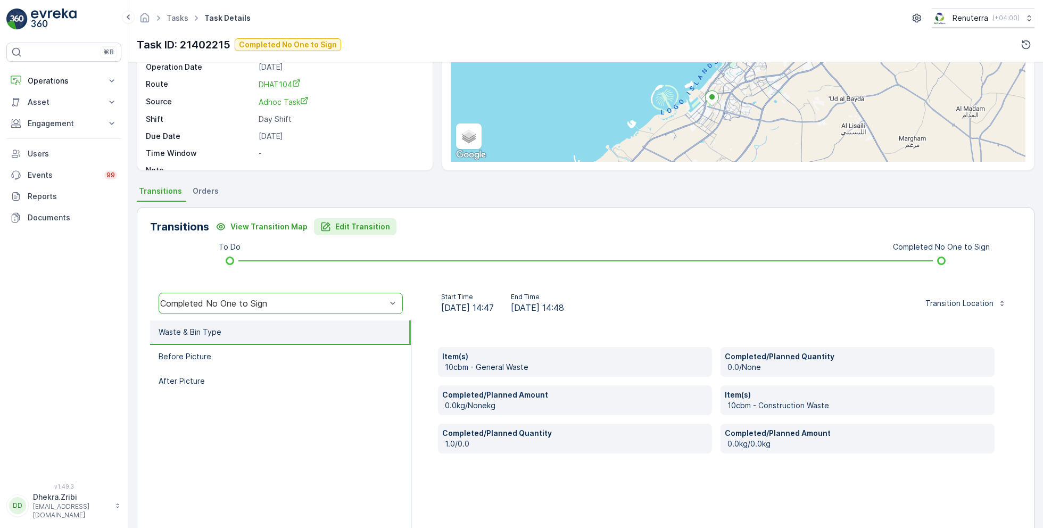
click at [364, 226] on p "Edit Transition" at bounding box center [362, 226] width 55 height 11
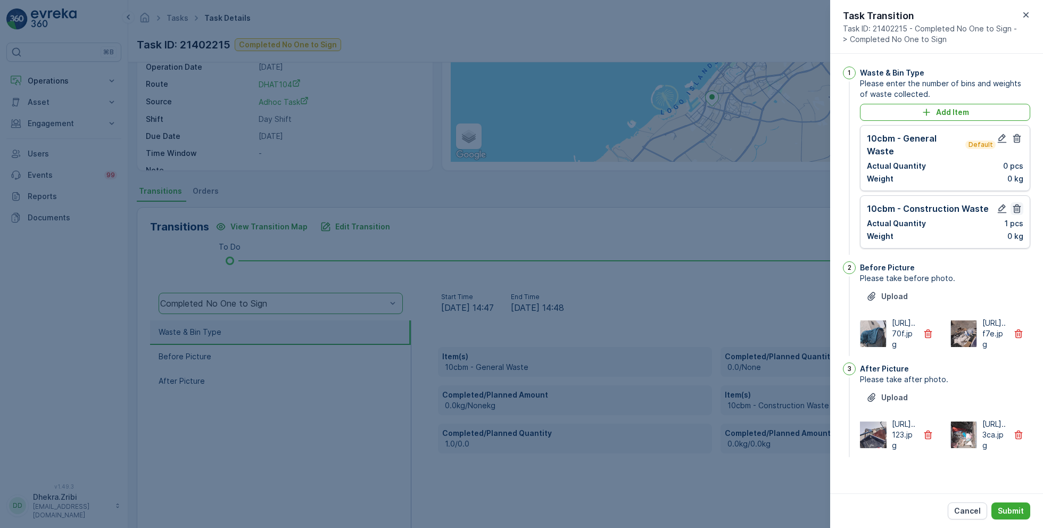
click at [1014, 203] on icon "button" at bounding box center [1017, 208] width 11 height 11
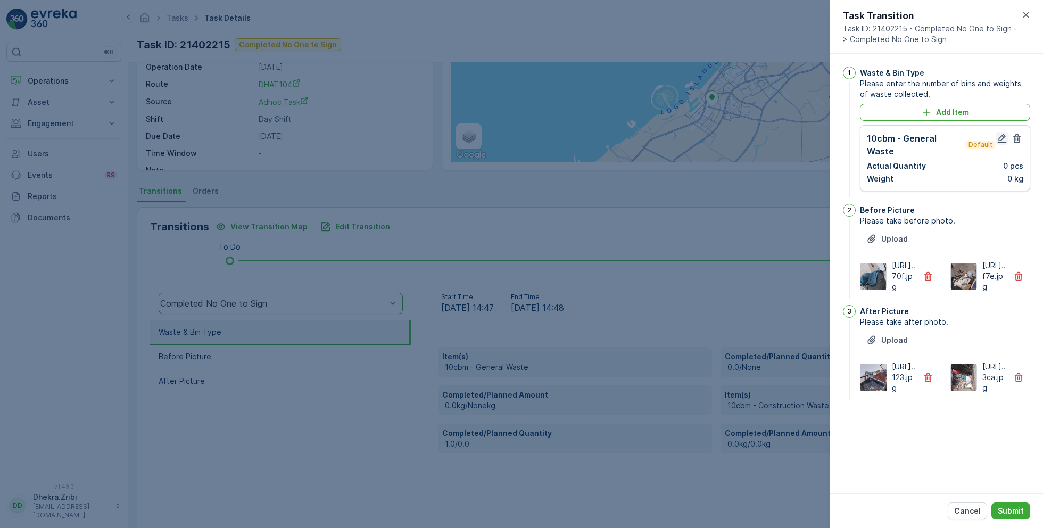
click at [1004, 138] on icon "button" at bounding box center [1002, 138] width 11 height 11
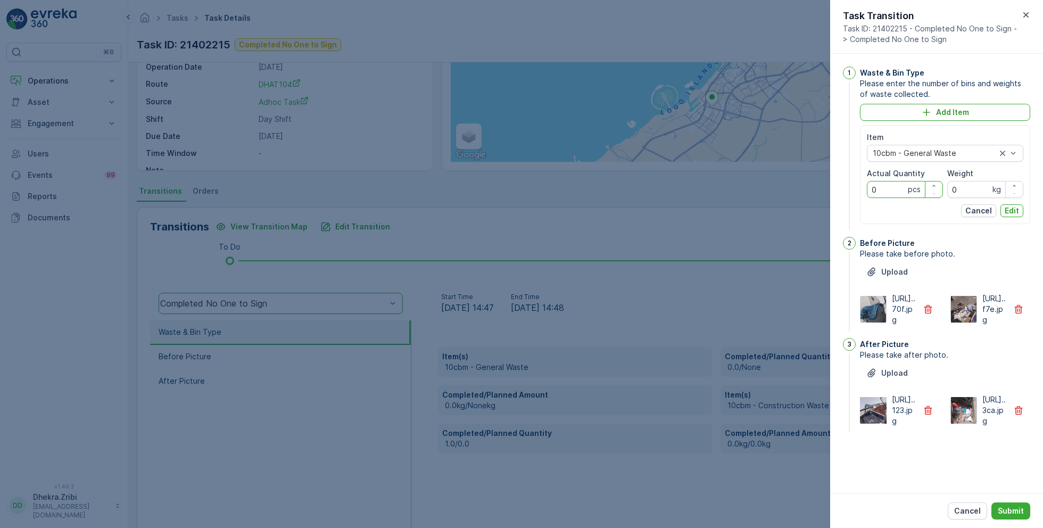
drag, startPoint x: 889, startPoint y: 192, endPoint x: 848, endPoint y: 192, distance: 40.4
click at [848, 192] on div "1 Waste & Bin Type Please enter the number of bins and weights of waste collect…" at bounding box center [936, 150] width 187 height 166
type Quantity "1"
click at [1014, 206] on p "Edit" at bounding box center [1012, 210] width 14 height 11
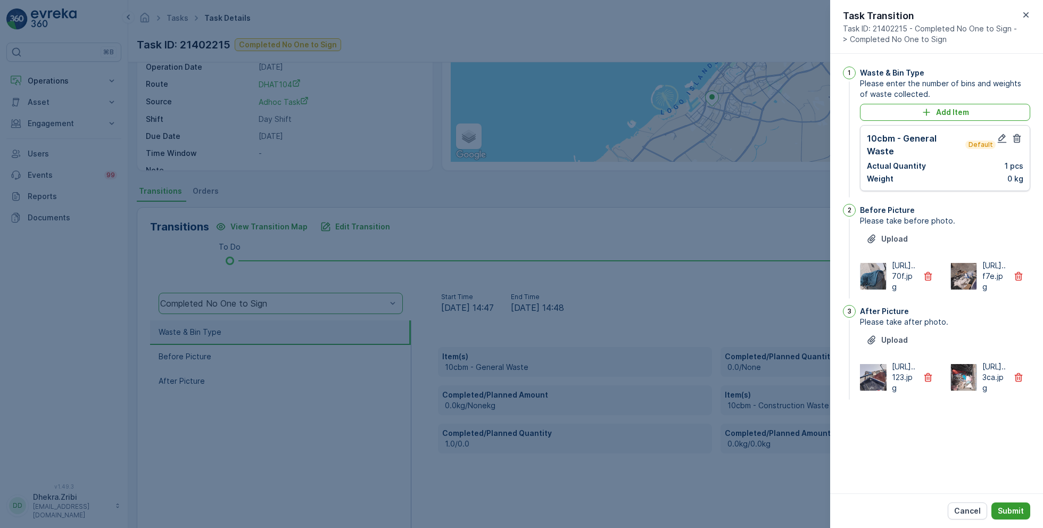
click at [1007, 510] on p "Submit" at bounding box center [1011, 510] width 26 height 11
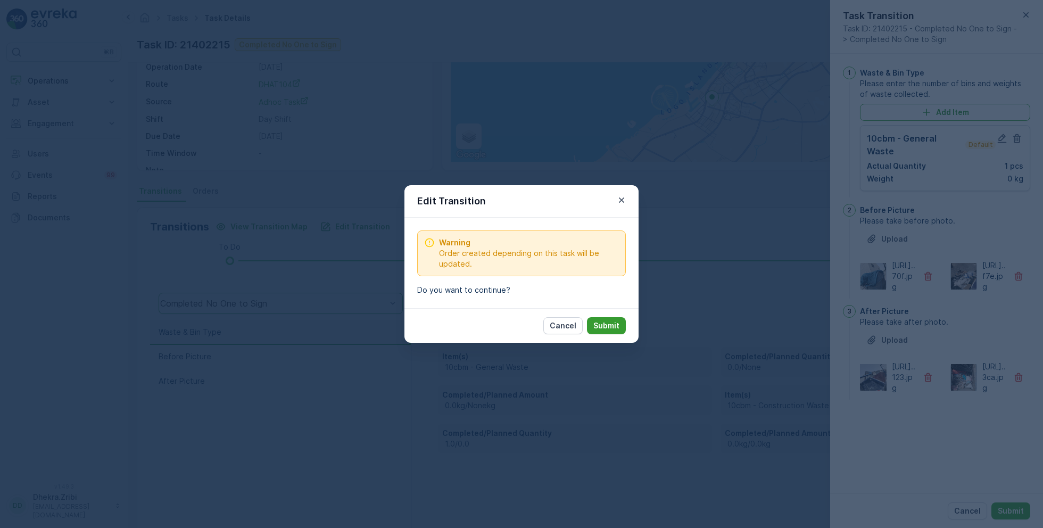
click at [610, 325] on p "Submit" at bounding box center [606, 325] width 26 height 11
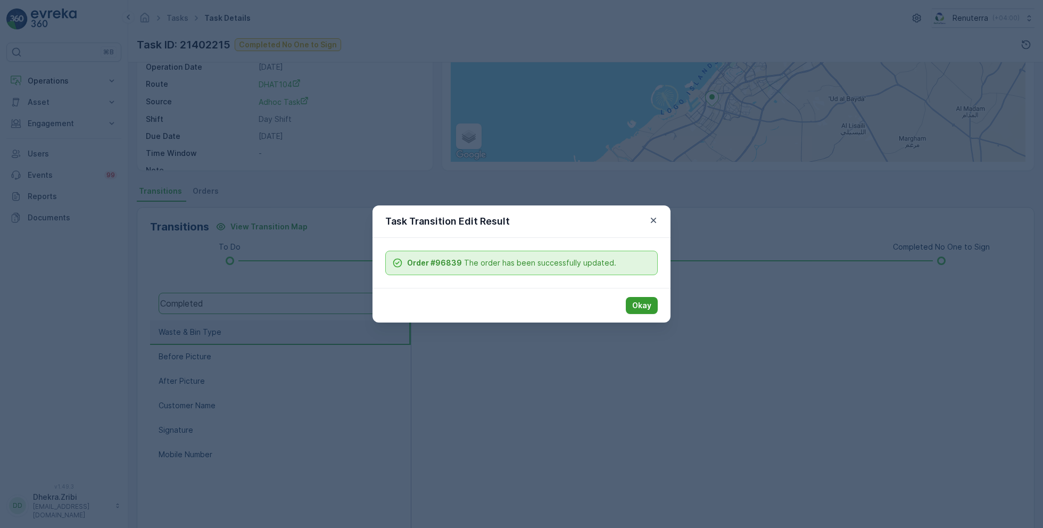
click at [638, 301] on p "Okay" at bounding box center [641, 305] width 19 height 11
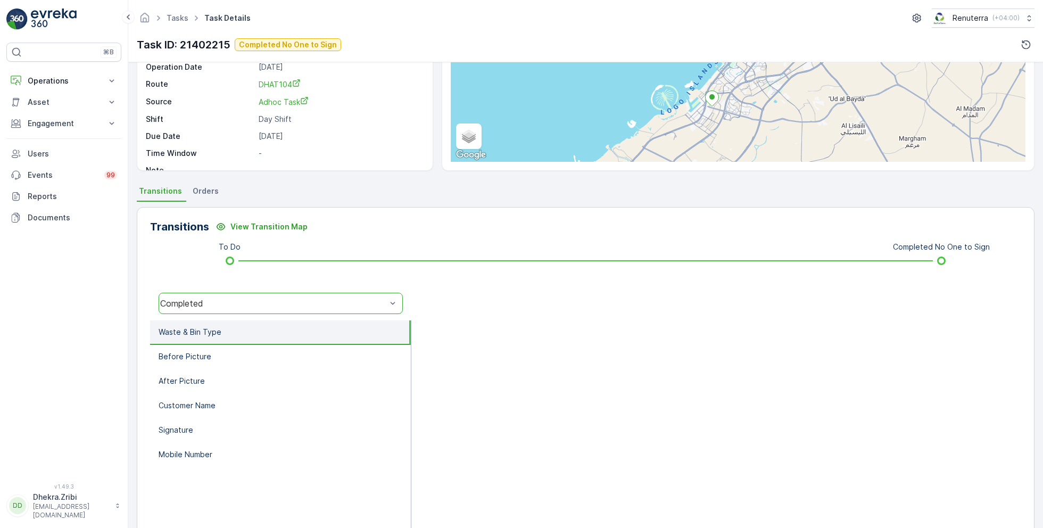
click at [212, 299] on div "Completed" at bounding box center [273, 304] width 228 height 10
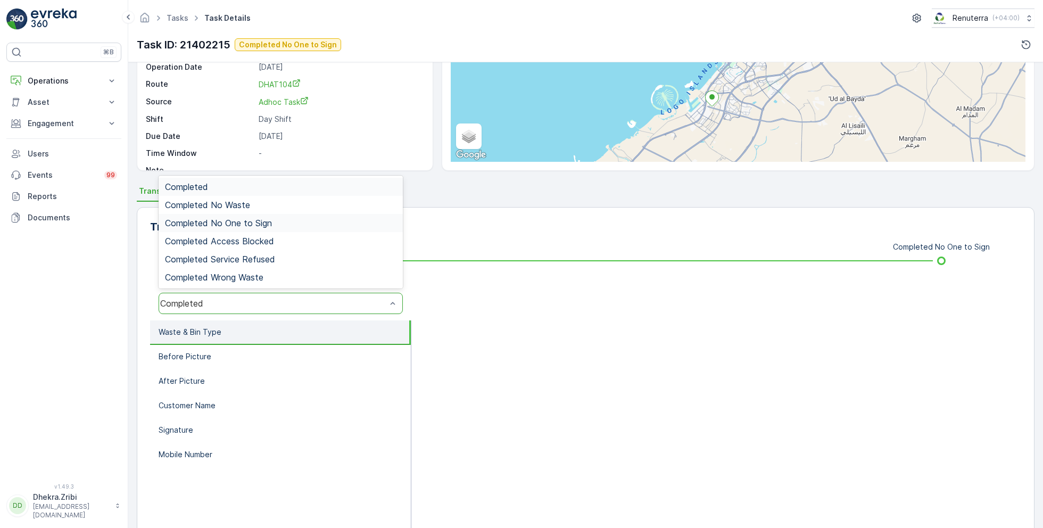
click at [267, 222] on span "Completed No One to Sign" at bounding box center [218, 223] width 107 height 10
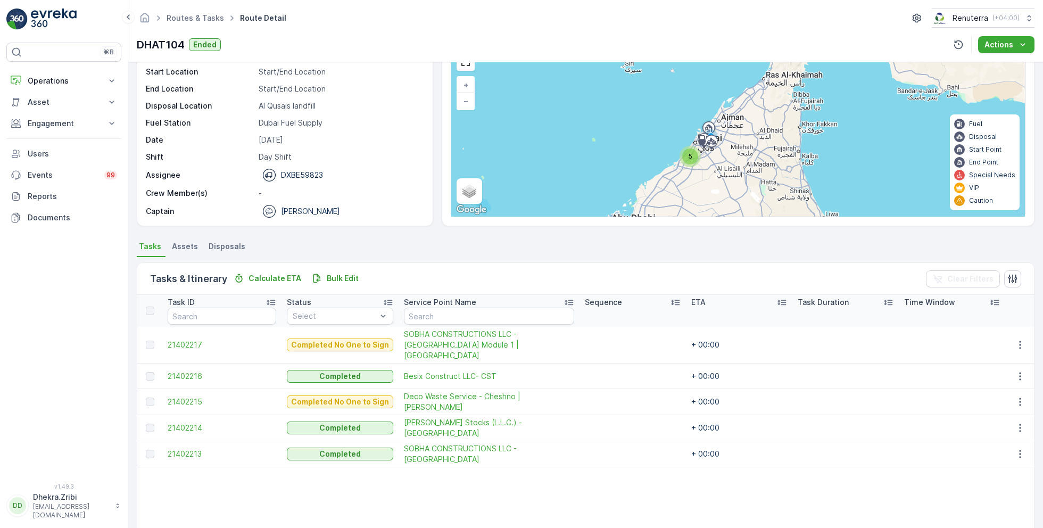
scroll to position [83, 0]
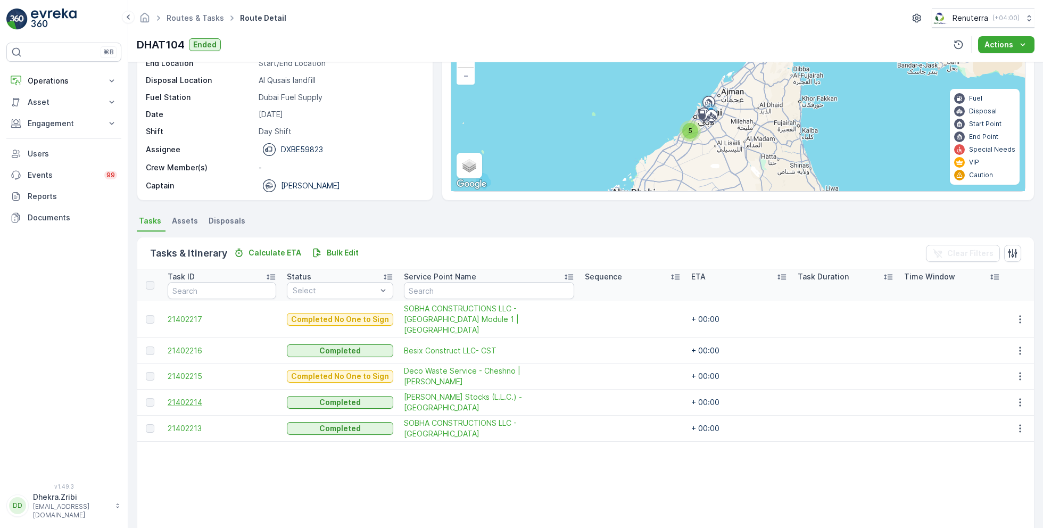
click at [195, 397] on span "21402214" at bounding box center [222, 402] width 109 height 11
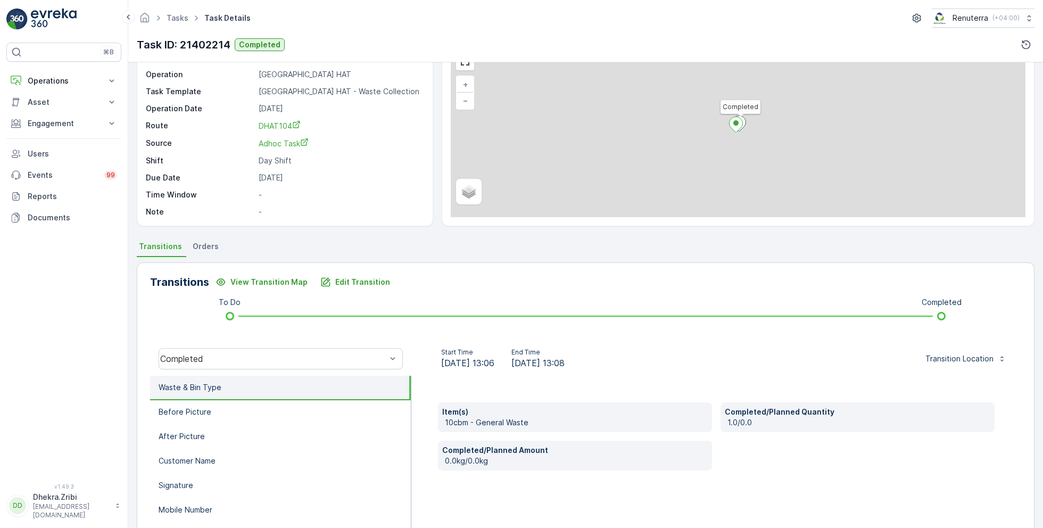
scroll to position [60, 0]
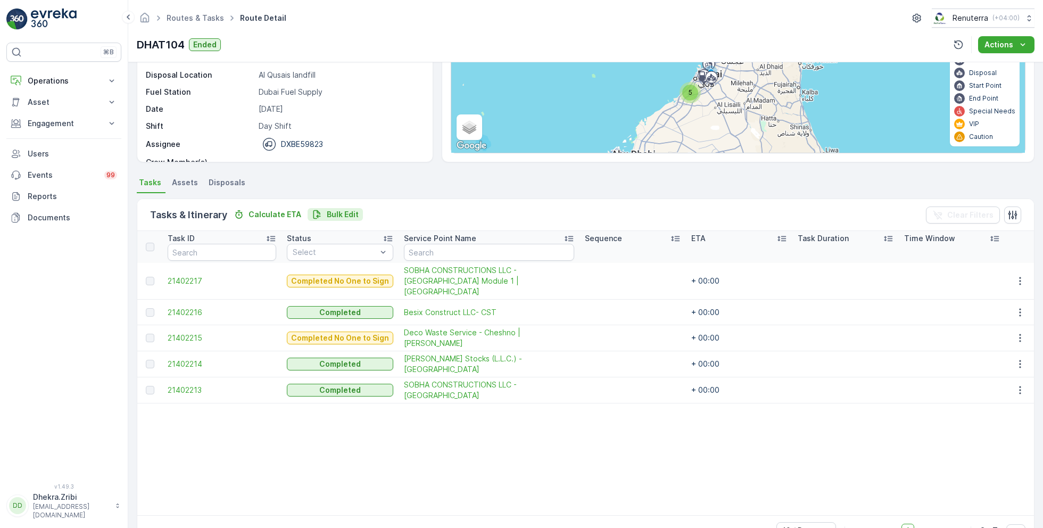
scroll to position [136, 0]
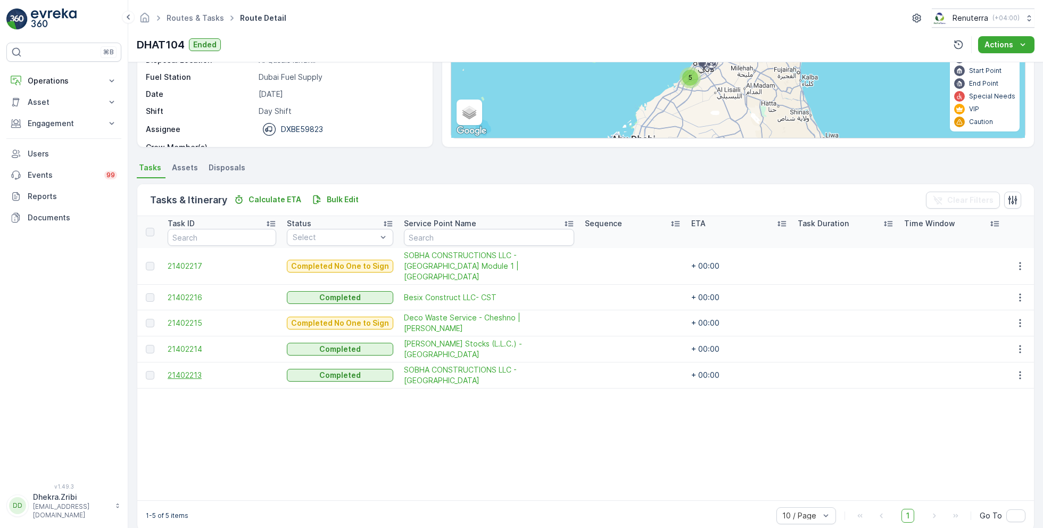
click at [188, 370] on span "21402213" at bounding box center [222, 375] width 109 height 11
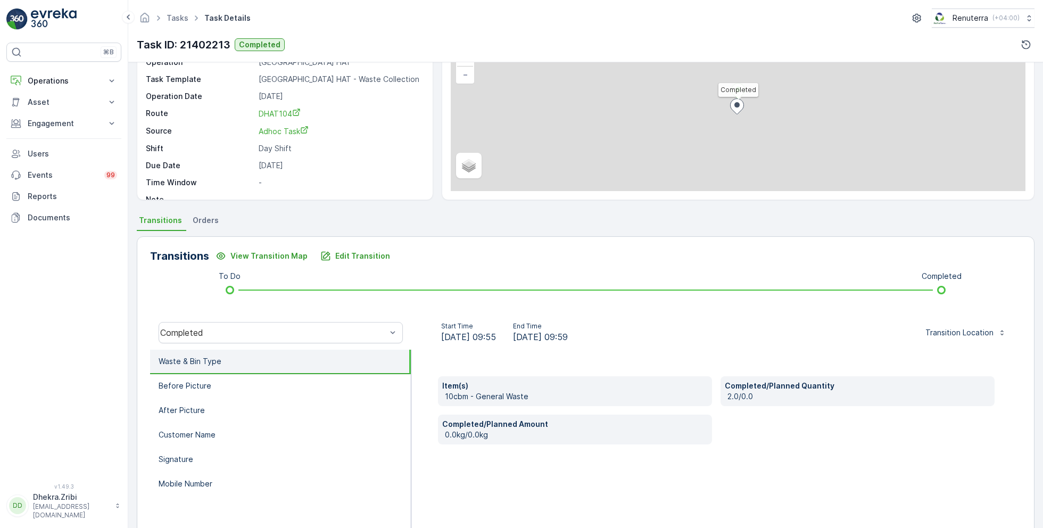
scroll to position [142, 0]
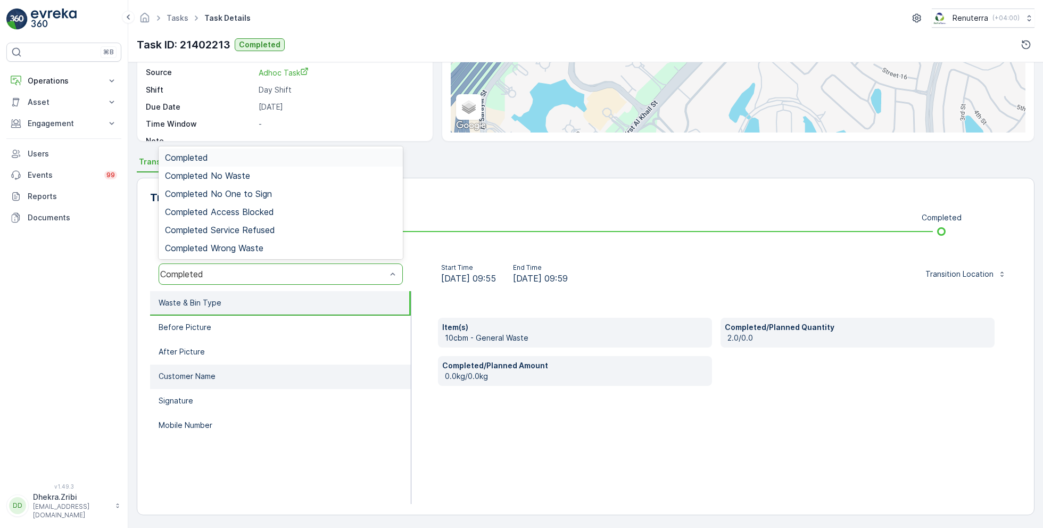
click at [288, 373] on li "Customer Name" at bounding box center [280, 376] width 261 height 24
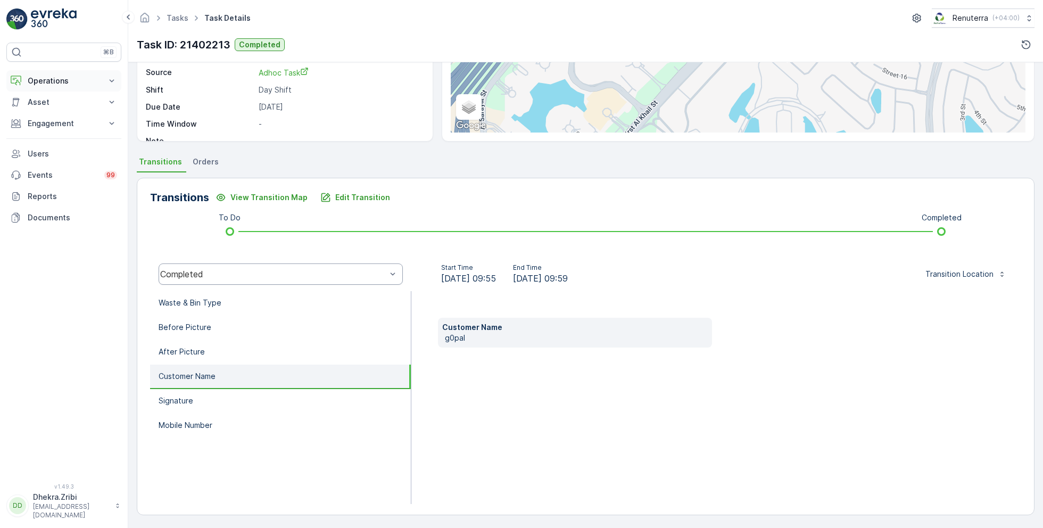
click at [71, 77] on p "Operations" at bounding box center [64, 81] width 72 height 11
click at [60, 107] on link "Planning" at bounding box center [72, 113] width 98 height 15
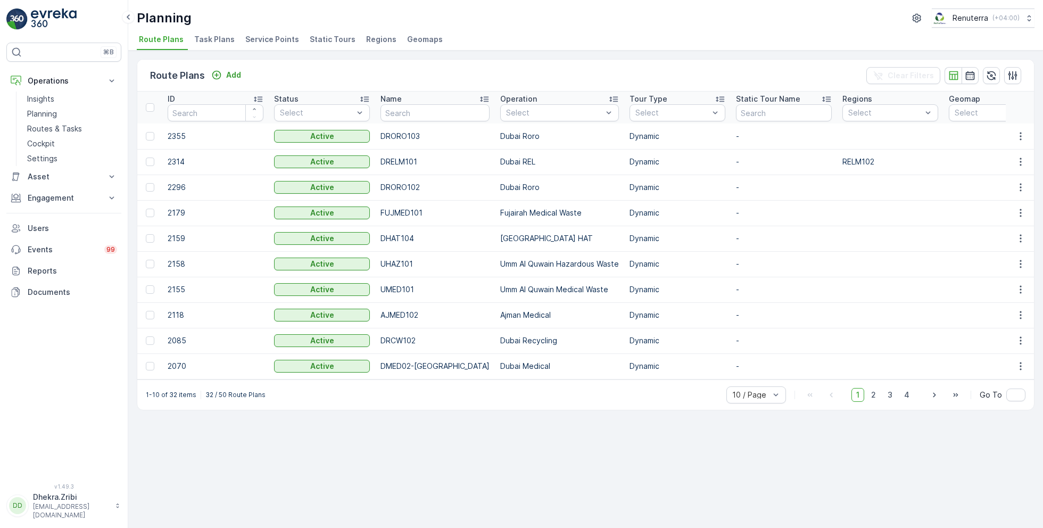
click at [268, 38] on span "Service Points" at bounding box center [272, 39] width 54 height 11
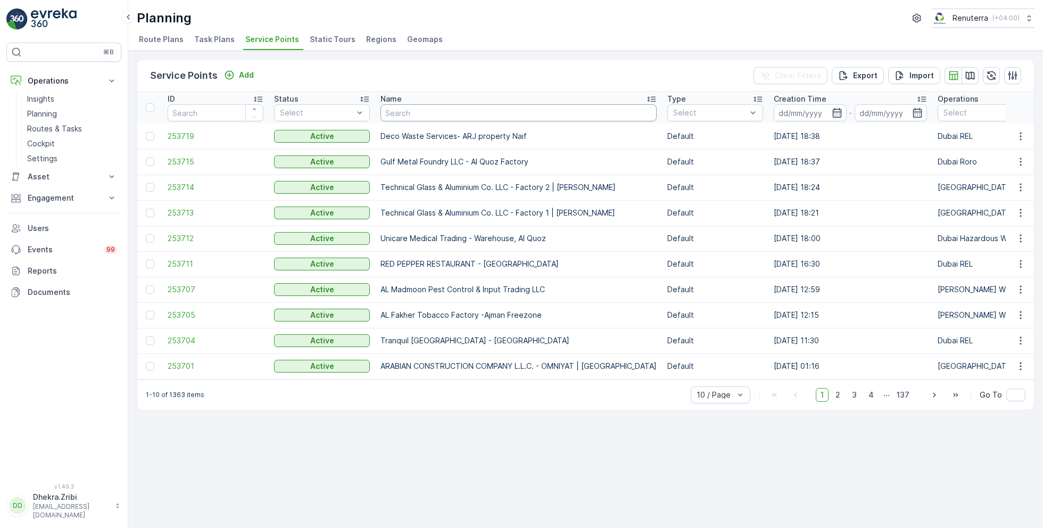
click at [399, 111] on input "text" at bounding box center [518, 112] width 276 height 17
type input "al tayer"
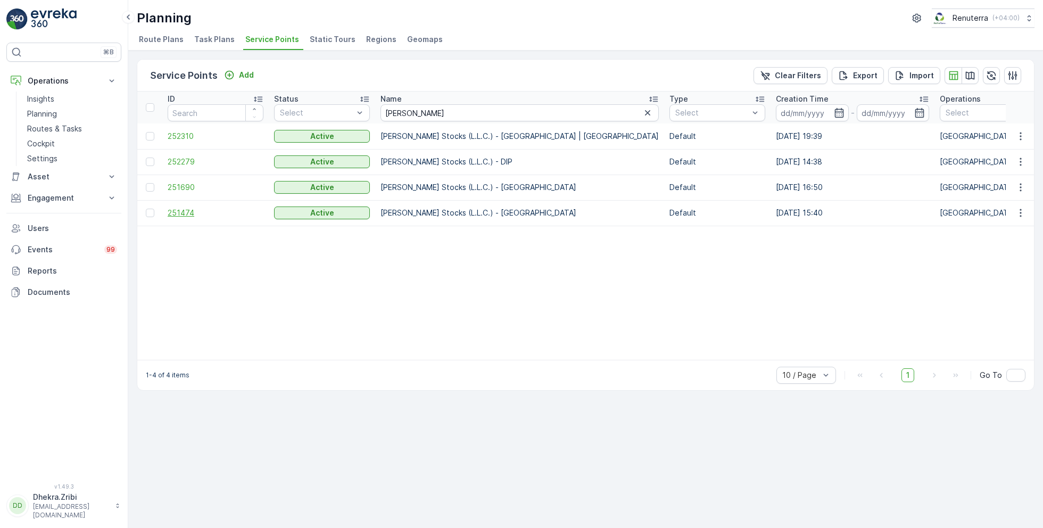
click at [176, 213] on span "251474" at bounding box center [216, 213] width 96 height 11
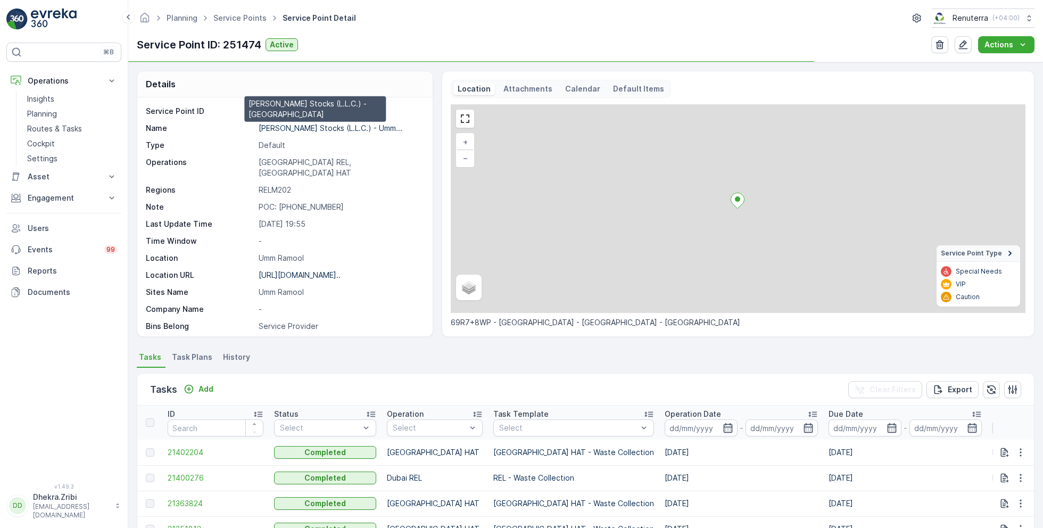
click at [299, 128] on p "Al Tayer Stocks (L.L.C.) - Umm..." at bounding box center [331, 127] width 144 height 9
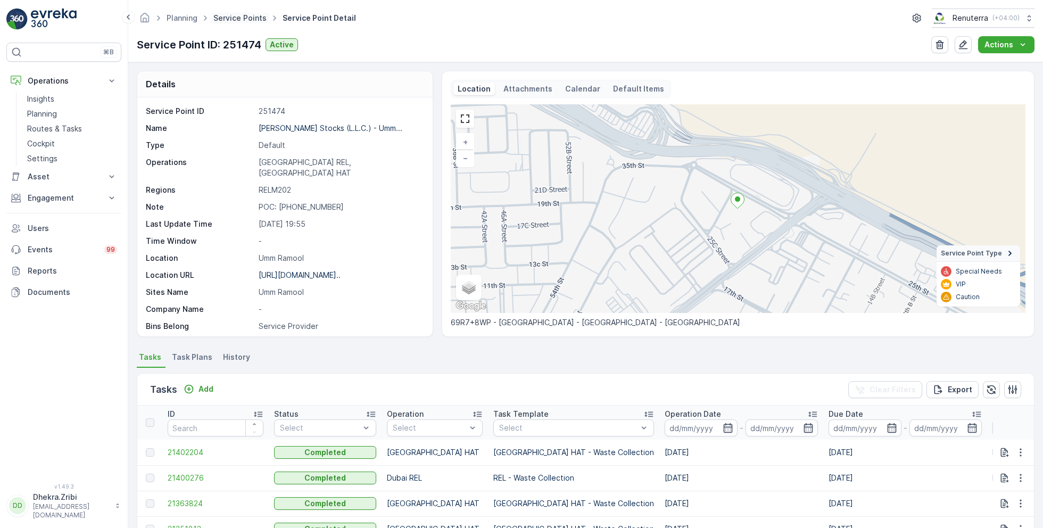
click at [237, 17] on link "Service Points" at bounding box center [239, 17] width 53 height 9
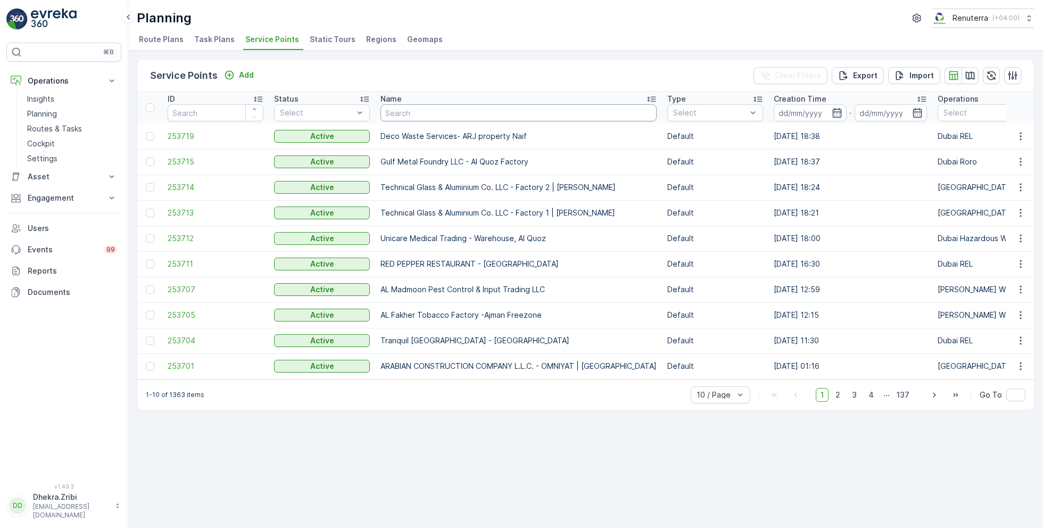
click at [419, 112] on input "text" at bounding box center [518, 112] width 276 height 17
type input "otto"
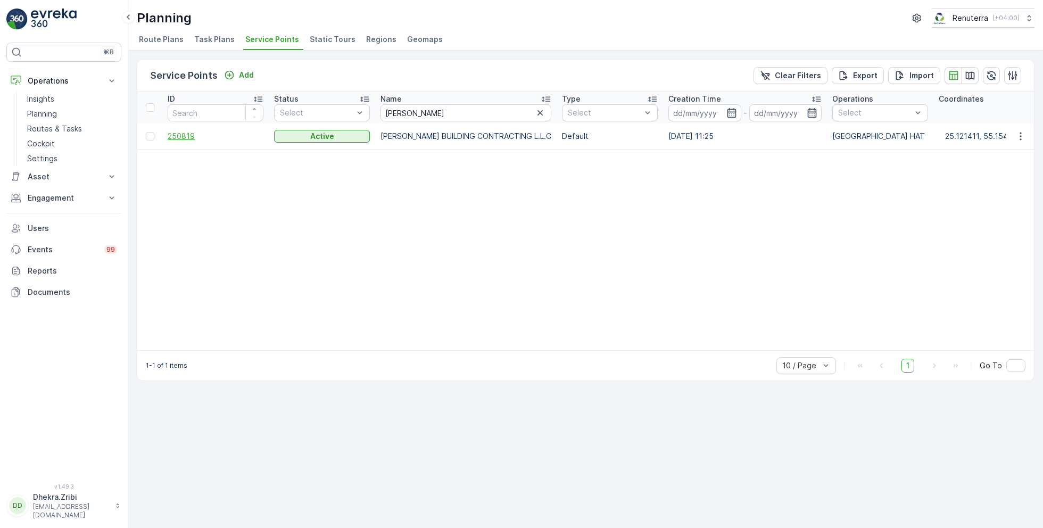
click at [188, 137] on span "250819" at bounding box center [216, 136] width 96 height 11
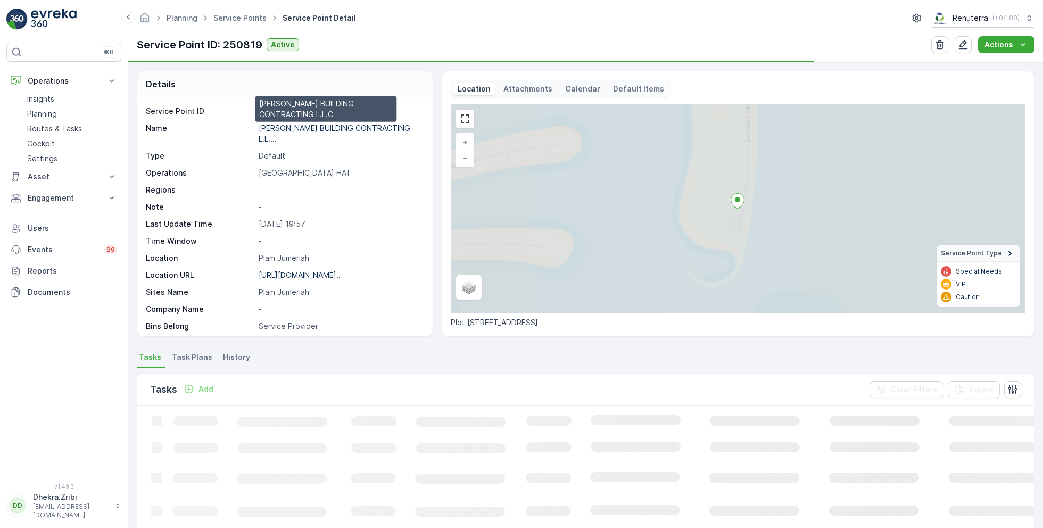
click at [283, 129] on p "OTTO BUILDING CONTRACTING L.L...." at bounding box center [335, 133] width 152 height 20
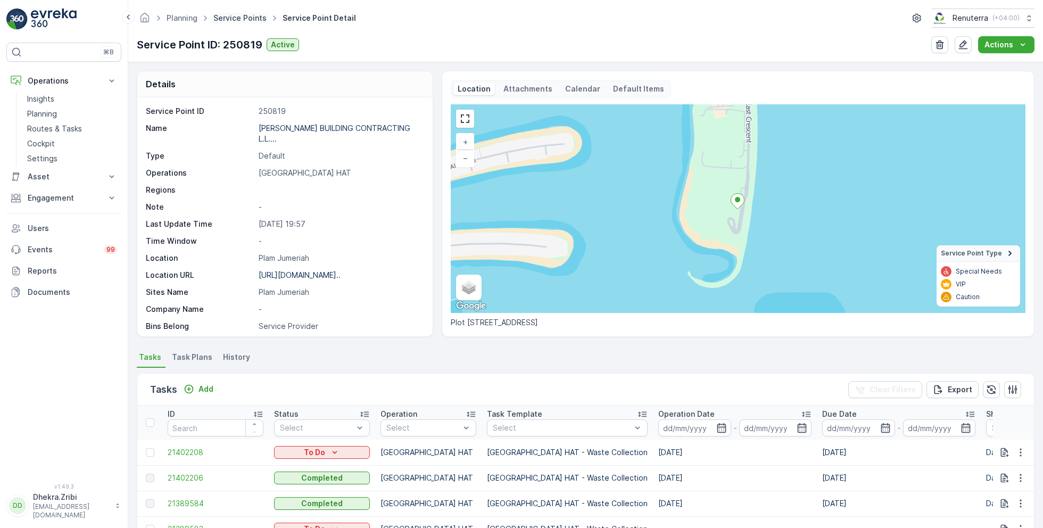
click at [226, 15] on link "Service Points" at bounding box center [239, 17] width 53 height 9
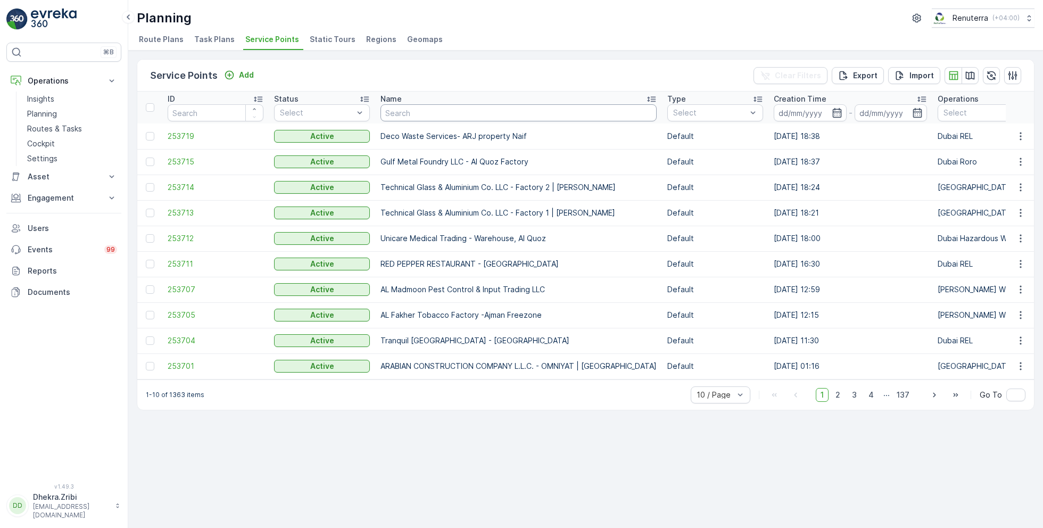
click at [412, 113] on input "text" at bounding box center [518, 112] width 276 height 17
type input "mouj"
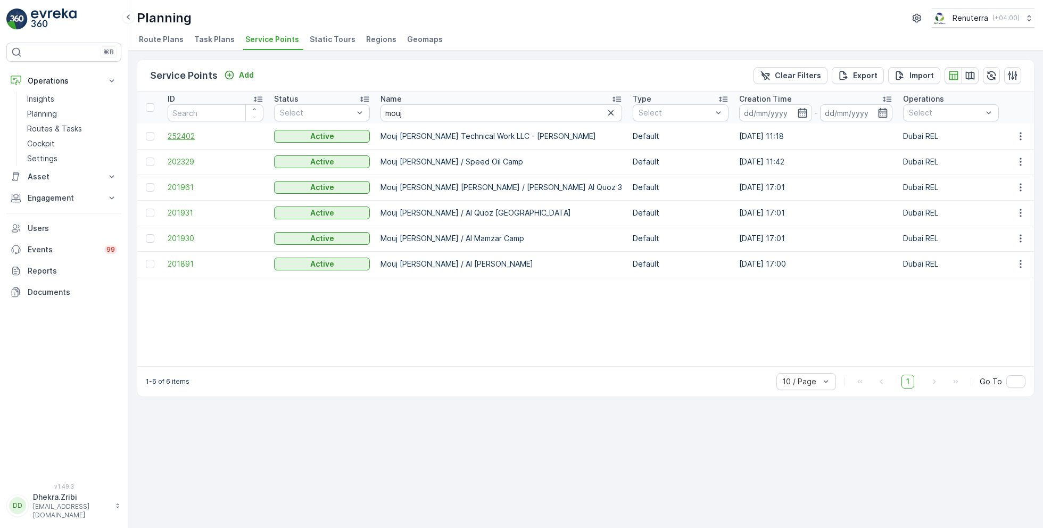
click at [185, 132] on span "252402" at bounding box center [216, 136] width 96 height 11
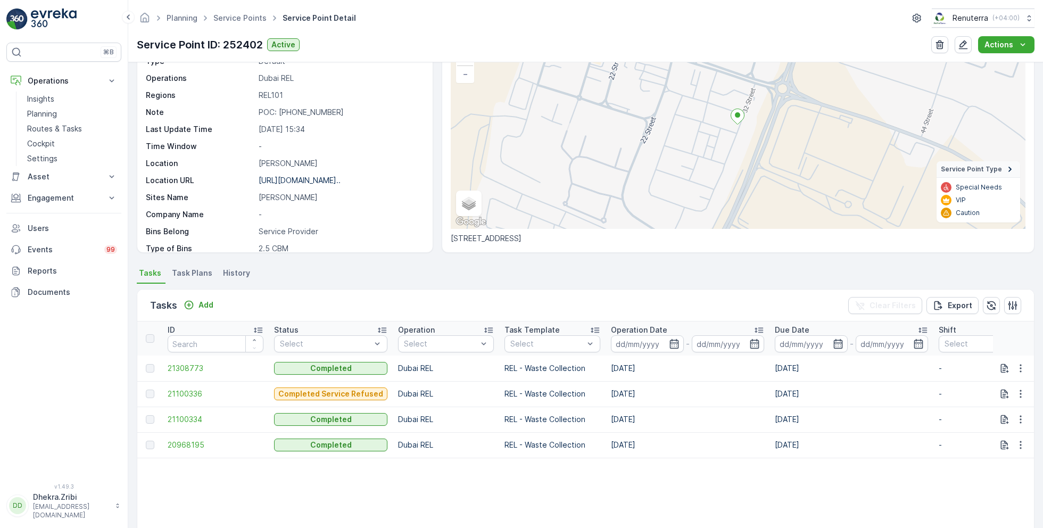
scroll to position [78, 0]
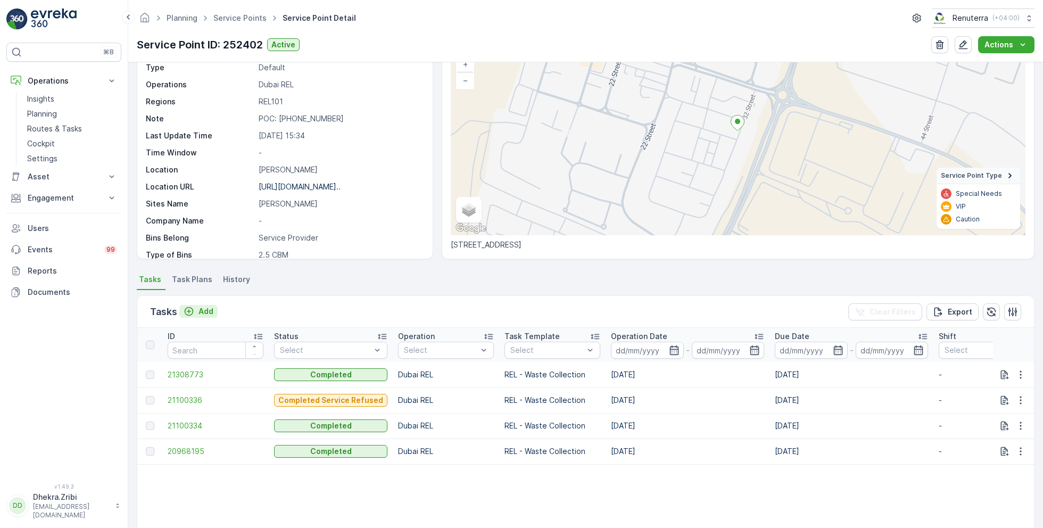
click at [202, 309] on p "Add" at bounding box center [205, 311] width 15 height 11
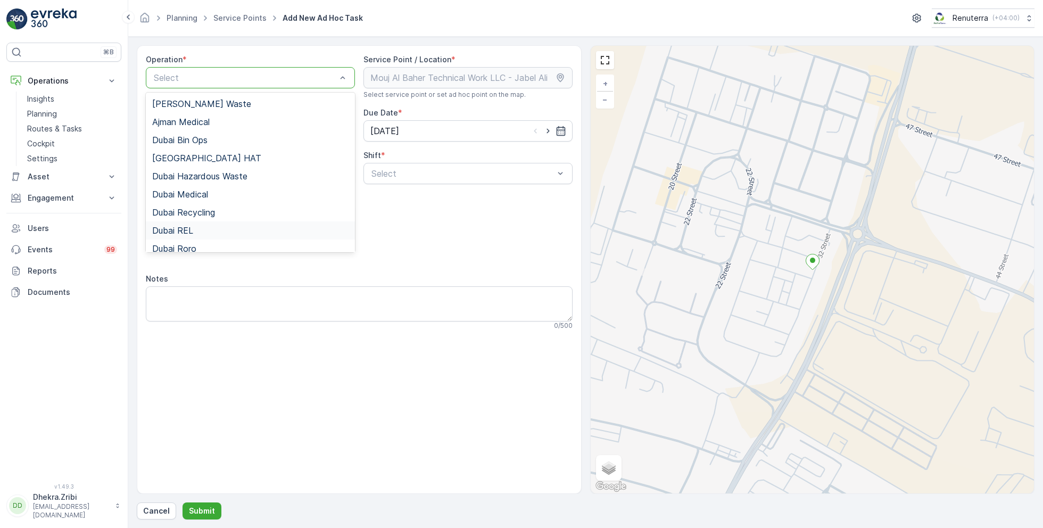
click at [190, 233] on span "Dubai REL" at bounding box center [172, 231] width 41 height 10
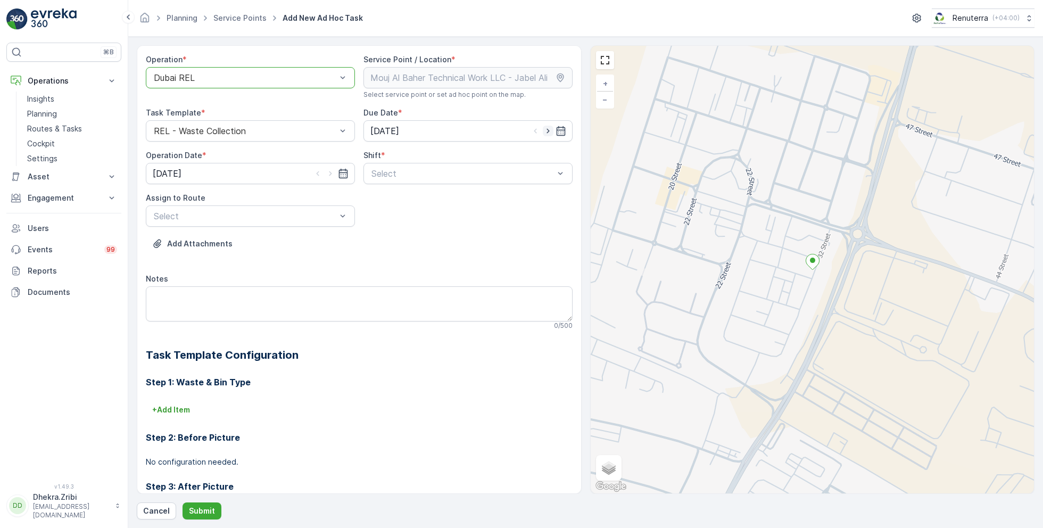
click at [550, 131] on icon "button" at bounding box center [548, 131] width 11 height 11
type input "06.09.2025"
click at [331, 170] on icon "button" at bounding box center [330, 173] width 11 height 11
type input "06.09.2025"
click at [372, 196] on span "Day Shift" at bounding box center [389, 200] width 38 height 10
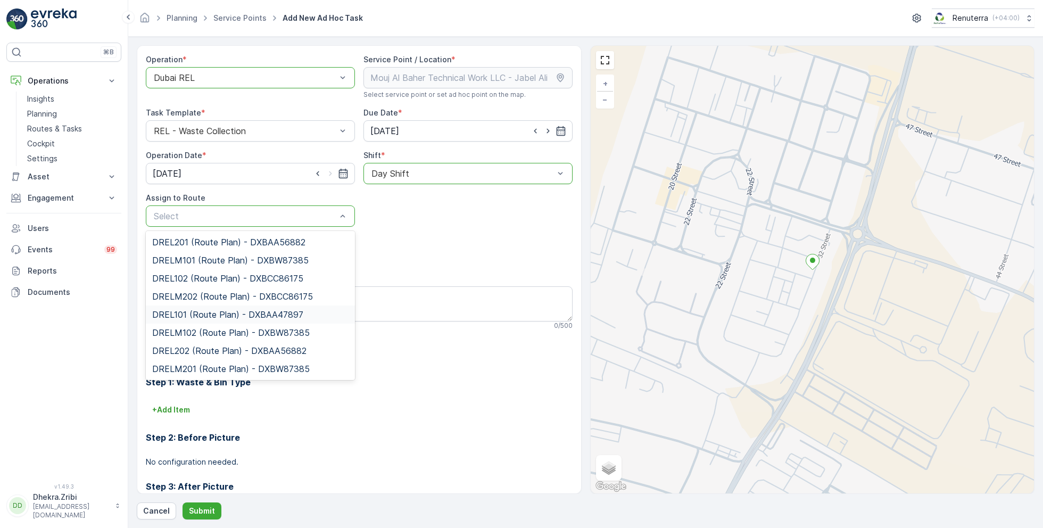
click at [204, 312] on span "DREL101 (Route Plan) - DXBAA47897" at bounding box center [227, 315] width 151 height 10
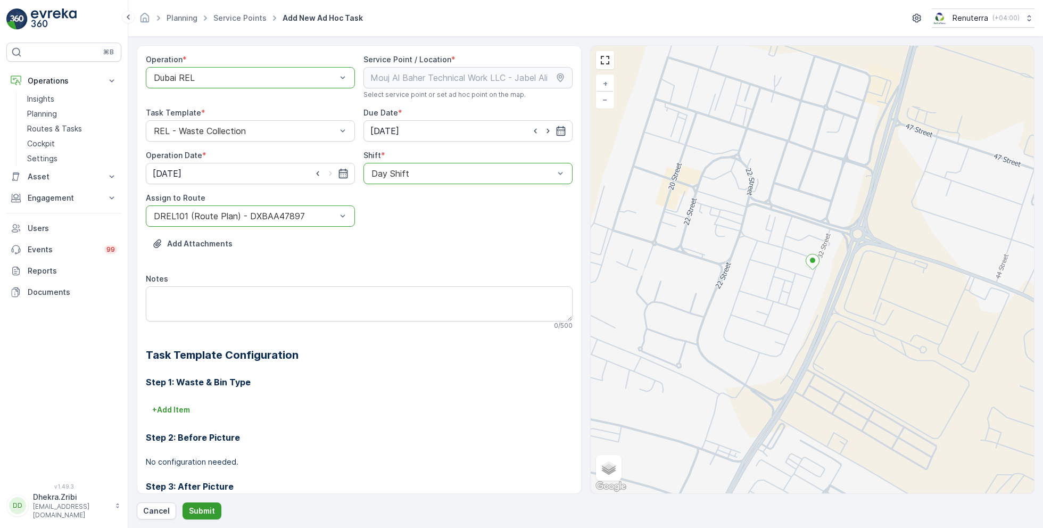
click at [198, 508] on p "Submit" at bounding box center [202, 510] width 26 height 11
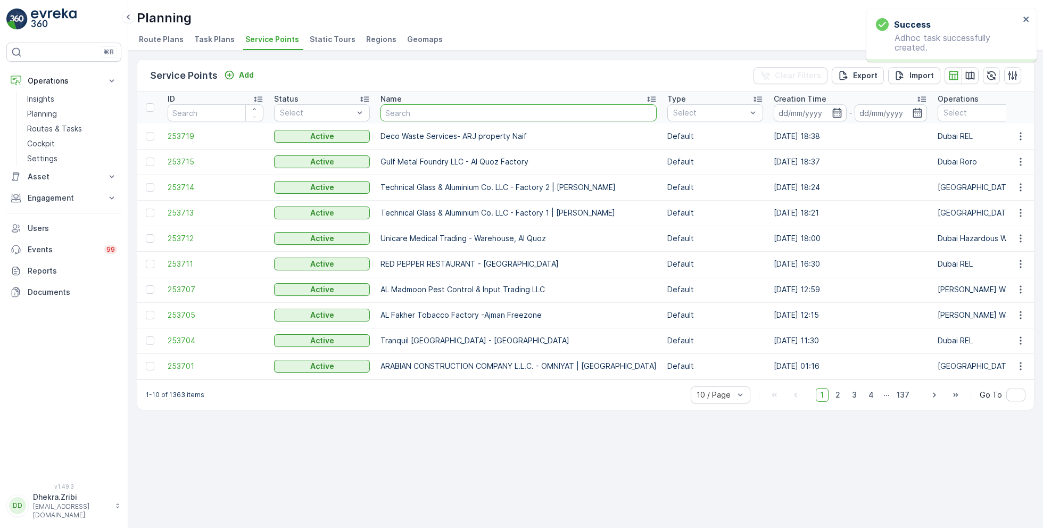
click at [410, 113] on input "text" at bounding box center [518, 112] width 276 height 17
type input "better"
click at [483, 21] on div "Planning Renuterra ( +04:00 )" at bounding box center [586, 18] width 898 height 19
click at [435, 116] on input "better" at bounding box center [518, 112] width 276 height 17
